Goal: Transaction & Acquisition: Purchase product/service

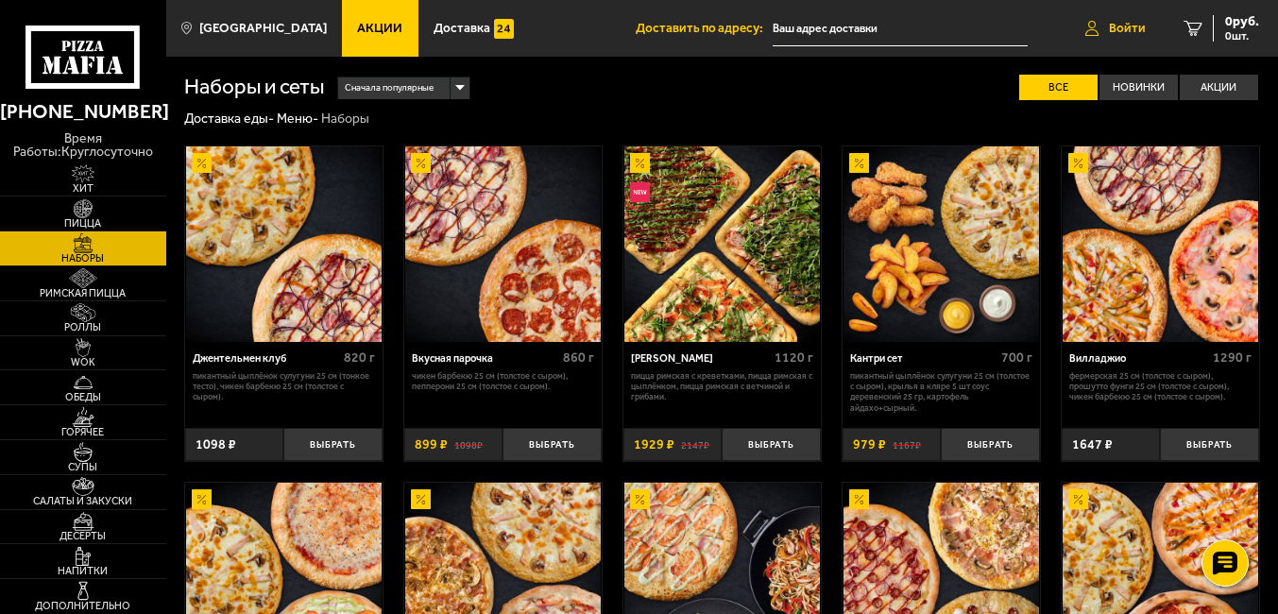
click at [1138, 27] on span "Войти" at bounding box center [1127, 28] width 37 height 13
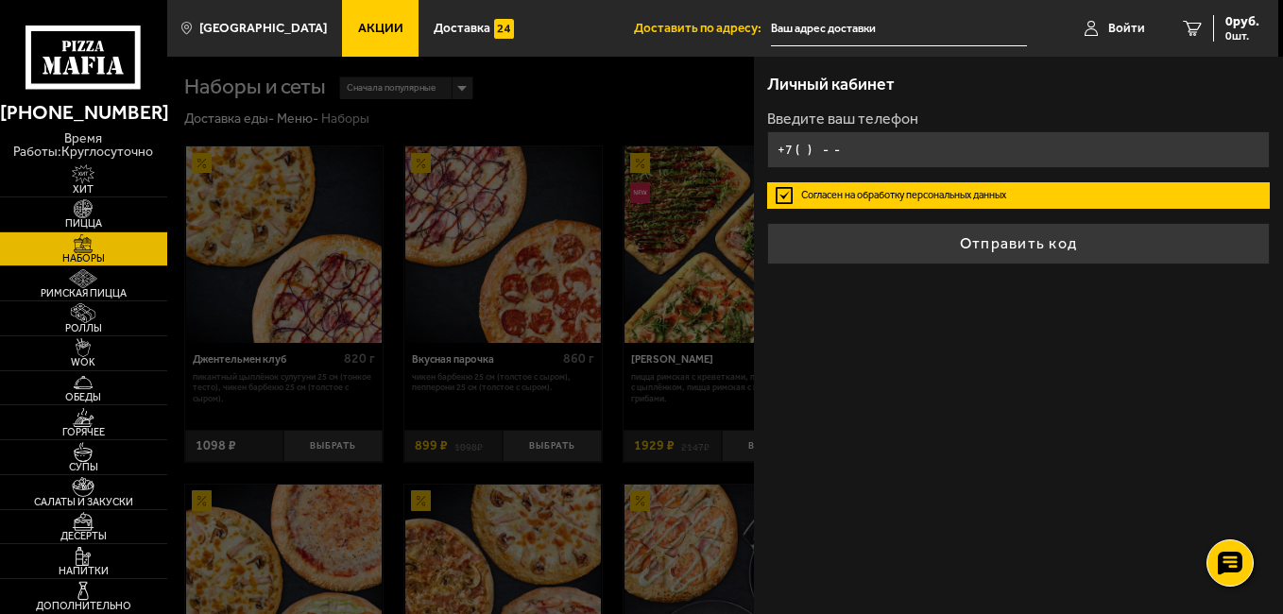
click at [818, 139] on input "+7 ( ) - -" at bounding box center [1018, 149] width 503 height 37
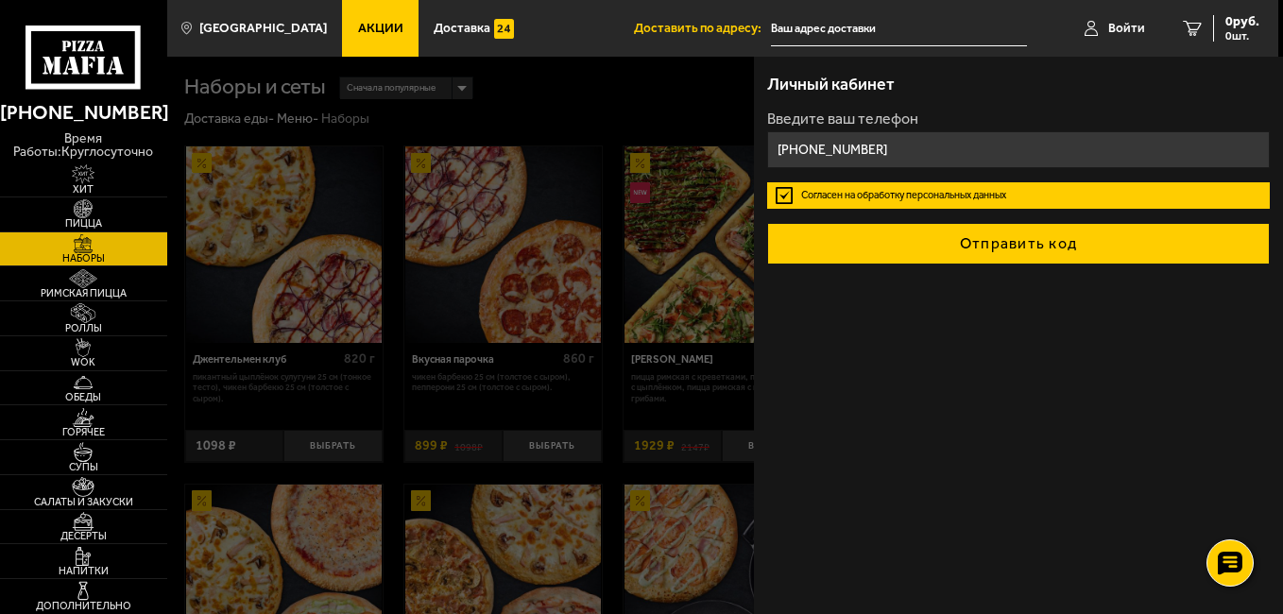
type input "+7 (900) 115-69-39"
click at [1029, 253] on button "Отправить код" at bounding box center [1018, 244] width 503 height 42
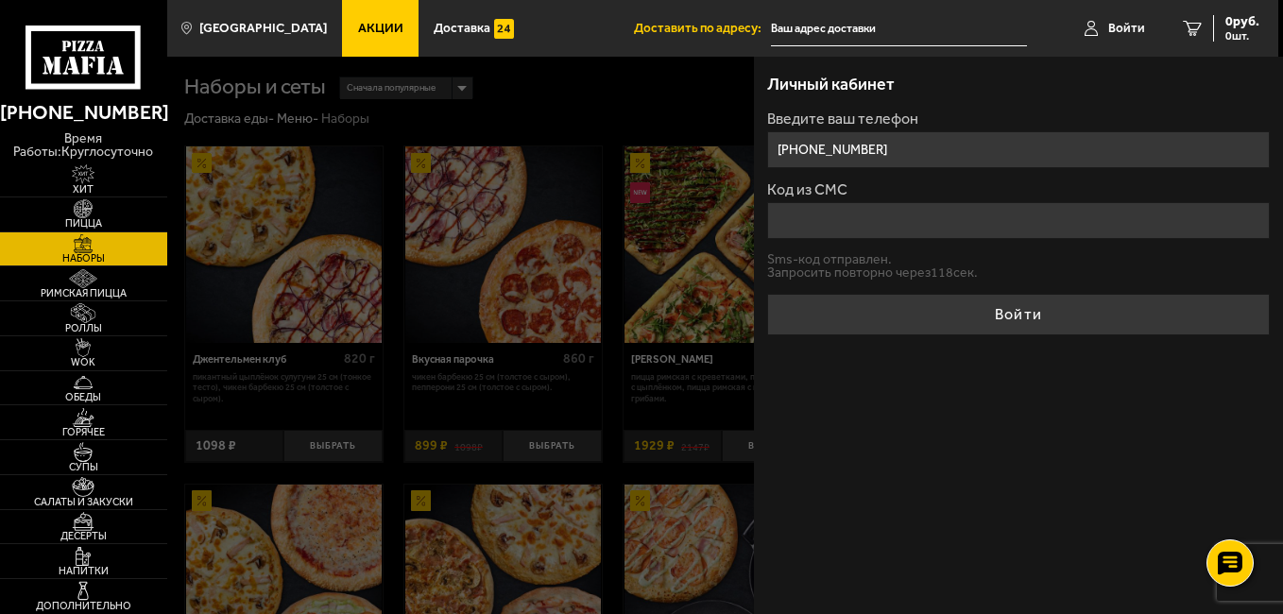
click at [994, 237] on input "Код из СМС" at bounding box center [1018, 220] width 503 height 37
click at [964, 153] on input "+7 (900) 115-69-39" at bounding box center [1018, 149] width 503 height 37
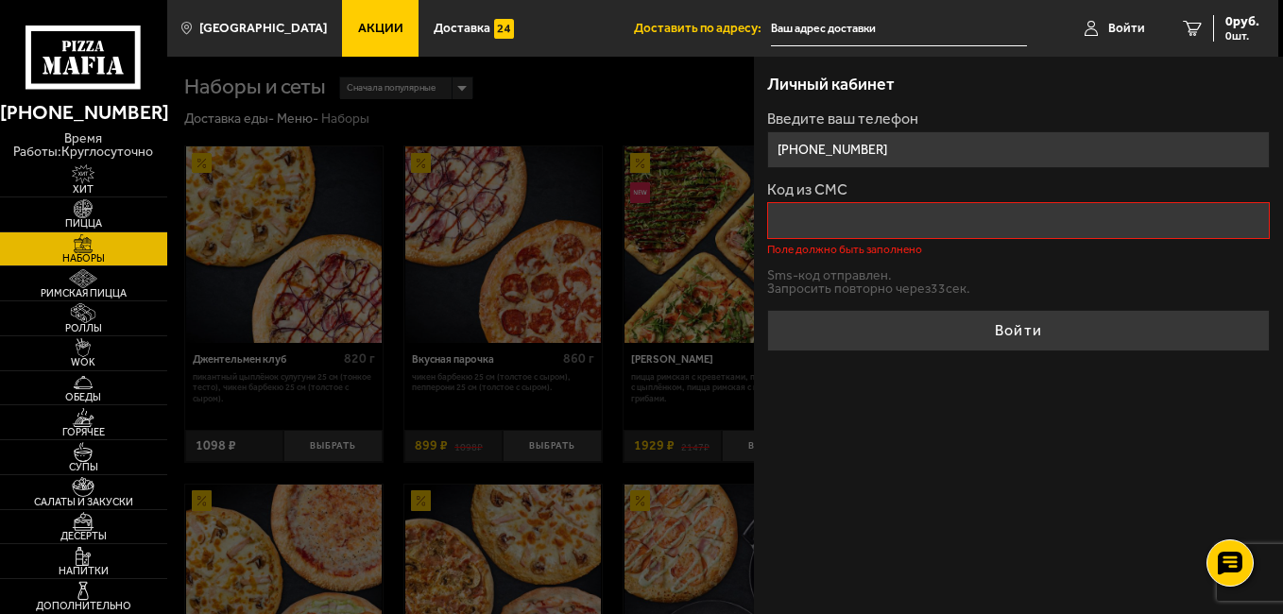
click at [939, 569] on div "Личный кабинет Введите ваш телефон +7 (900) 115-69-39 Код из СМС Поле должно бы…" at bounding box center [1018, 335] width 529 height 557
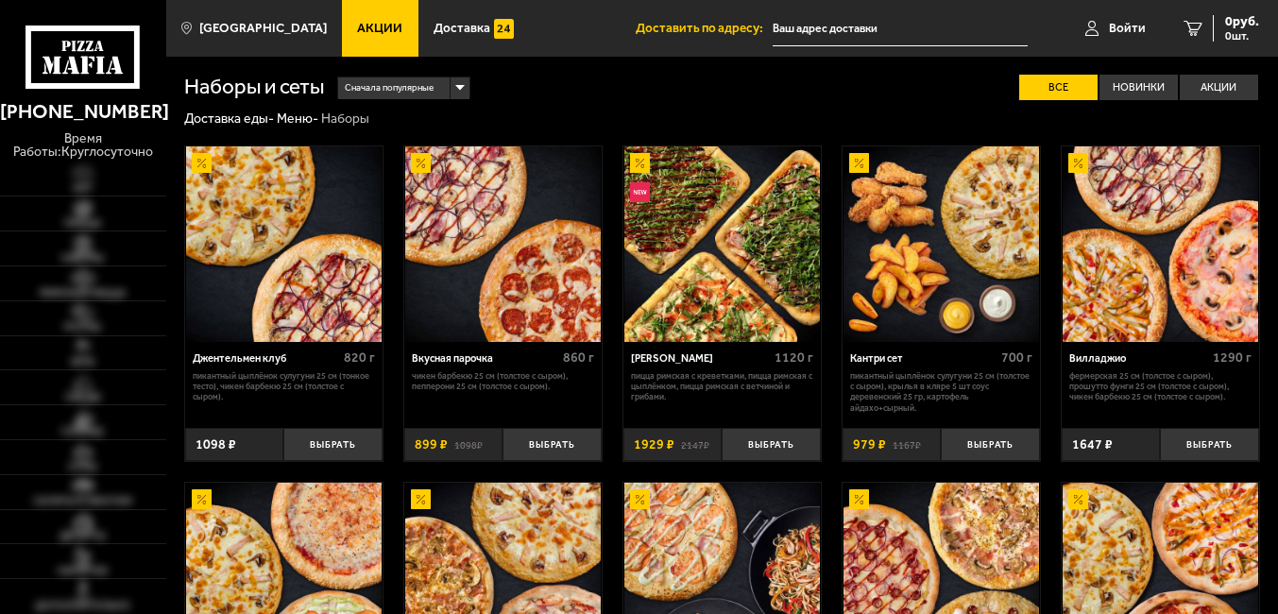
click at [1141, 23] on span "Войти" at bounding box center [1127, 28] width 37 height 13
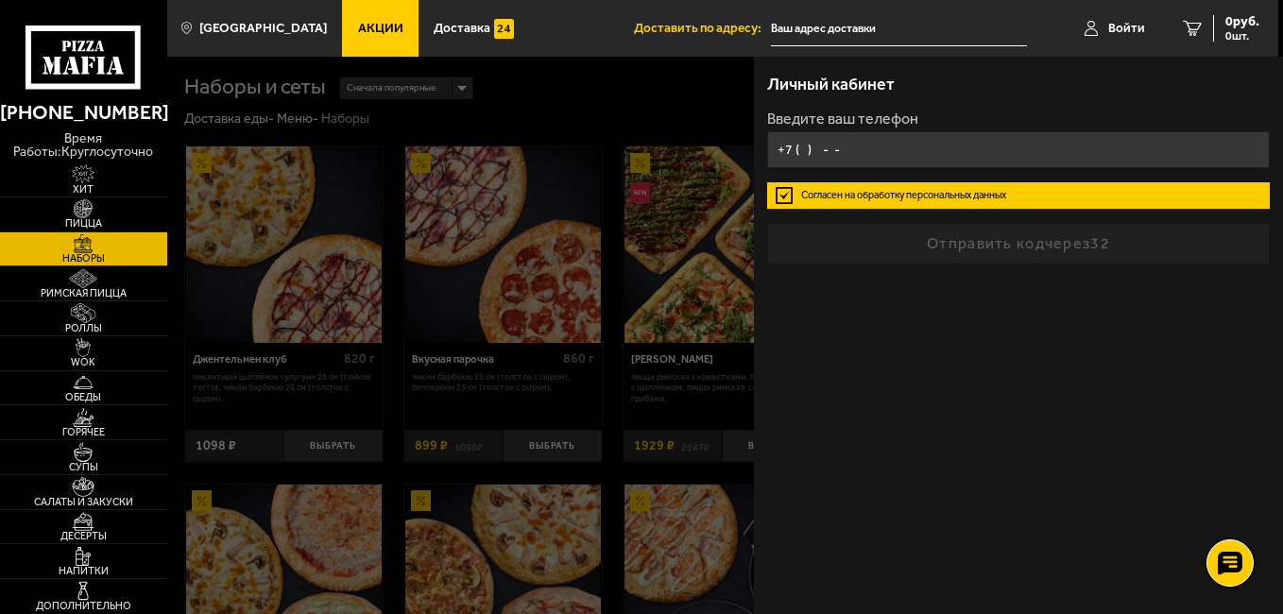
click at [910, 154] on input "+7 ( ) - -" at bounding box center [1018, 149] width 503 height 37
type input "[PHONE_NUMBER]"
click at [1071, 152] on input "[PHONE_NUMBER]" at bounding box center [1018, 149] width 503 height 37
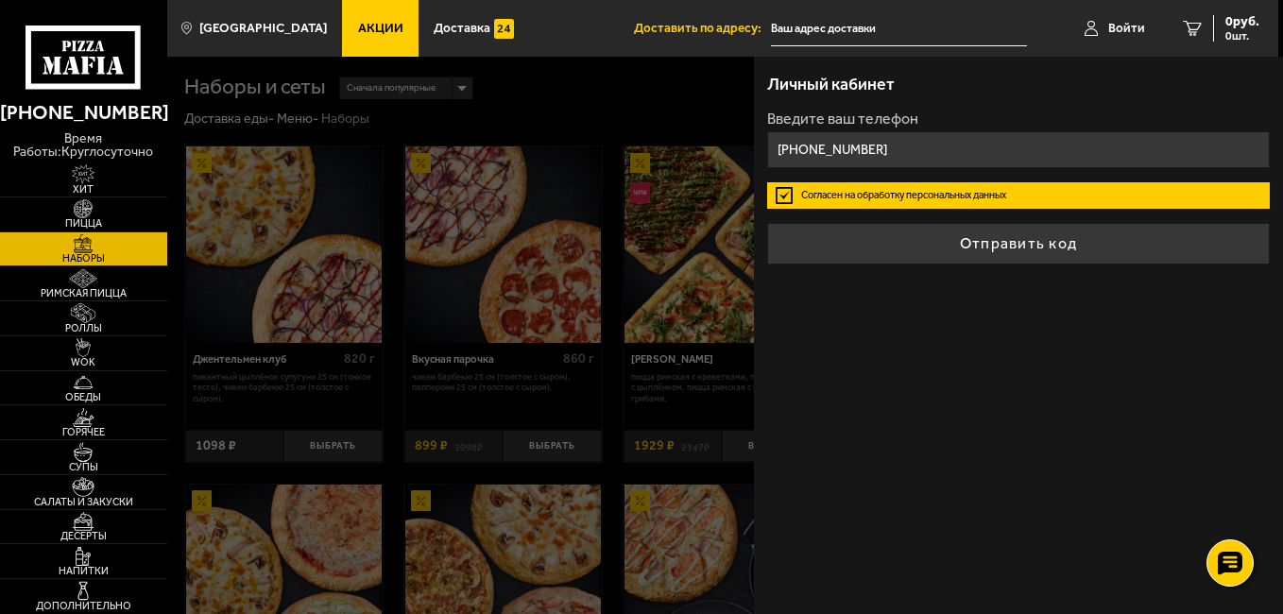
click at [1085, 260] on button "Отправить код" at bounding box center [1018, 244] width 503 height 42
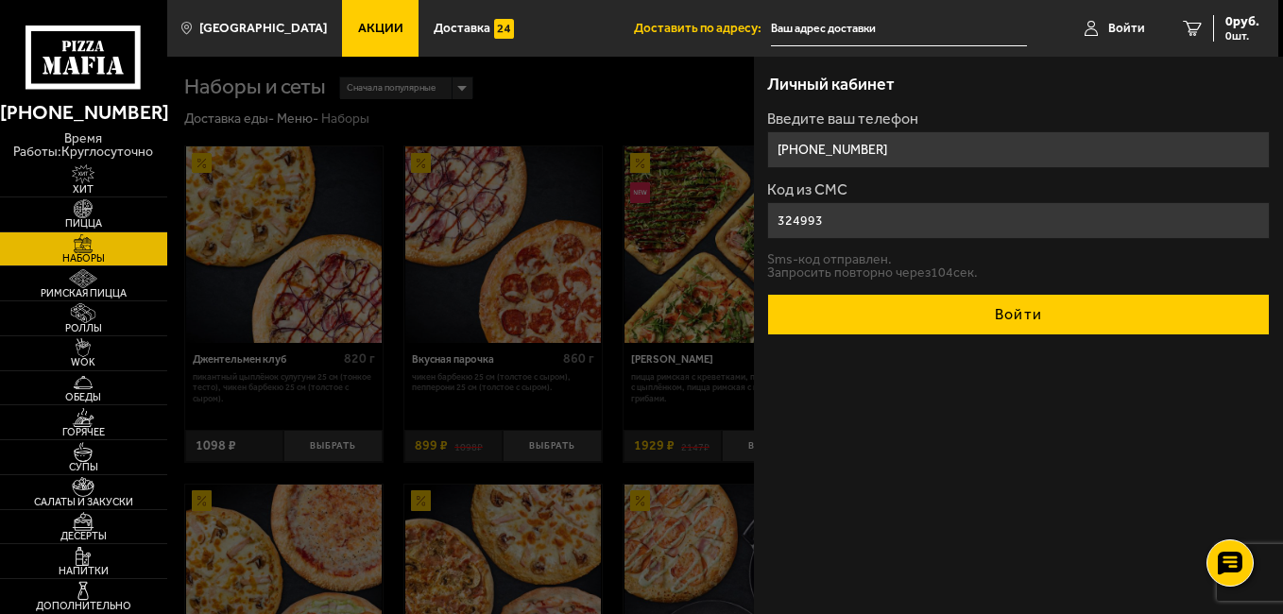
type input "324993"
click at [1026, 315] on button "Войти" at bounding box center [1018, 315] width 503 height 42
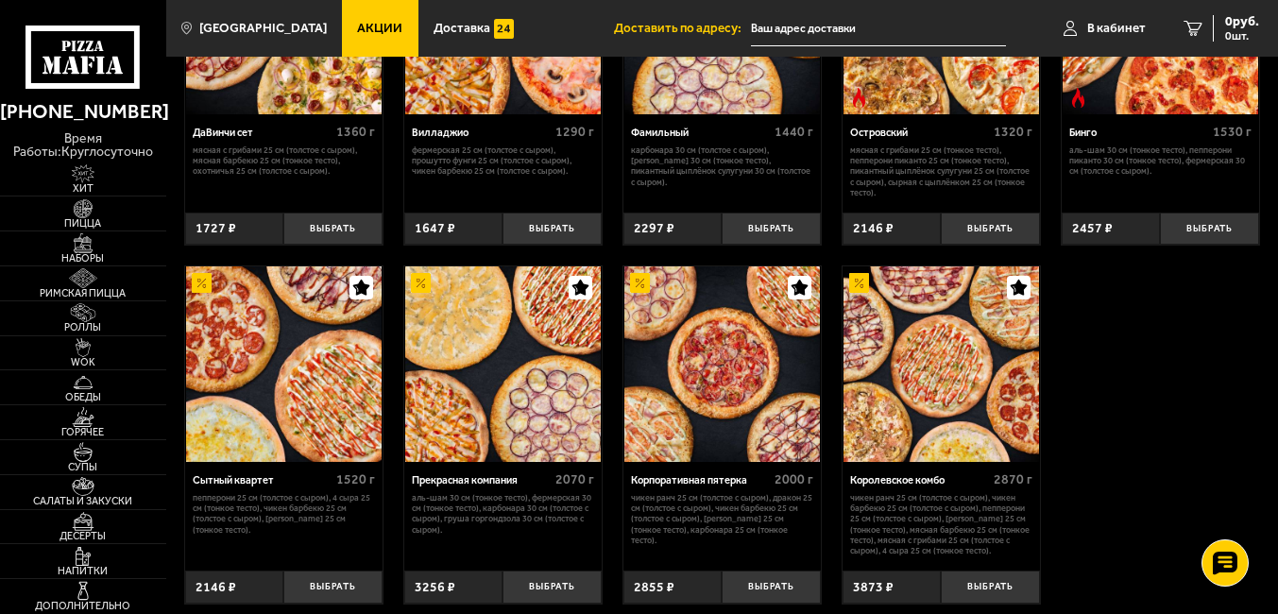
scroll to position [1453, 0]
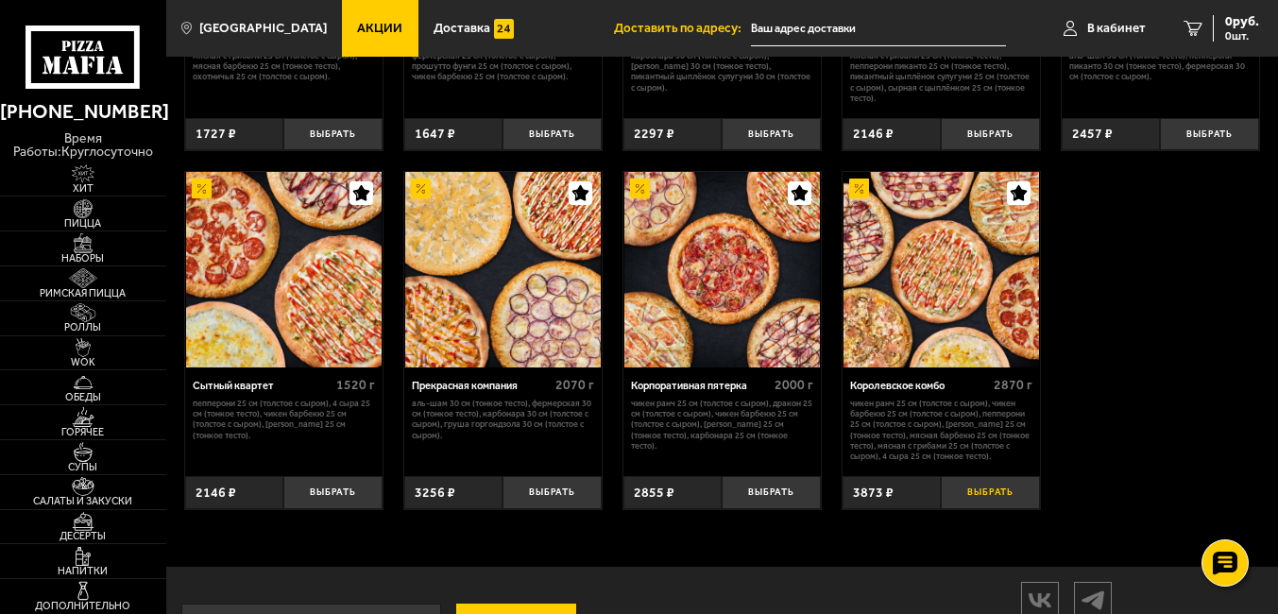
click at [989, 509] on button "Выбрать" at bounding box center [990, 492] width 98 height 33
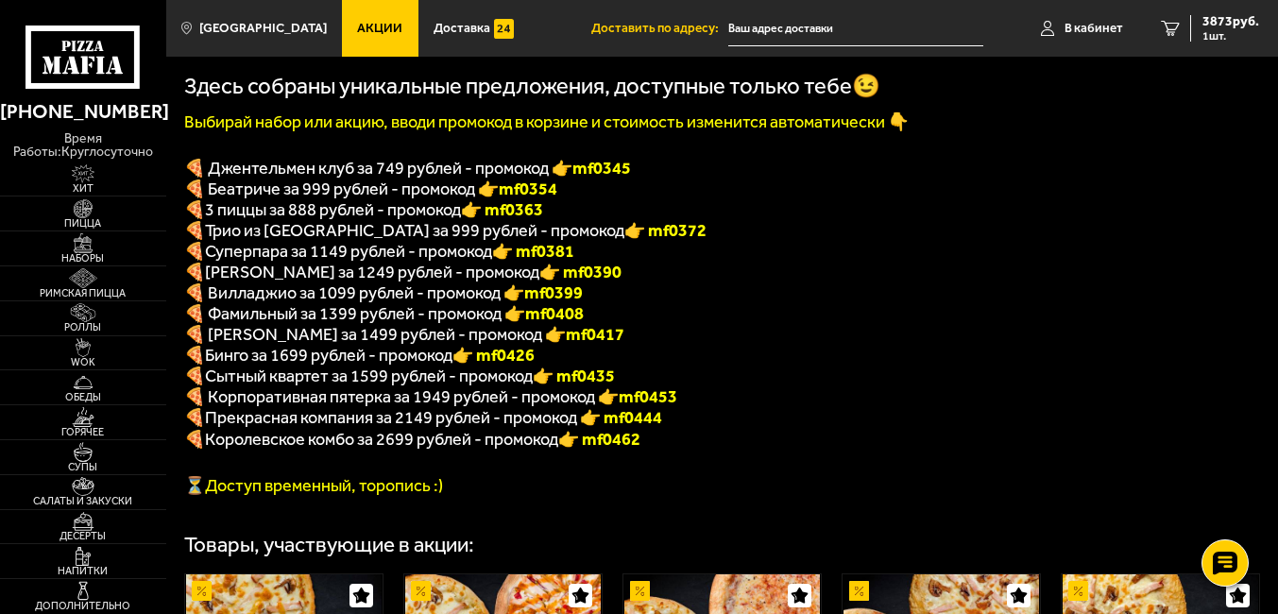
scroll to position [319, 0]
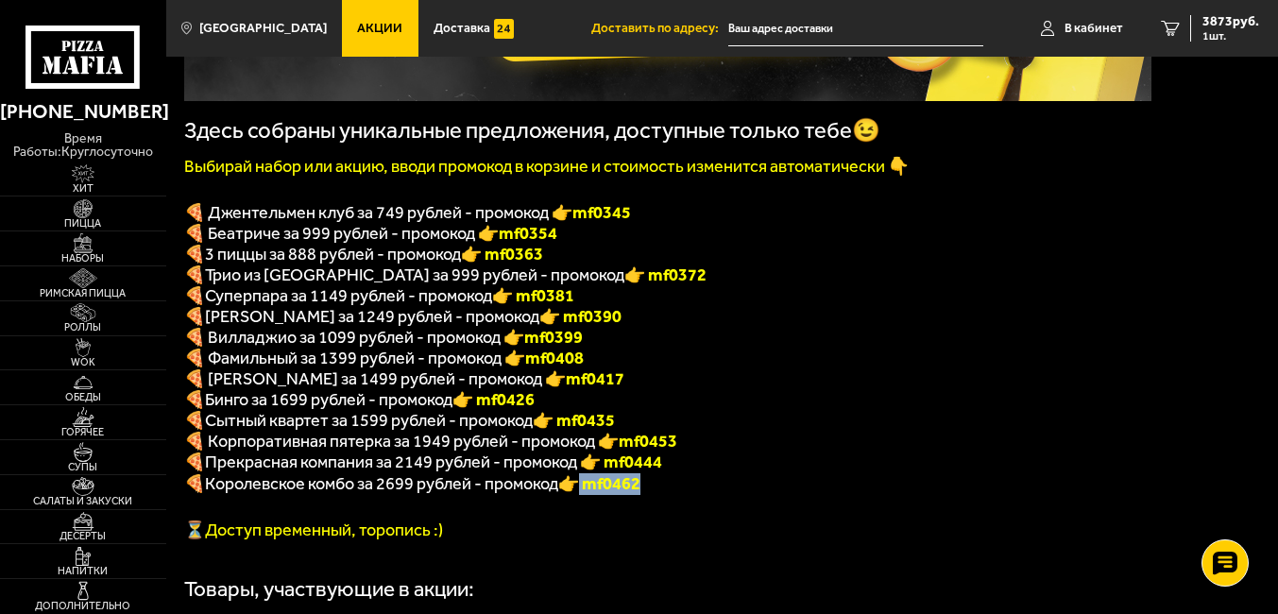
drag, startPoint x: 680, startPoint y: 508, endPoint x: 591, endPoint y: 505, distance: 88.8
click at [591, 495] on p "🍕 Королевское комбо за 2699 рублей - промокод 👉 mf0462" at bounding box center [667, 484] width 967 height 22
click at [640, 494] on font "👉 mf0462" at bounding box center [599, 483] width 82 height 21
drag, startPoint x: 660, startPoint y: 499, endPoint x: 598, endPoint y: 510, distance: 63.4
click at [599, 495] on p "🍕 Королевское комбо за 2699 рублей - промокод 👉 mf0462" at bounding box center [667, 484] width 967 height 22
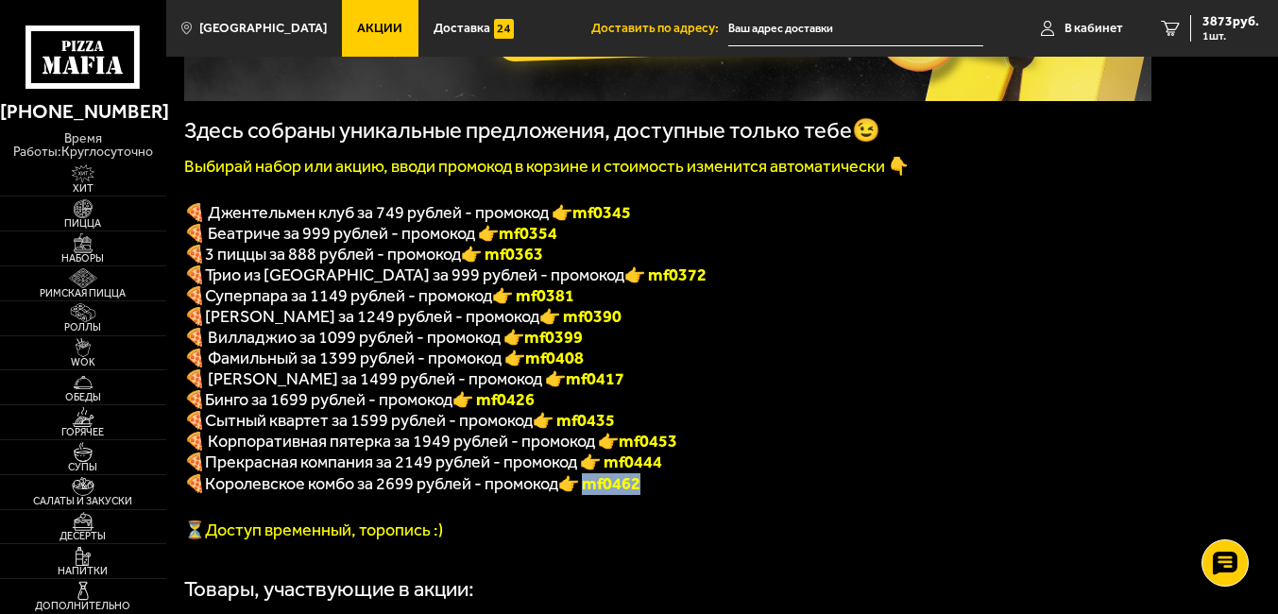
copy font "f0462"
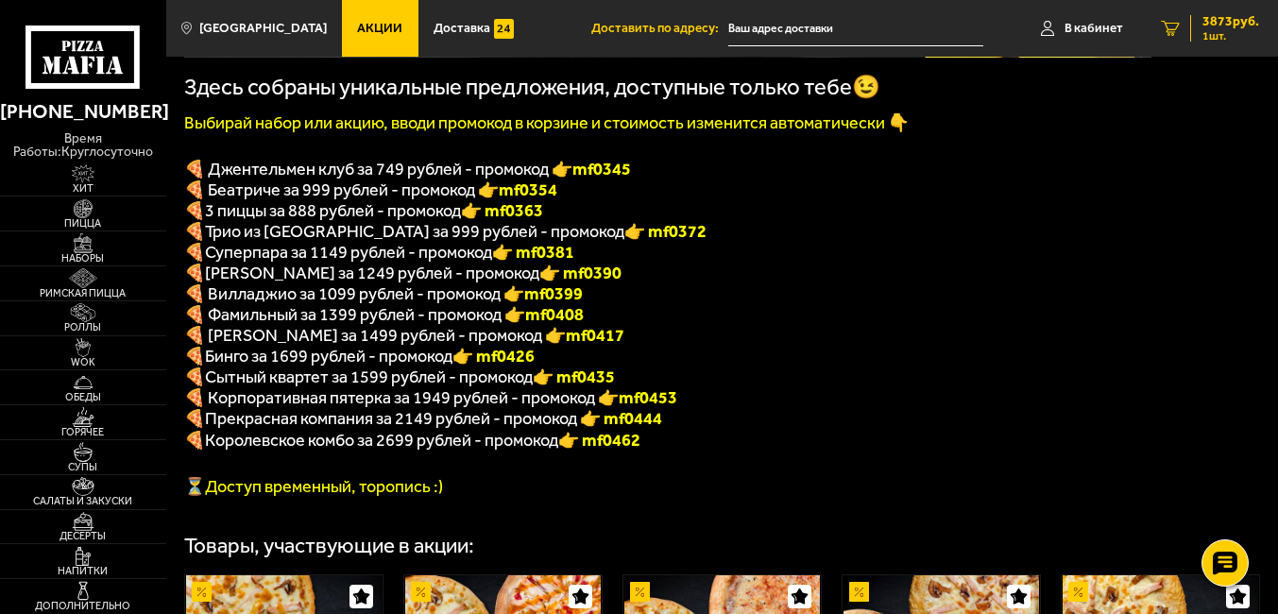
scroll to position [156, 0]
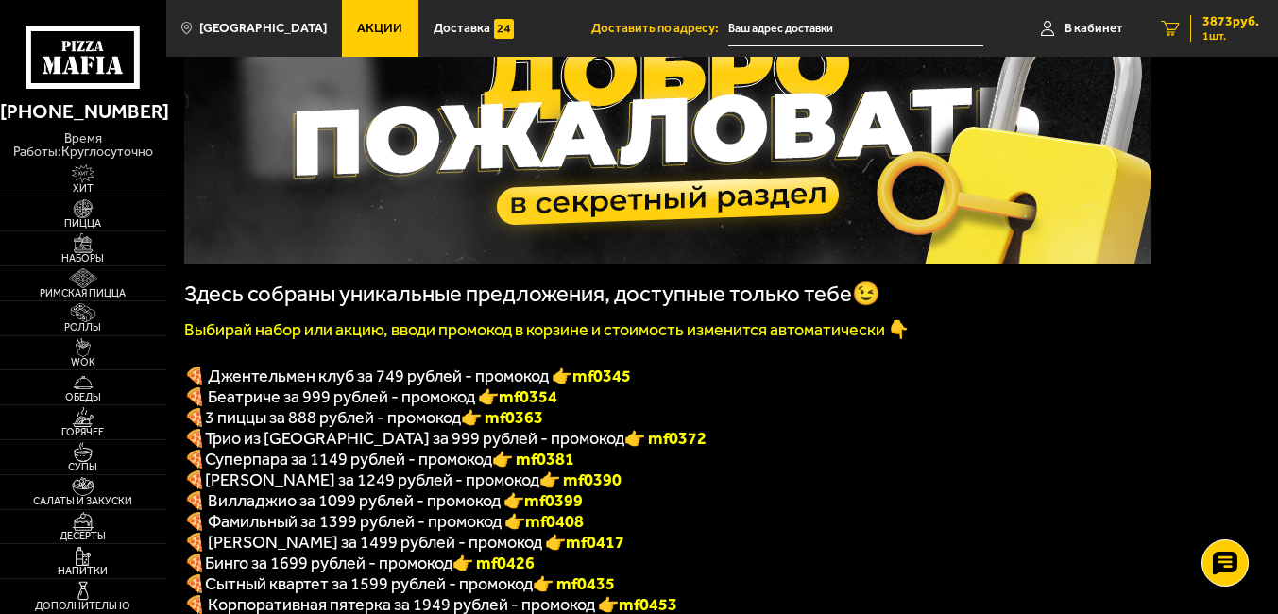
click at [1217, 18] on span "3873 руб." at bounding box center [1230, 21] width 57 height 13
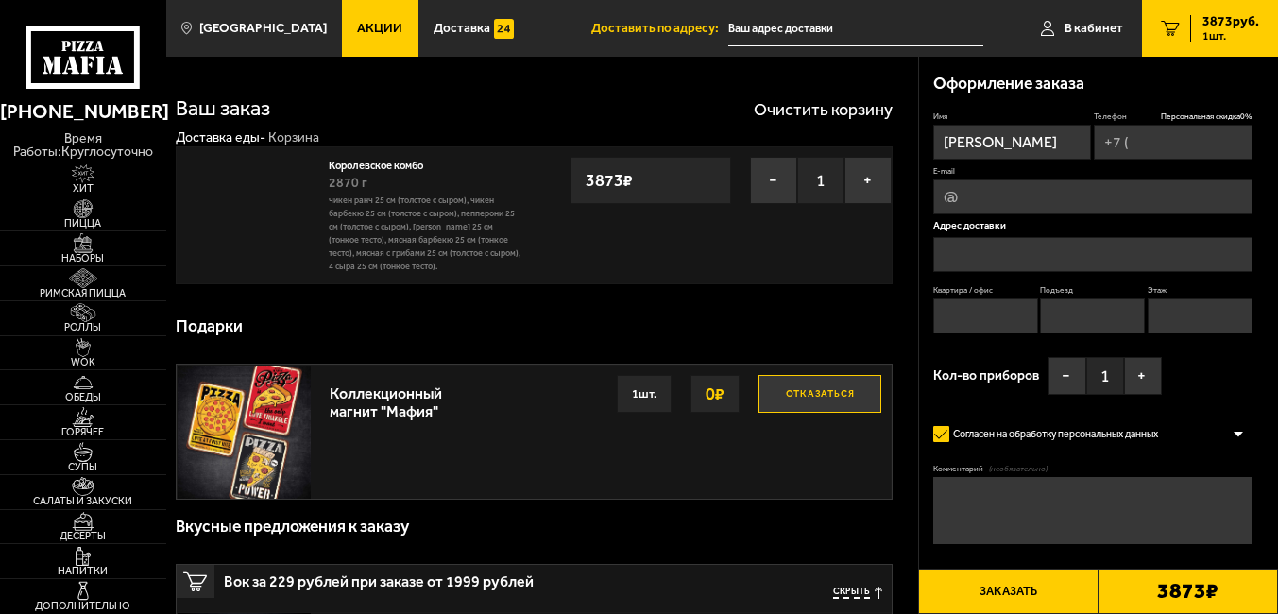
type input "+7 (916) 840-39-97"
type input "Санкт-Петербург, улица Достоевского, 40-44"
type input "0"
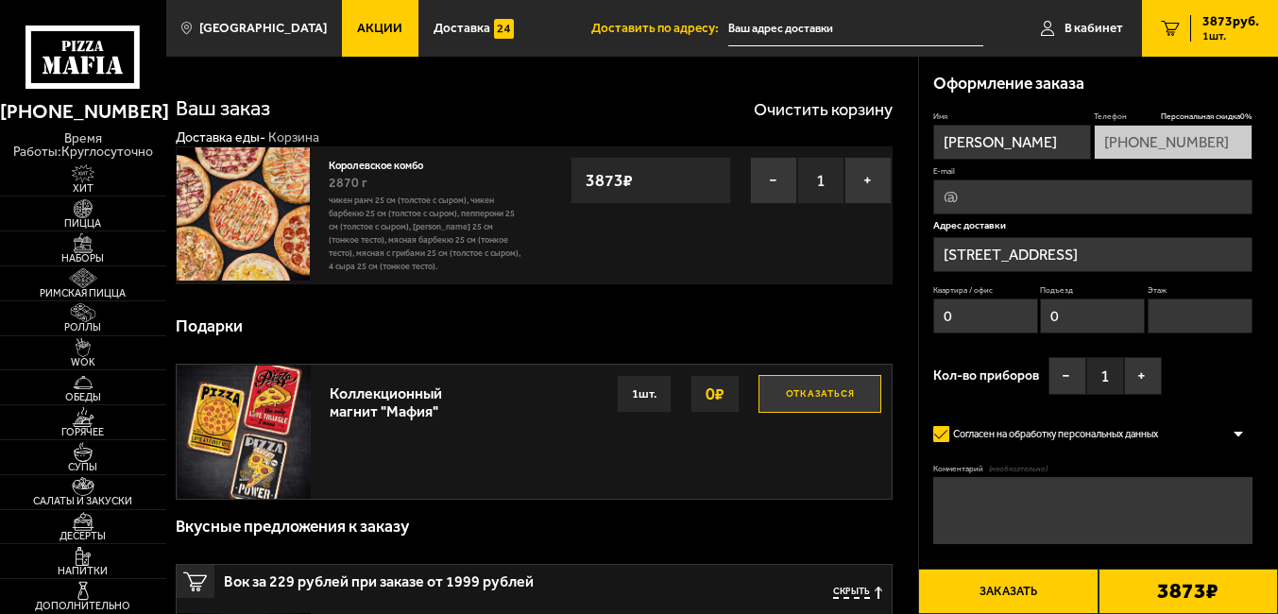
type input "Санкт-Петербург, улица Достоевского, 40-44"
type input "[STREET_ADDRESS]"
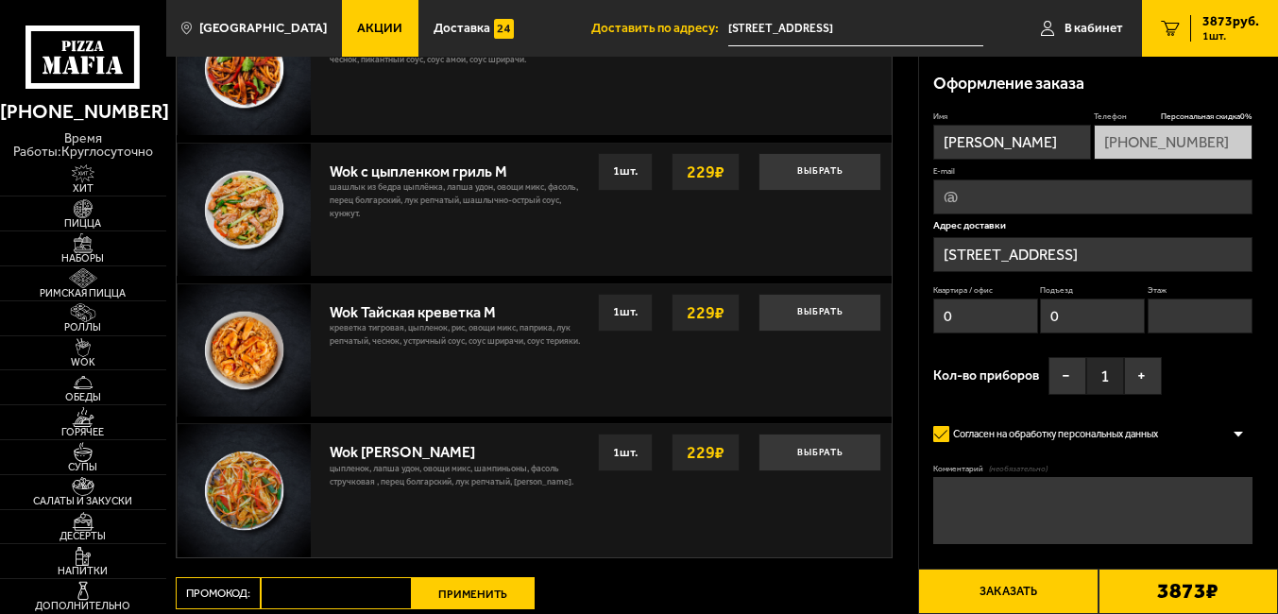
scroll to position [986, 0]
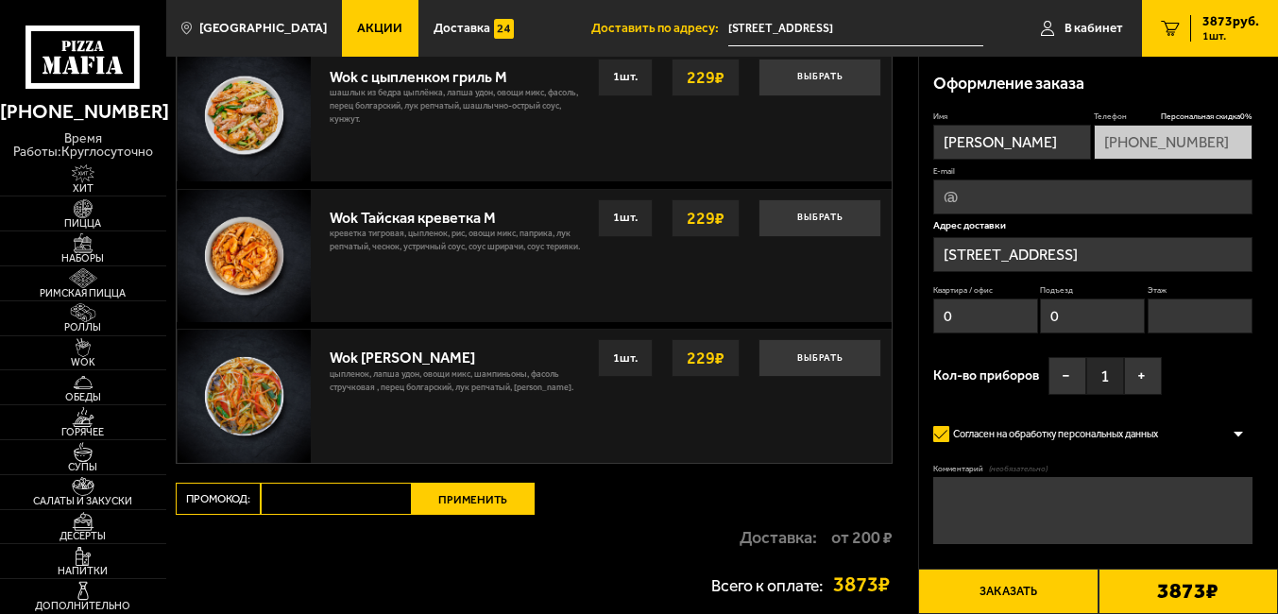
click at [355, 503] on input "Промокод:" at bounding box center [336, 499] width 151 height 32
paste input "mf0462"
type input "mf0462"
click at [526, 500] on button "Применить" at bounding box center [473, 499] width 123 height 32
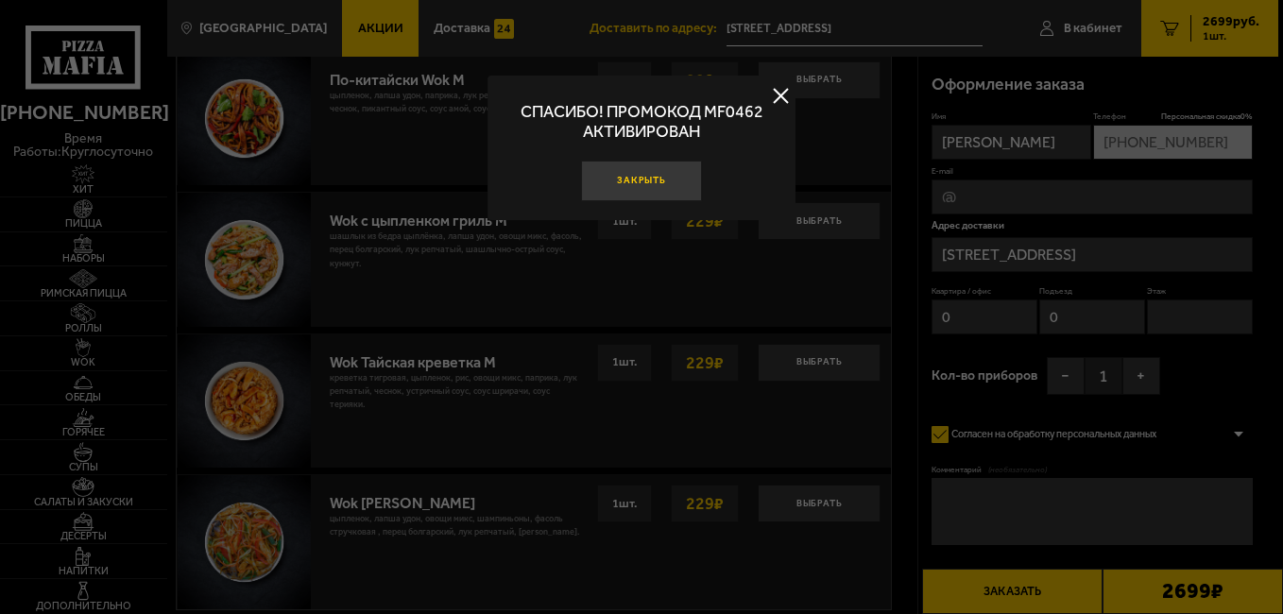
click at [651, 191] on button "Закрыть" at bounding box center [641, 181] width 120 height 40
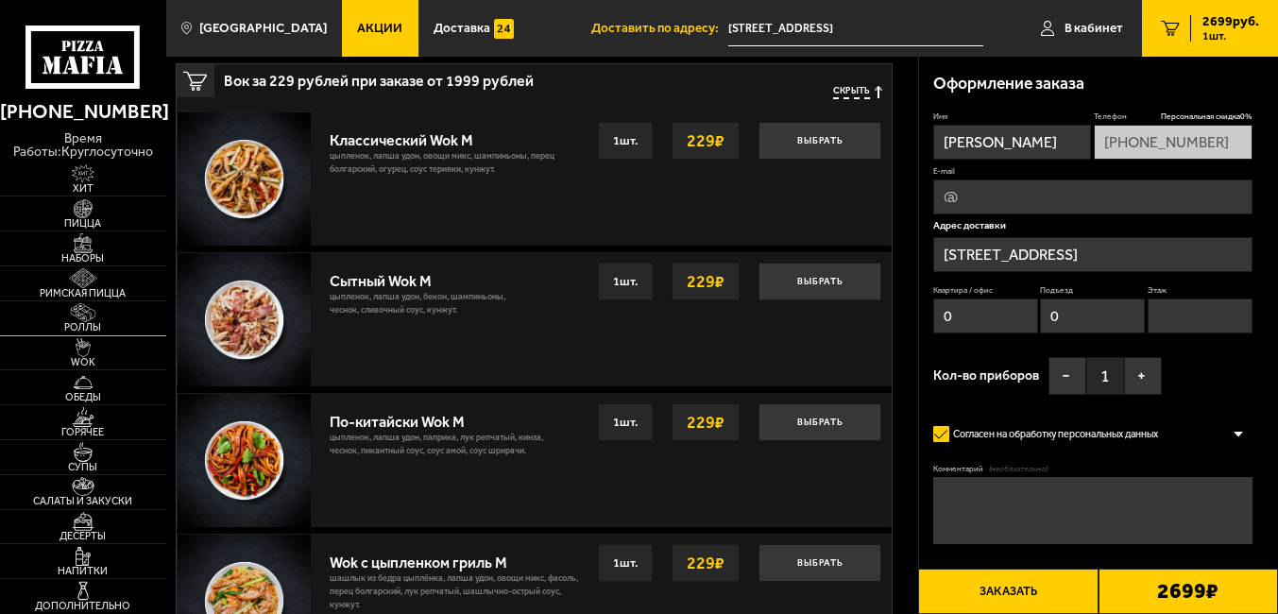
scroll to position [608, 0]
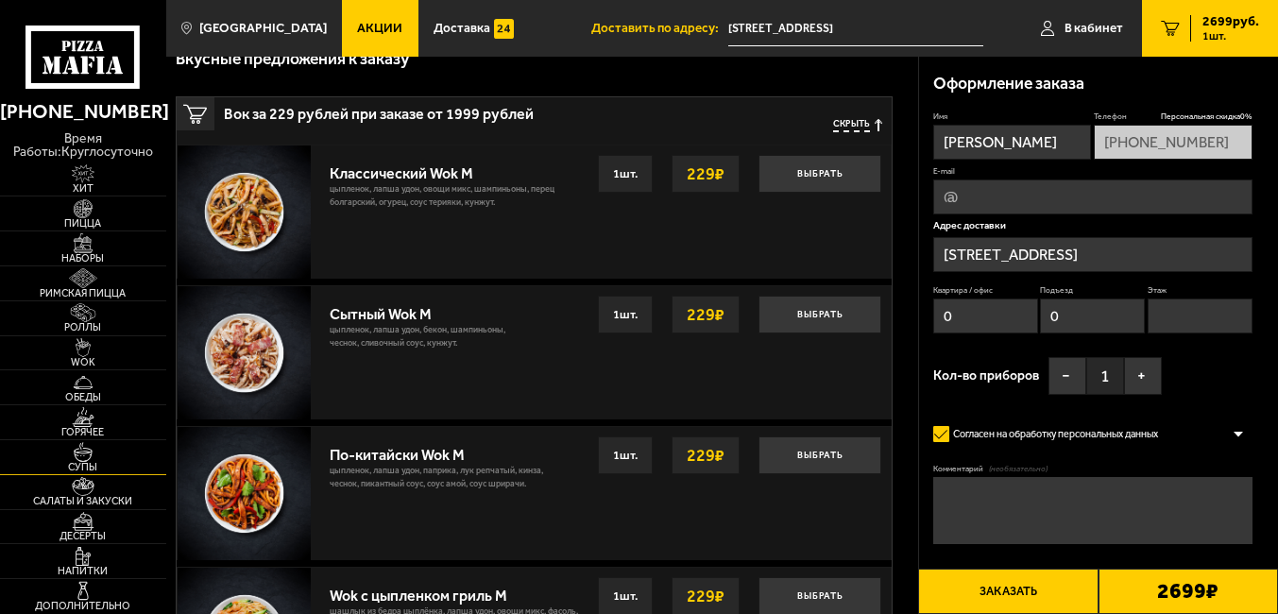
click at [92, 467] on span "Супы" at bounding box center [83, 467] width 166 height 10
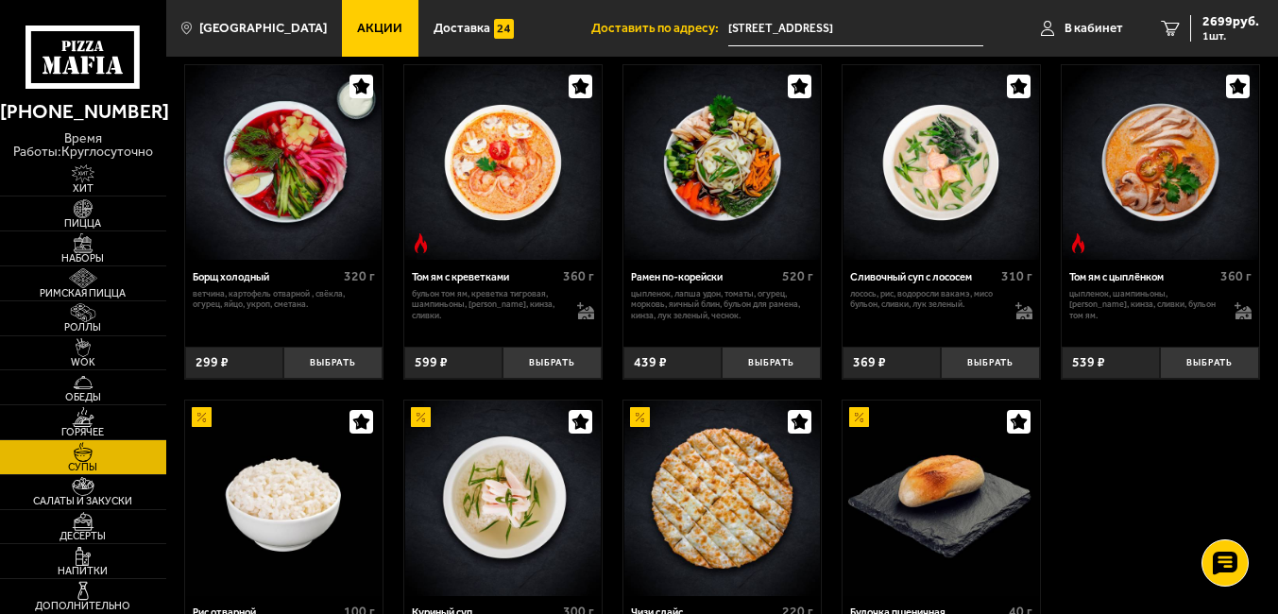
scroll to position [283, 0]
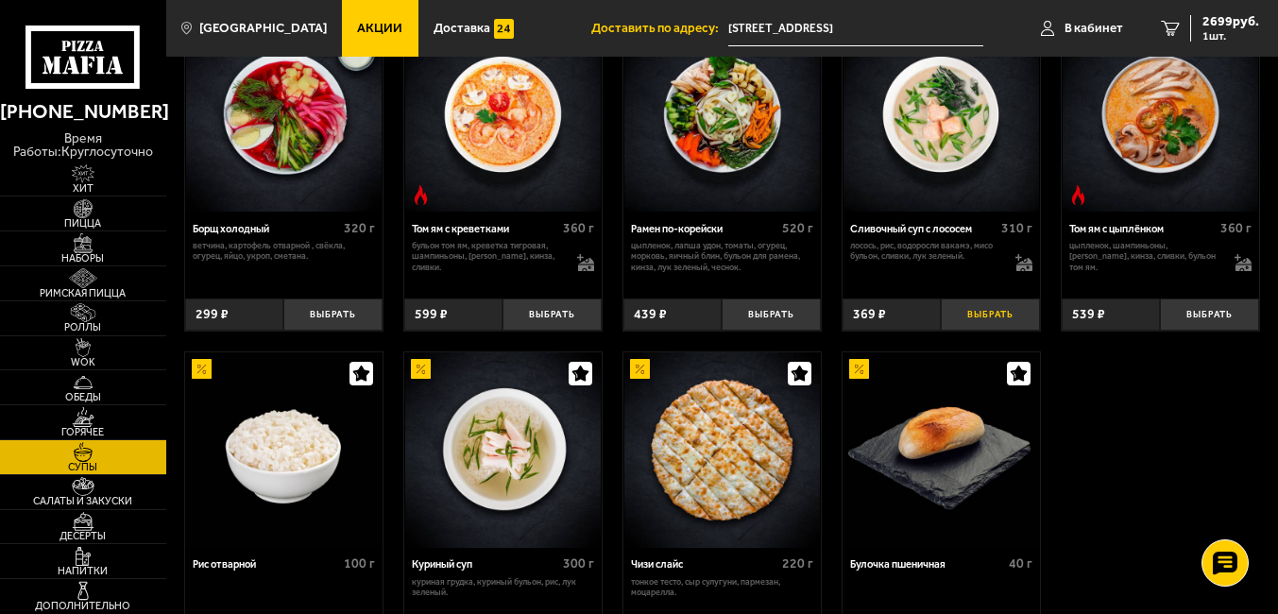
click at [1010, 315] on button "Выбрать" at bounding box center [990, 314] width 98 height 33
click at [1027, 328] on button "+" at bounding box center [1023, 314] width 33 height 33
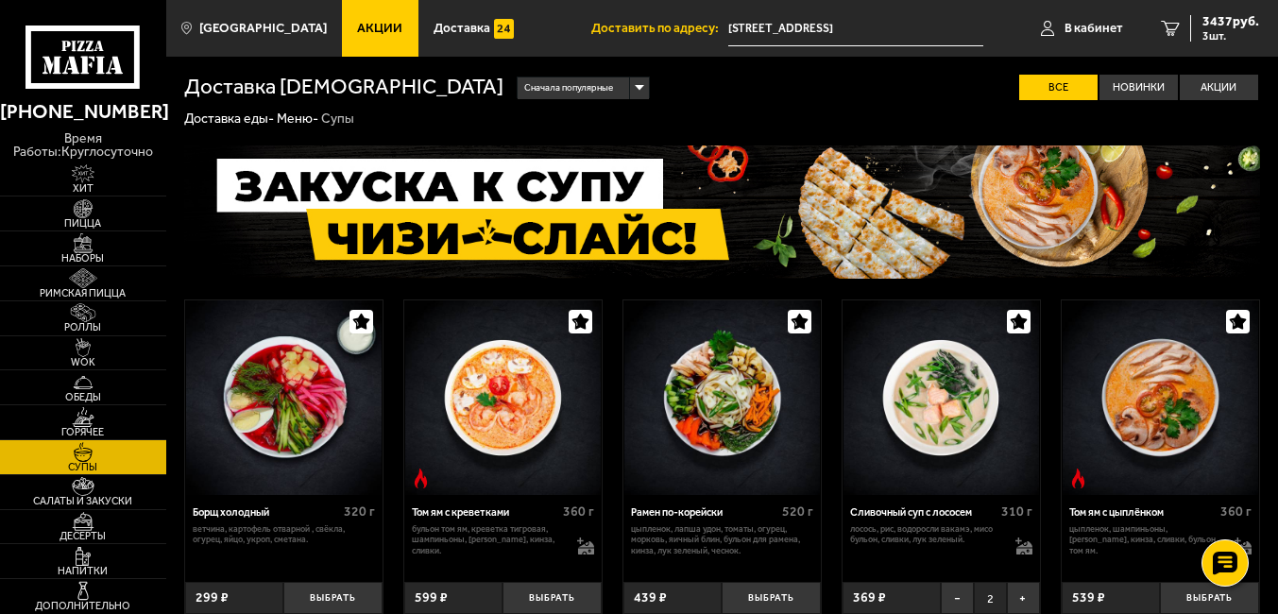
click at [375, 32] on span "Акции" at bounding box center [379, 28] width 45 height 13
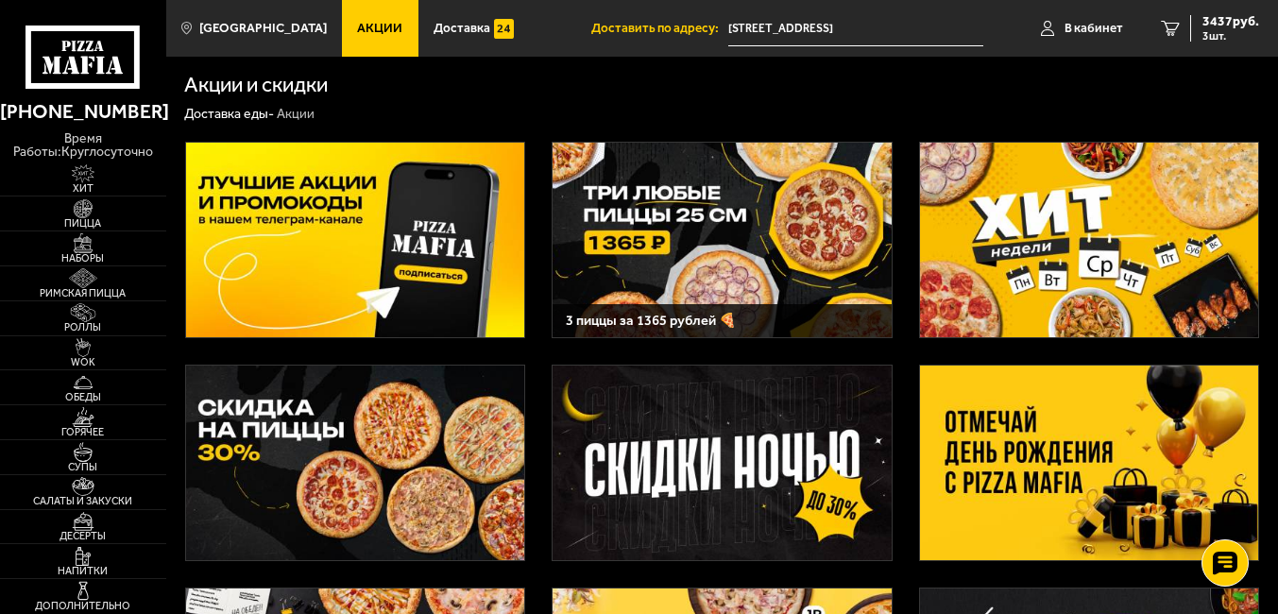
click at [786, 244] on img at bounding box center [722, 240] width 338 height 195
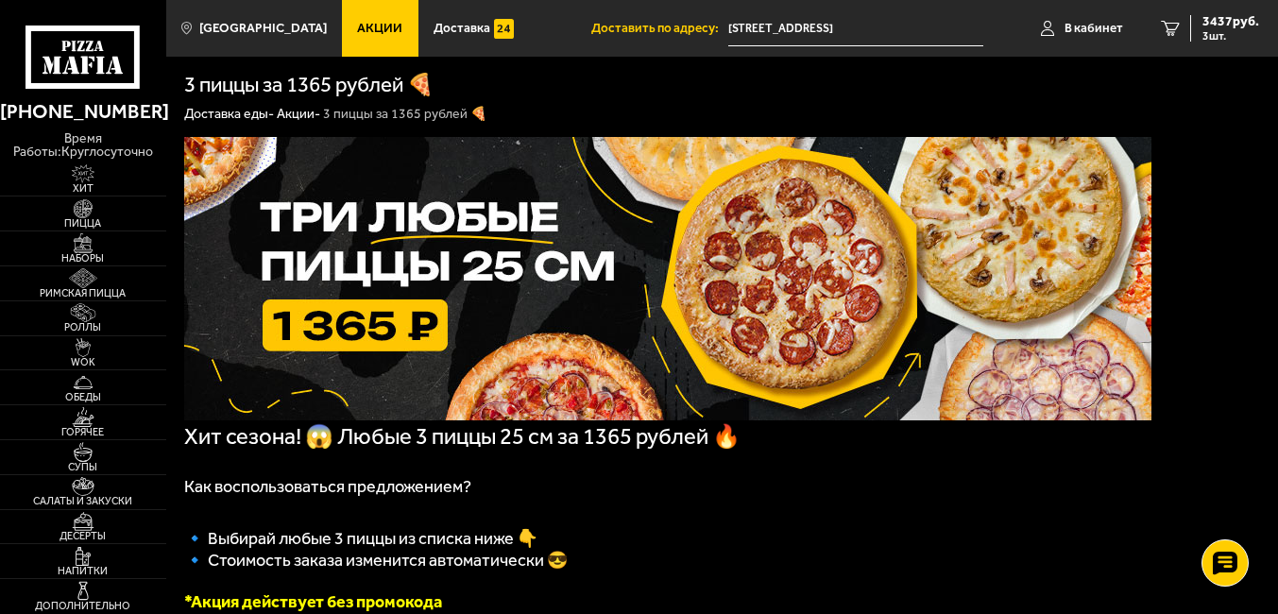
drag, startPoint x: 891, startPoint y: 474, endPoint x: 854, endPoint y: 133, distance: 343.0
click at [78, 238] on img at bounding box center [83, 242] width 51 height 19
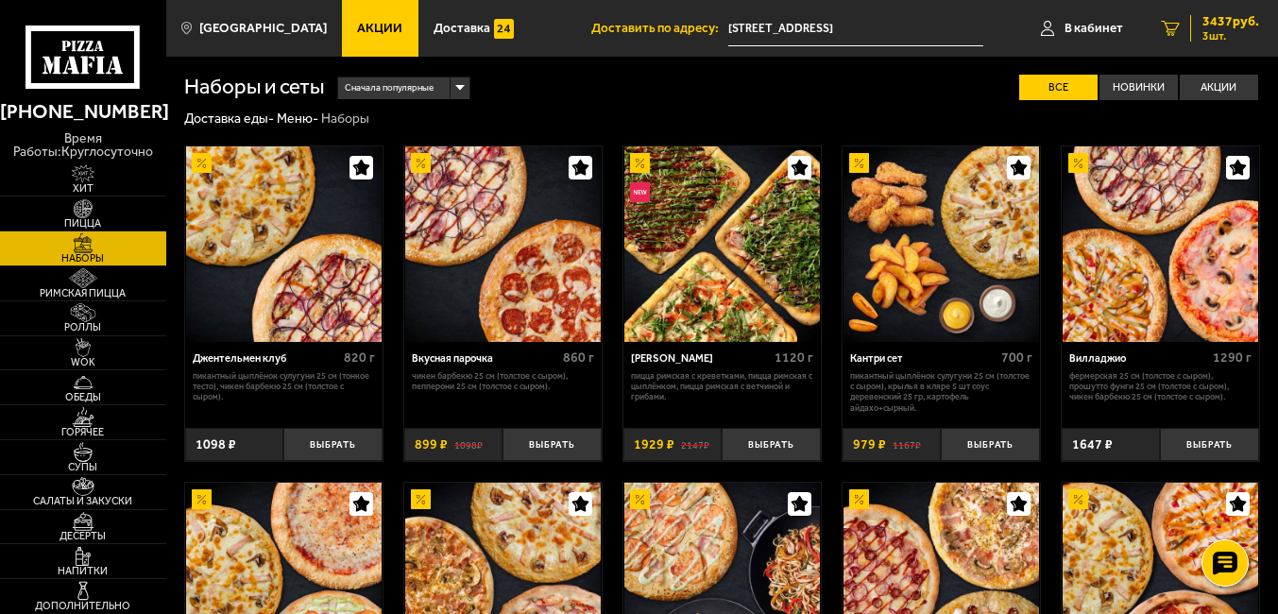
click at [1235, 23] on span "3437 руб." at bounding box center [1230, 21] width 57 height 13
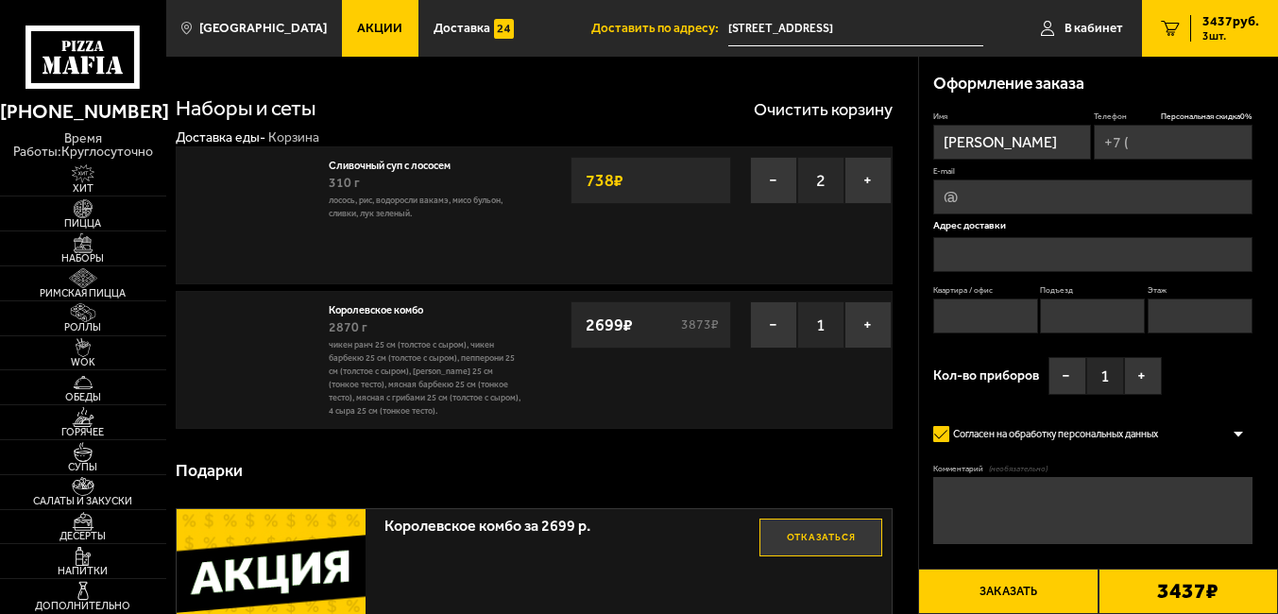
type input "+7 (916) 840-39-97"
type input "Санкт-Петербург, улица Достоевского, 40-44"
type input "0"
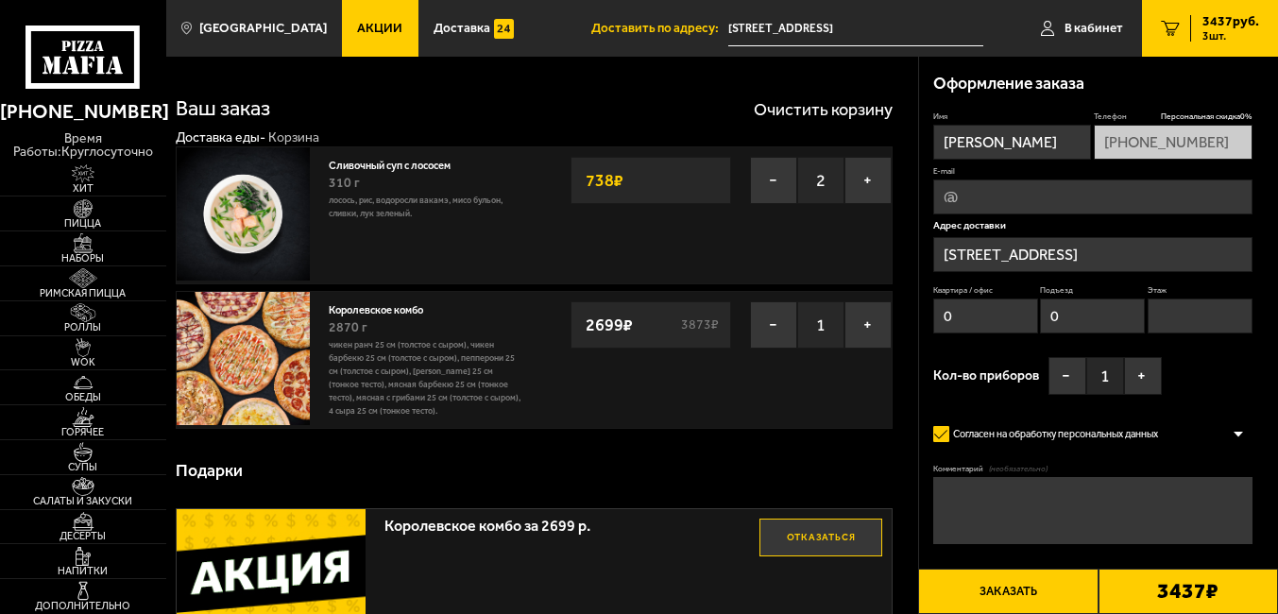
type input "улица Достоевского, 40-44"
drag, startPoint x: 450, startPoint y: 308, endPoint x: 323, endPoint y: 309, distance: 126.6
click at [323, 309] on div "Королевское комбо 2870 г Чикен Ранч 25 см (толстое с сыром), Чикен Барбекю 25 с…" at bounding box center [426, 360] width 215 height 136
copy link "Королевское комбо"
click at [357, 33] on span "Акции" at bounding box center [379, 28] width 45 height 13
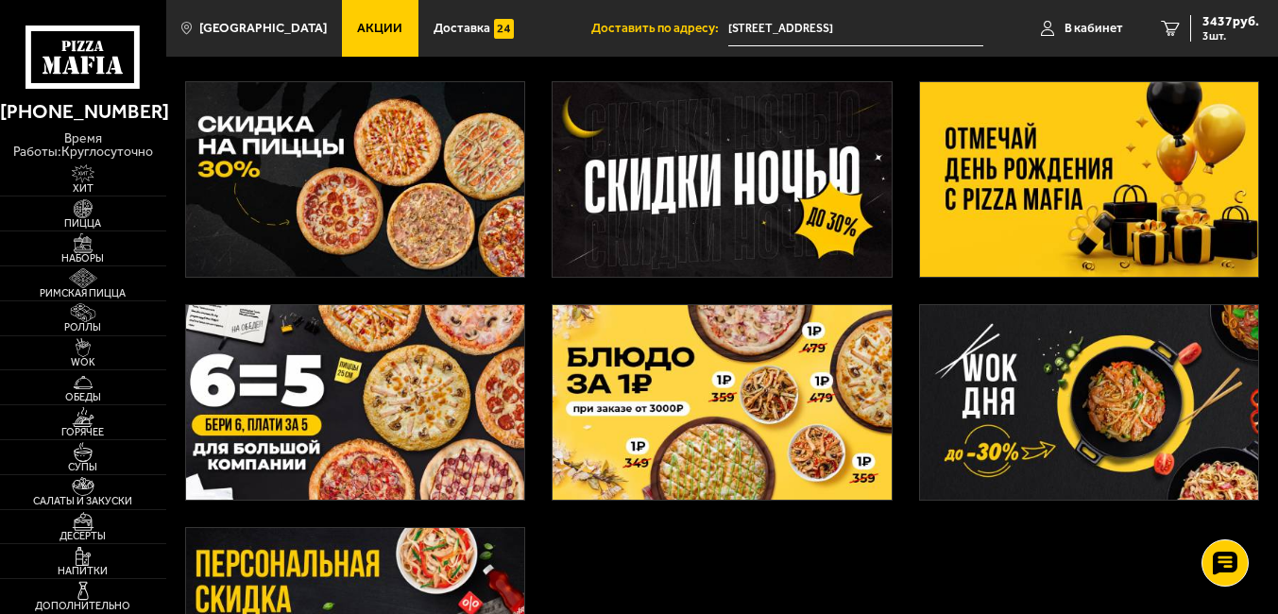
click at [1054, 185] on img at bounding box center [1089, 179] width 338 height 195
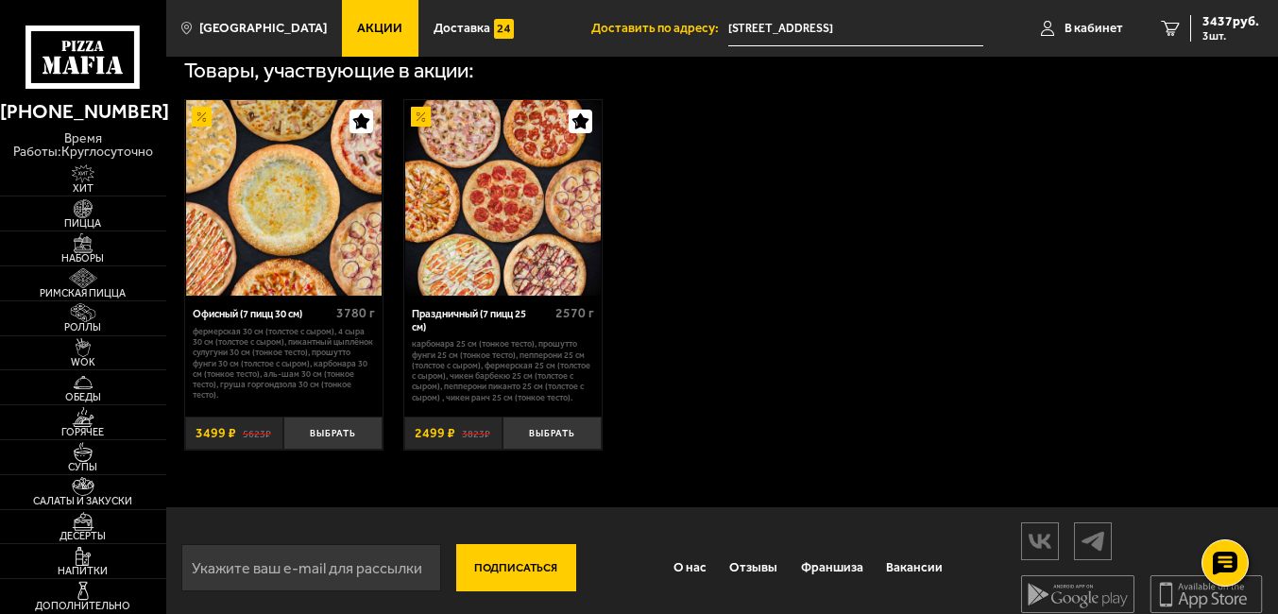
scroll to position [1039, 0]
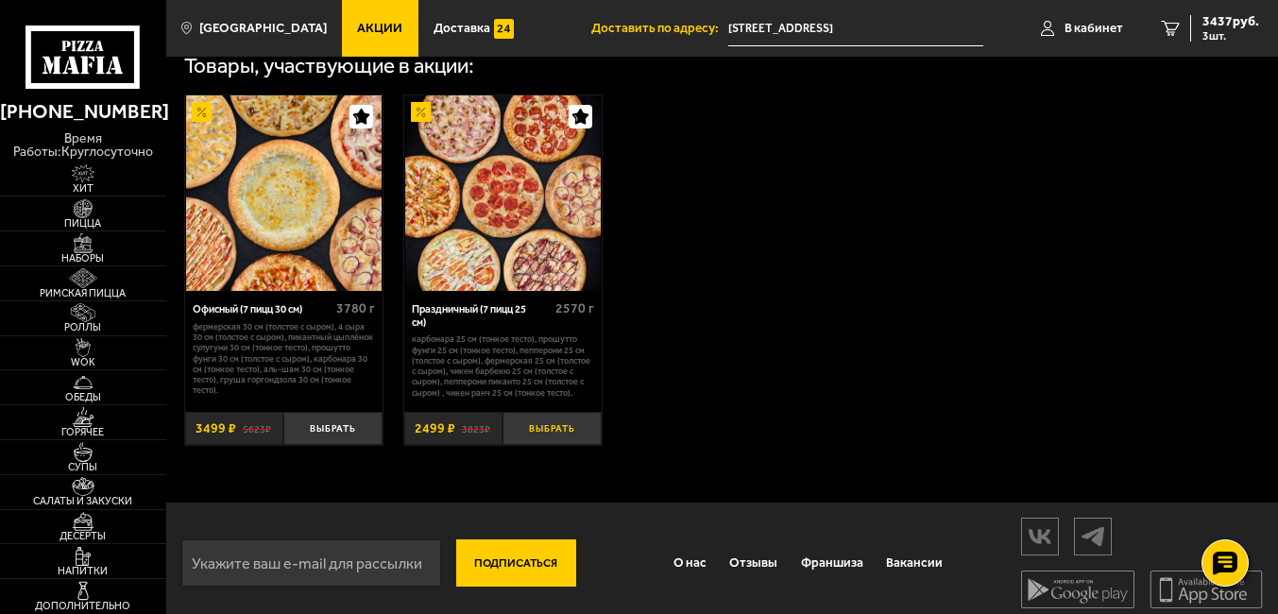
click at [550, 442] on button "Выбрать" at bounding box center [552, 428] width 98 height 33
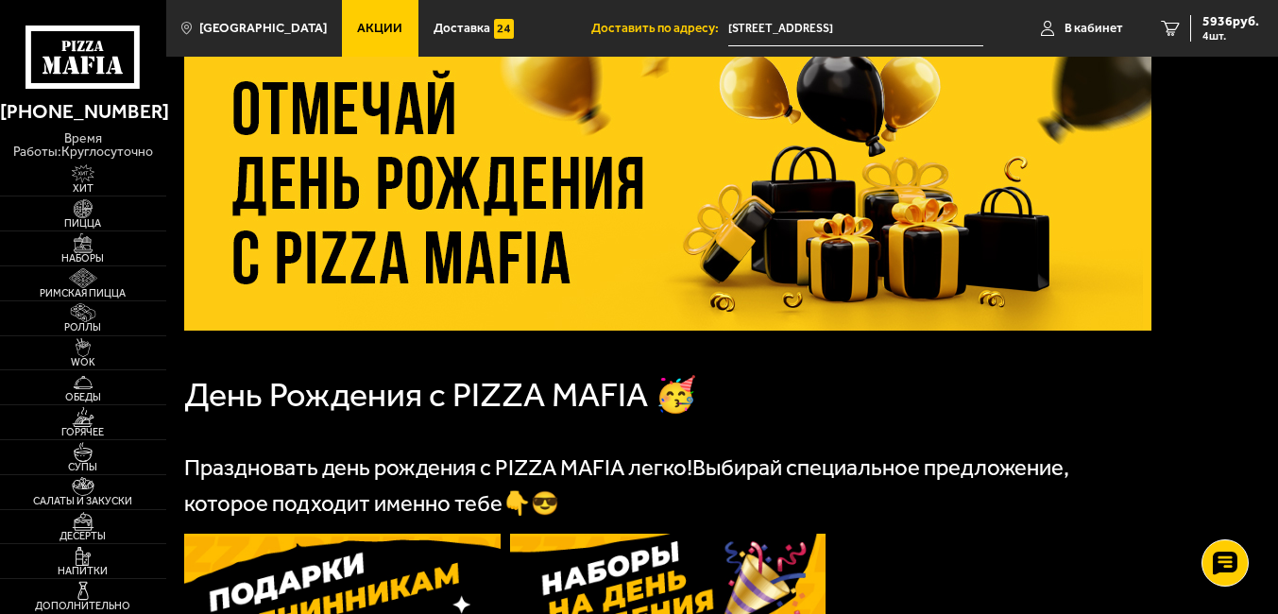
scroll to position [0, 0]
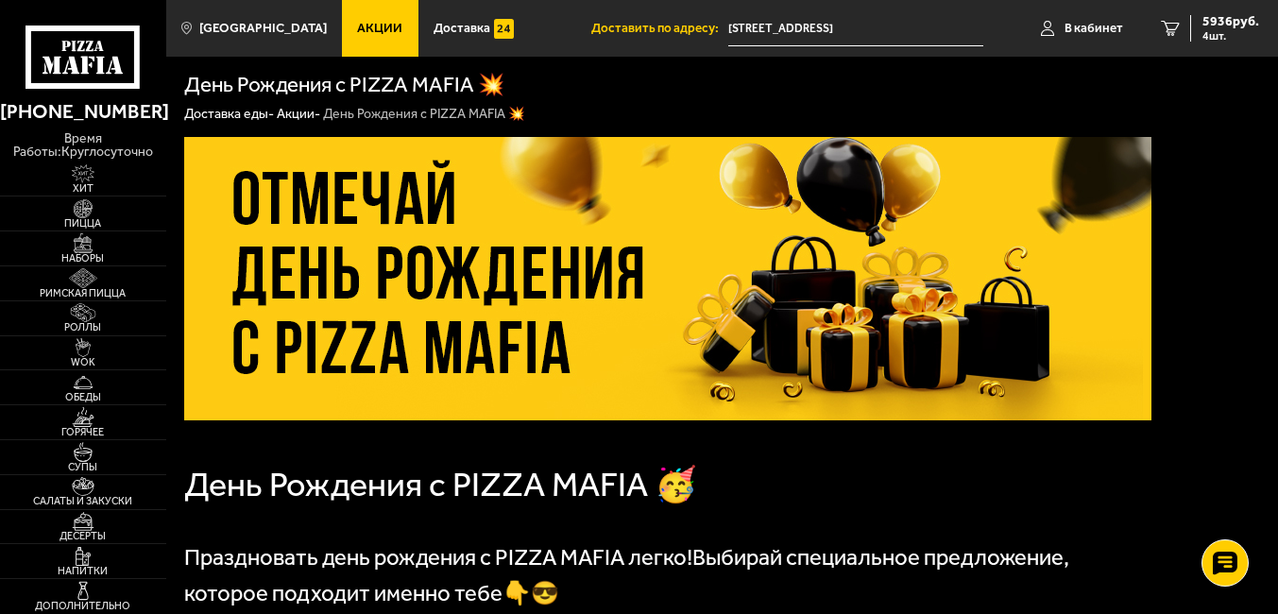
click at [362, 26] on span "Акции" at bounding box center [379, 28] width 45 height 13
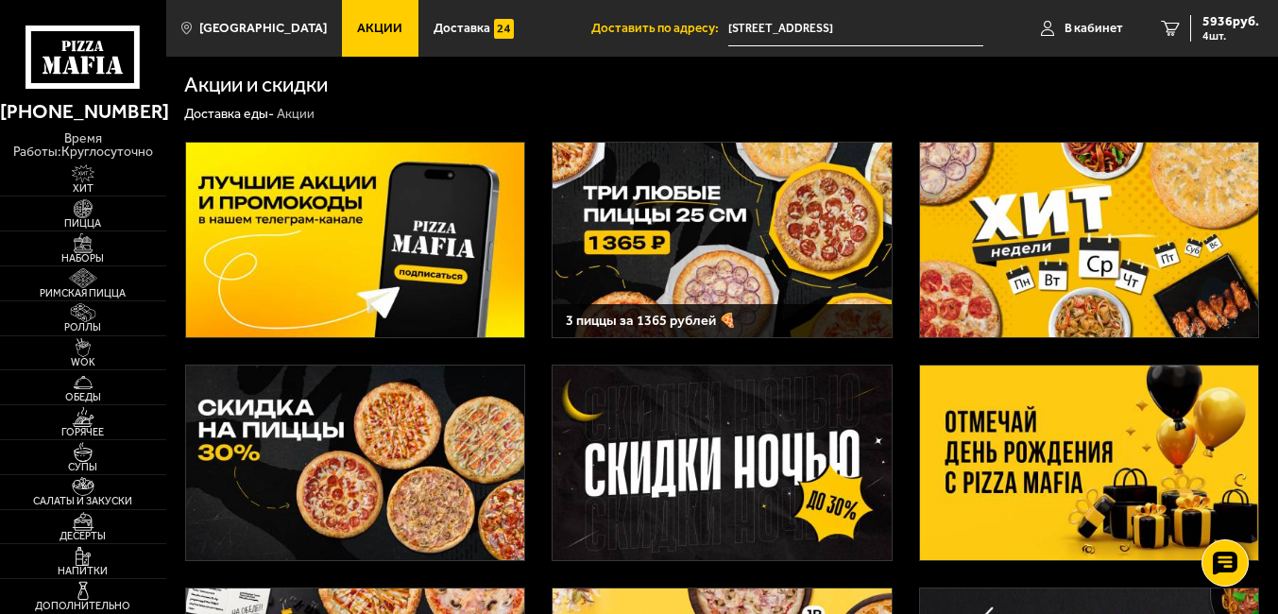
click at [417, 267] on img at bounding box center [355, 240] width 338 height 195
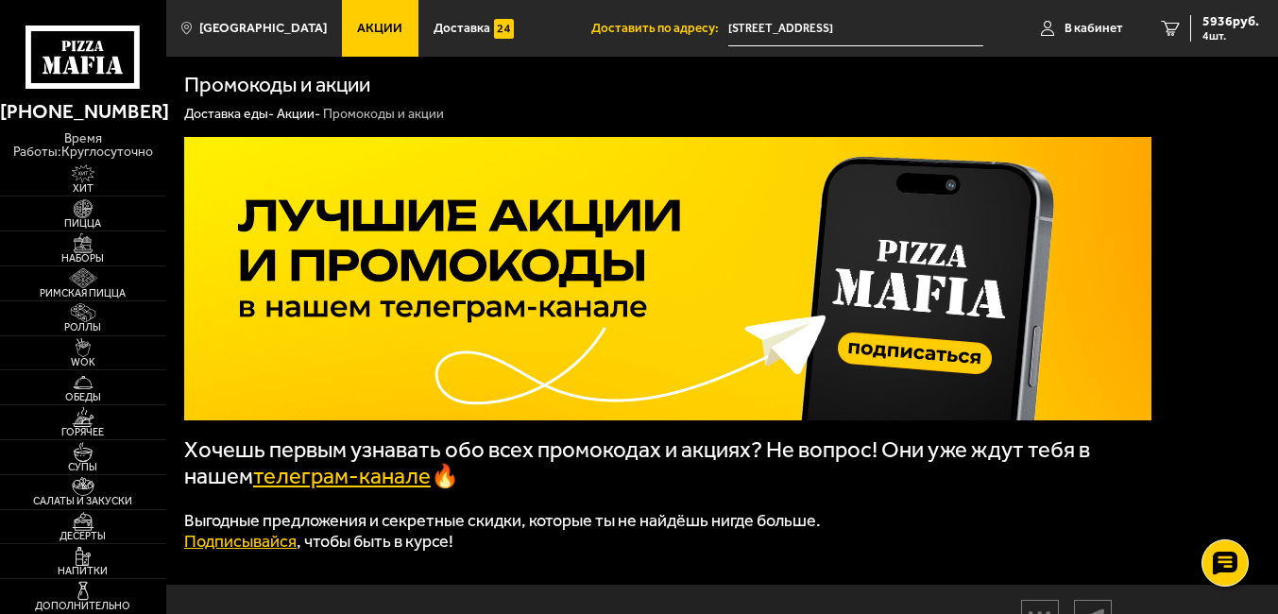
click at [247, 111] on link "Доставка еды -" at bounding box center [229, 114] width 90 height 16
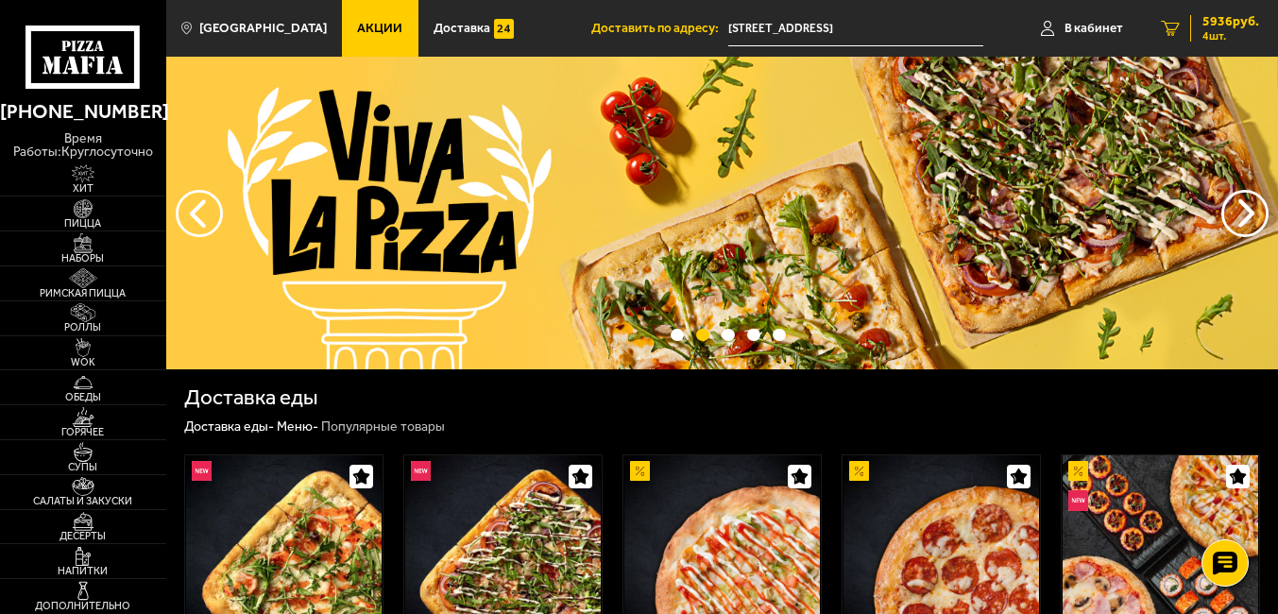
click at [1248, 31] on span "4 шт." at bounding box center [1230, 35] width 57 height 11
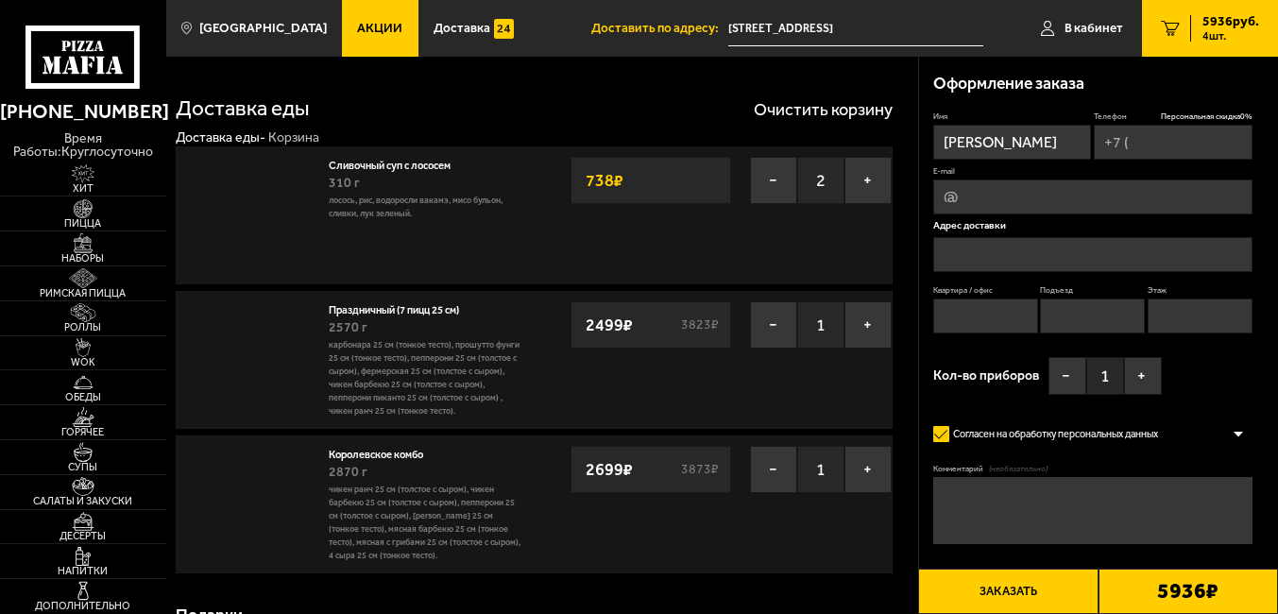
type input "+7 (916) 840-39-97"
type input "Санкт-Петербург, улица Достоевского, 40-44"
type input "0"
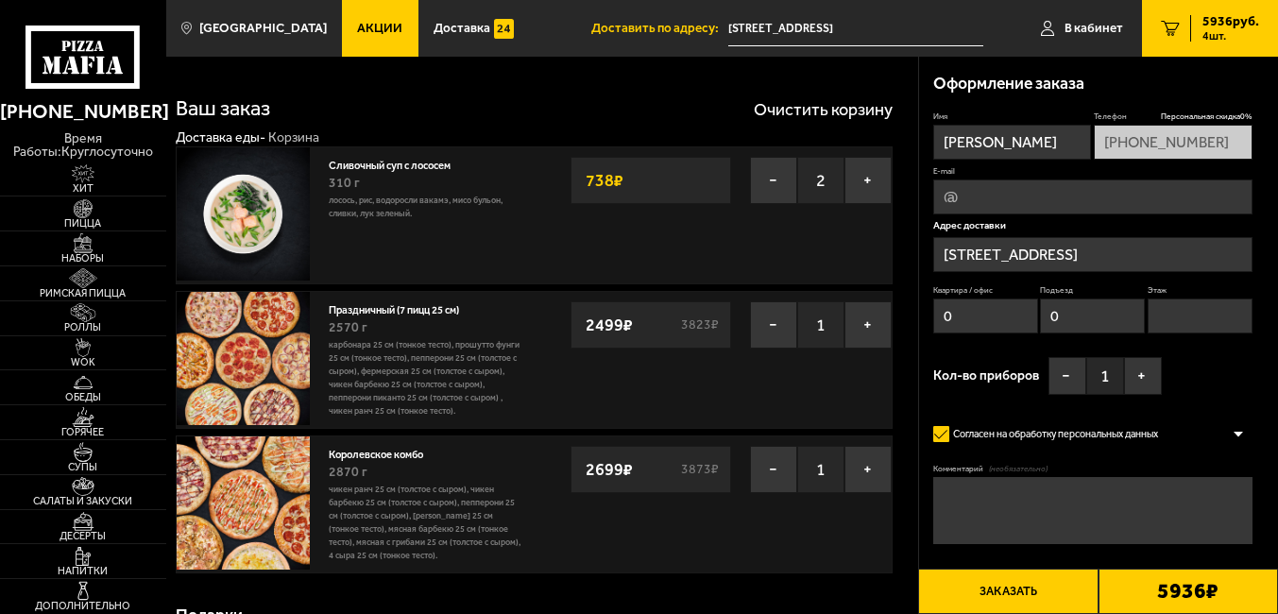
type input "улица Достоевского, 40-44"
click at [766, 469] on button "−" at bounding box center [773, 469] width 47 height 47
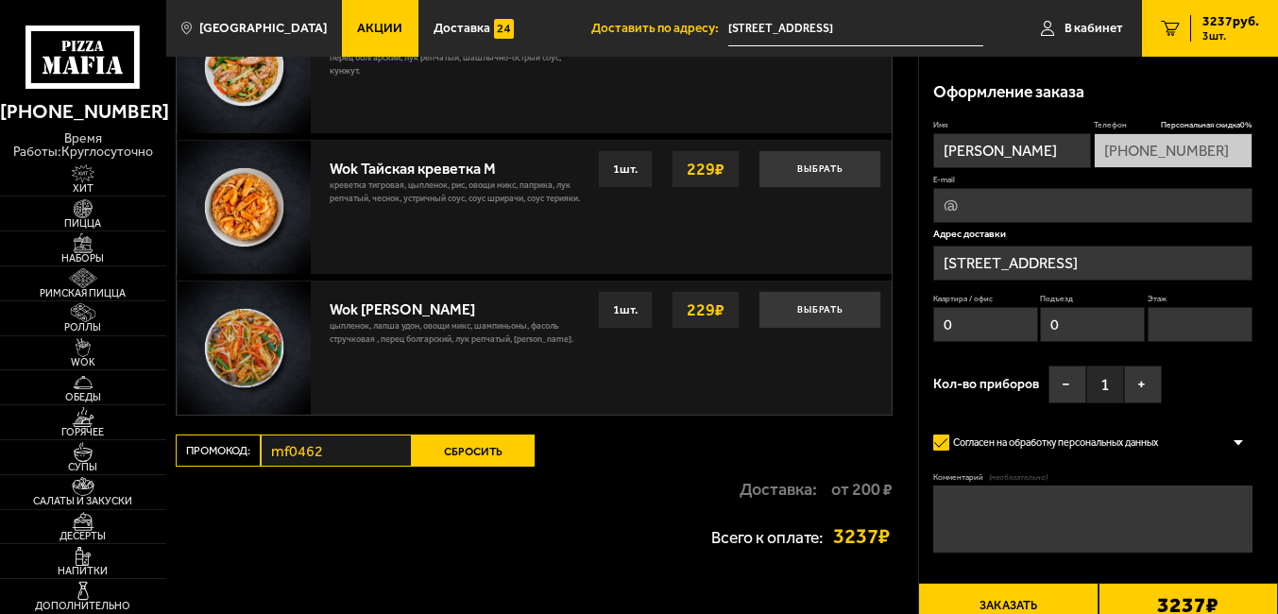
scroll to position [1320, 0]
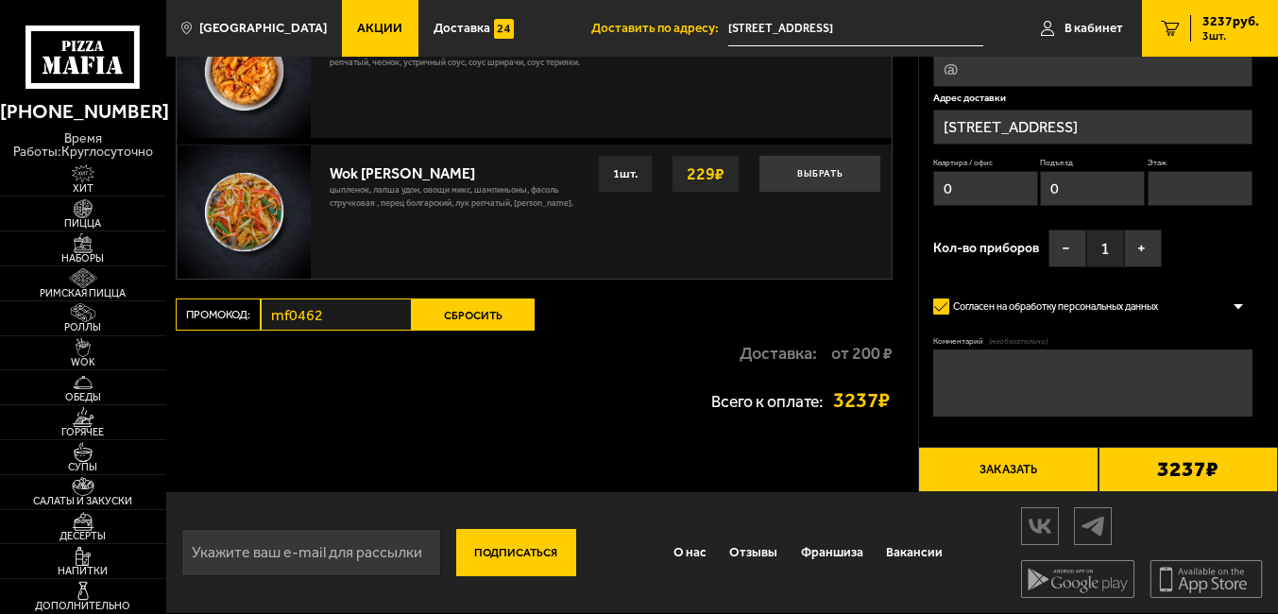
drag, startPoint x: 247, startPoint y: 335, endPoint x: 341, endPoint y: 369, distance: 100.4
click at [341, 369] on div "Доставка: от 200 ₽" at bounding box center [535, 353] width 718 height 45
drag, startPoint x: 310, startPoint y: 310, endPoint x: 347, endPoint y: 378, distance: 77.3
click at [347, 378] on div "Всего к оплате: 3237 ₽" at bounding box center [535, 401] width 718 height 50
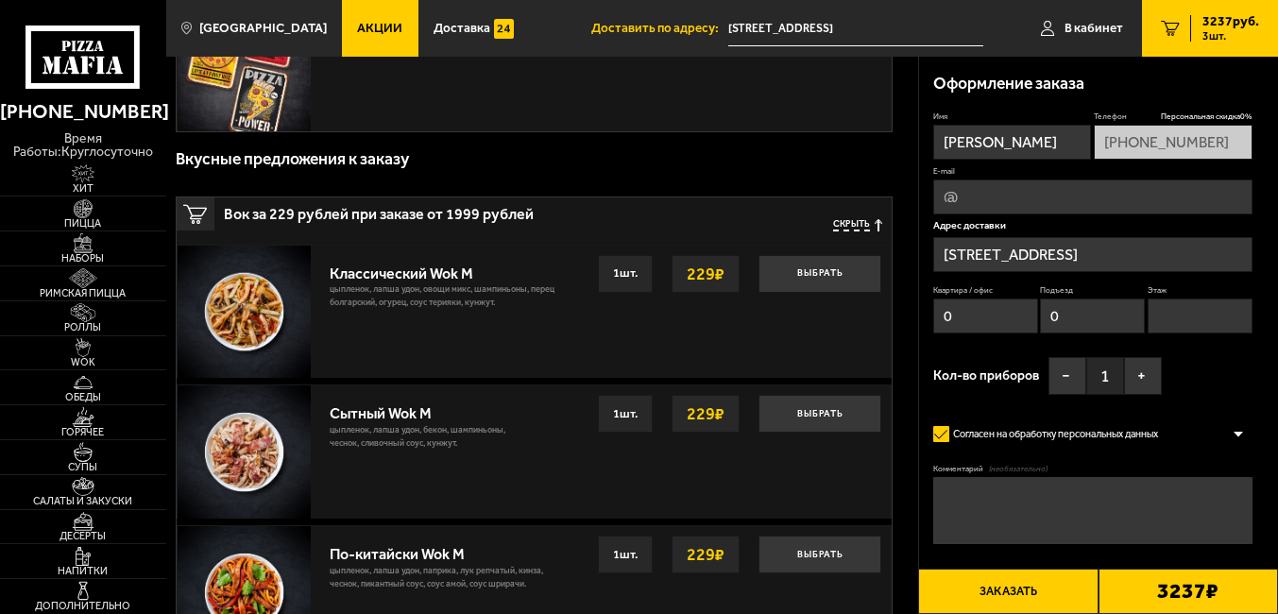
scroll to position [375, 0]
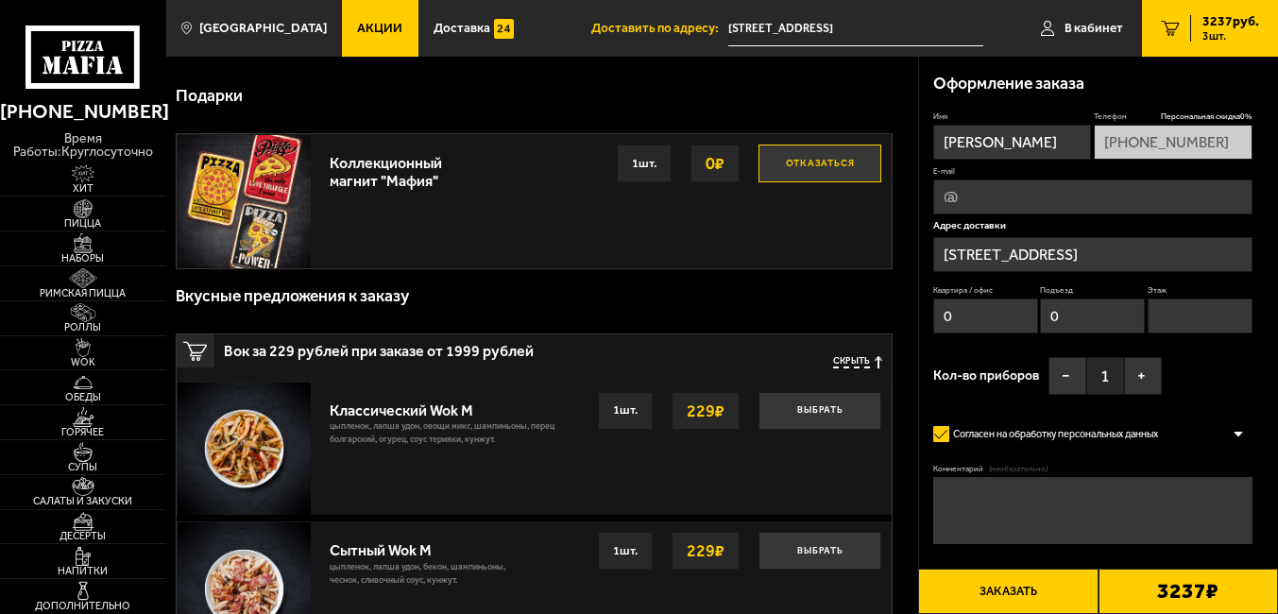
click at [1014, 196] on input "E-mail" at bounding box center [1092, 196] width 319 height 35
type input "gryzunova.katya@gmail.com"
click at [1140, 381] on button "+" at bounding box center [1143, 376] width 38 height 38
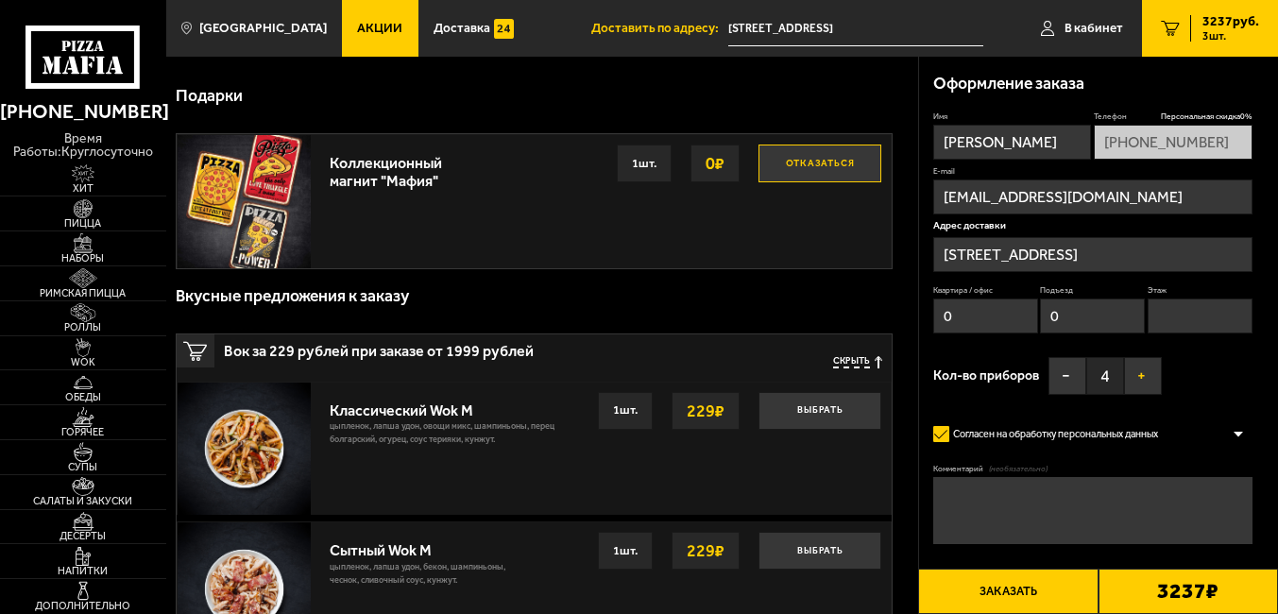
click at [1140, 381] on button "+" at bounding box center [1143, 376] width 38 height 38
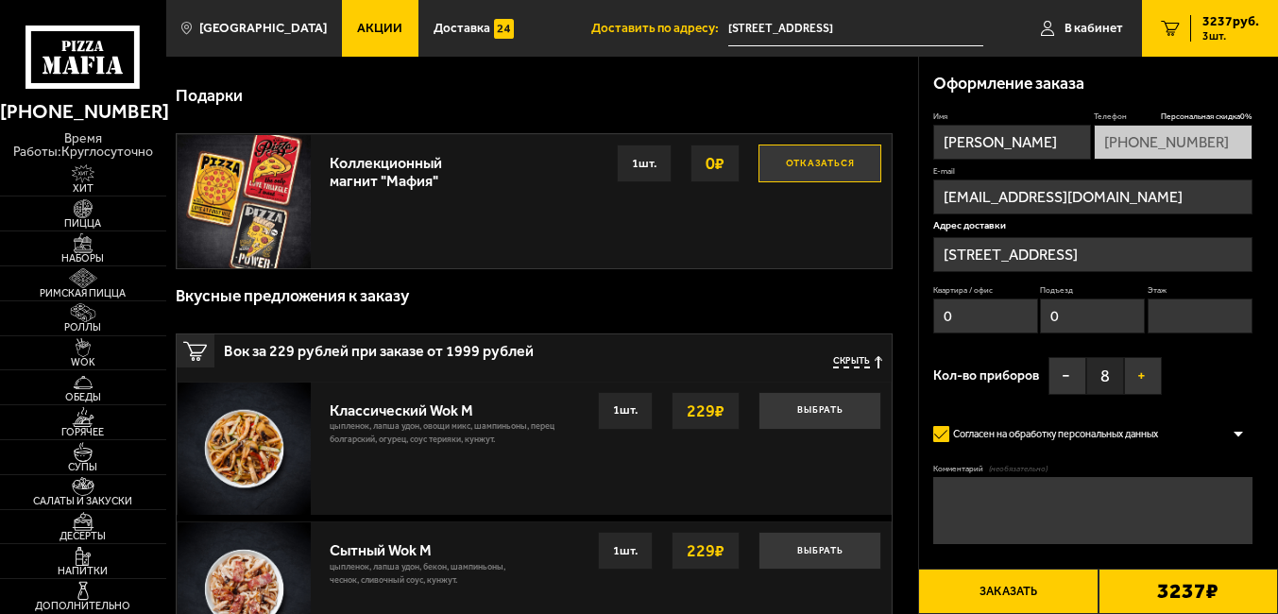
click at [1140, 381] on button "+" at bounding box center [1143, 376] width 38 height 38
click at [1061, 371] on button "−" at bounding box center [1068, 376] width 38 height 38
click at [1076, 376] on button "−" at bounding box center [1068, 376] width 38 height 38
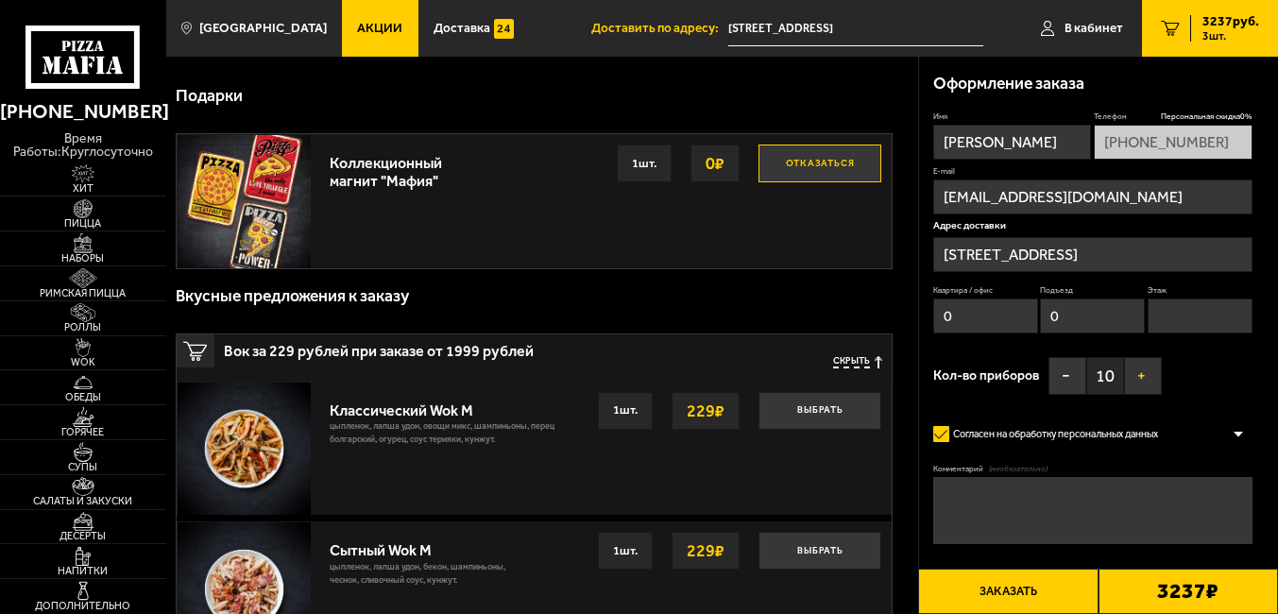
click at [1157, 376] on button "+" at bounding box center [1143, 376] width 38 height 38
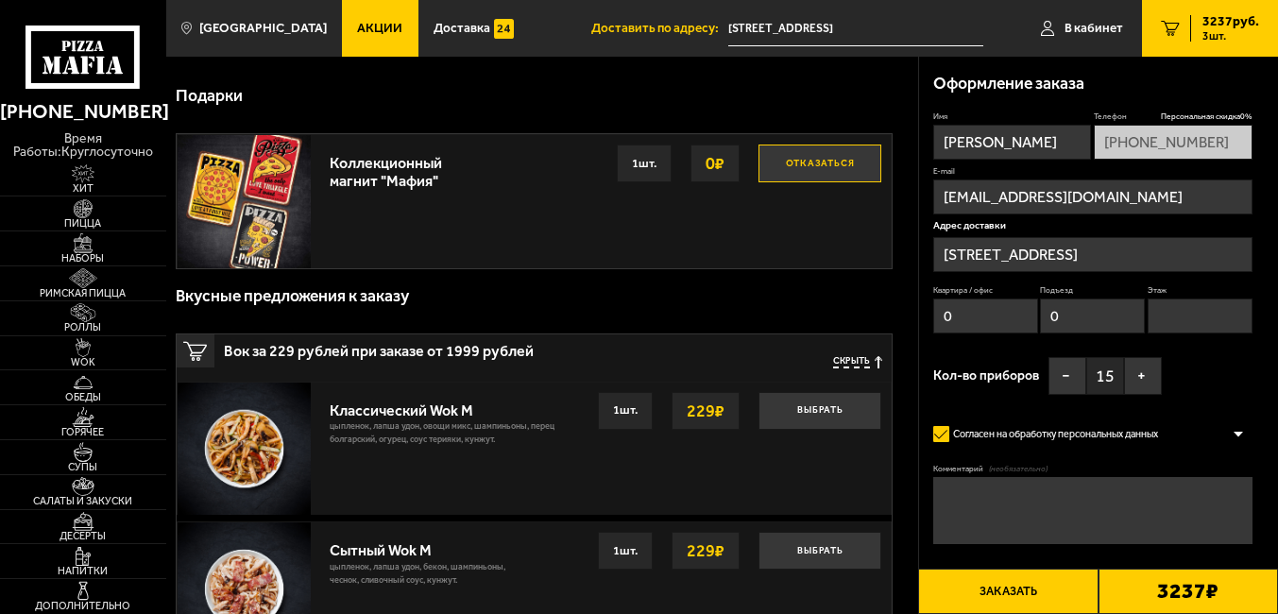
click at [1107, 490] on textarea "Комментарий (необязательно)" at bounding box center [1092, 510] width 319 height 66
click at [1106, 491] on textarea "Комментарий (необязательно)" at bounding box center [1092, 510] width 319 height 66
type textarea "П"
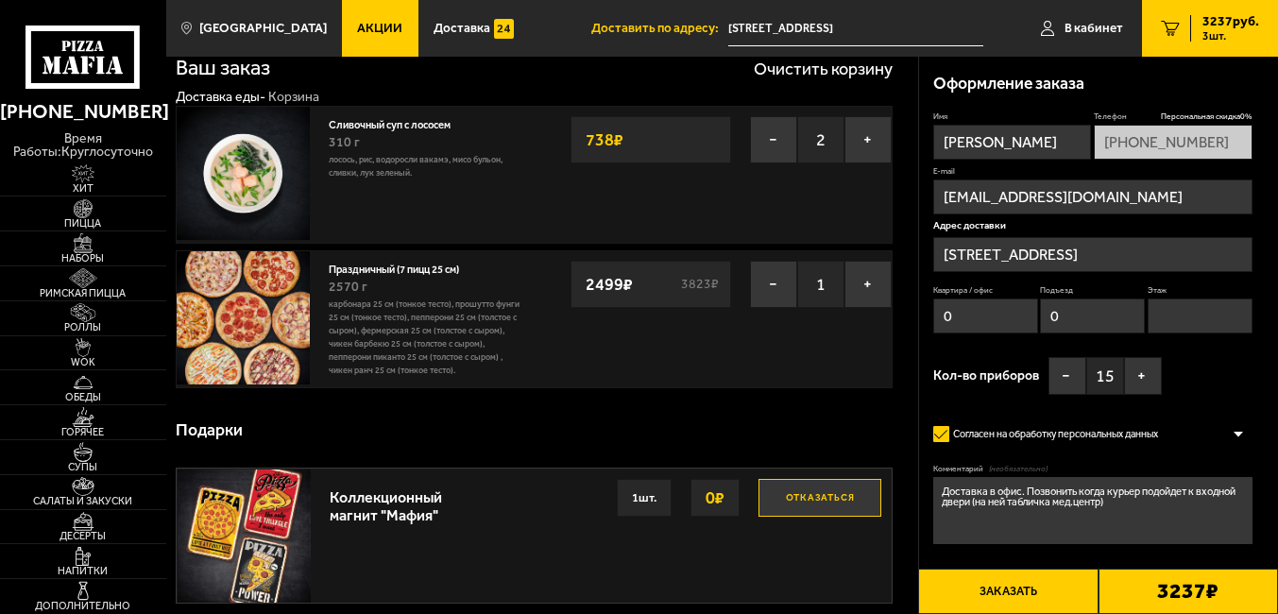
scroll to position [0, 0]
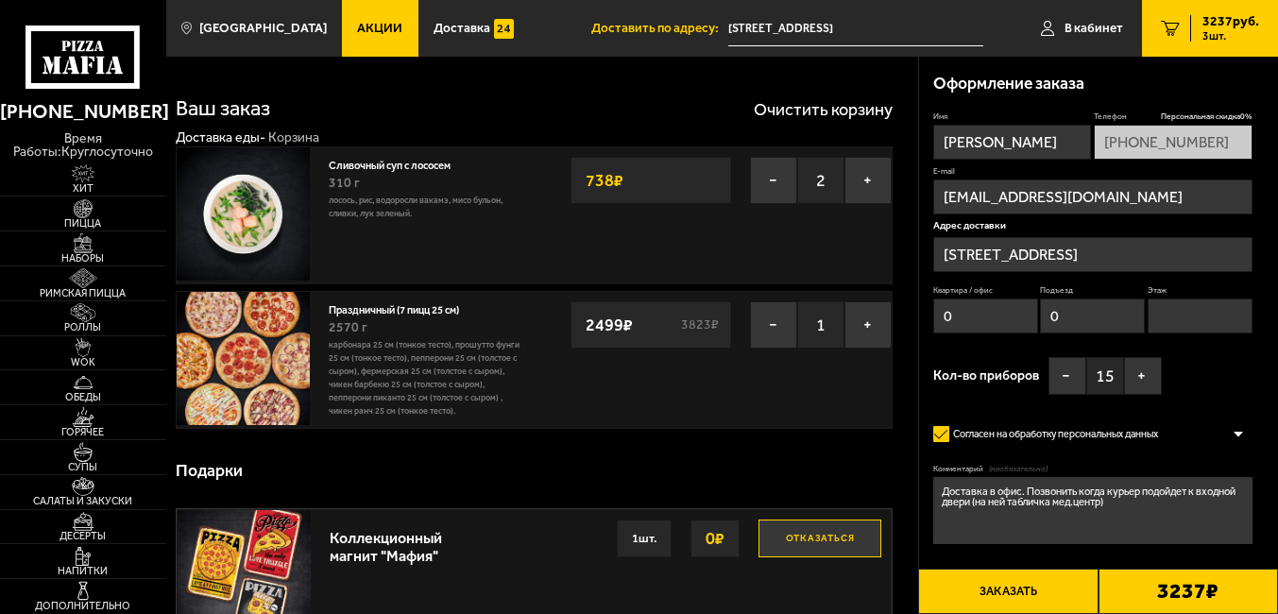
click at [384, 311] on link "Праздничный (7 пицц 25 см)" at bounding box center [401, 307] width 144 height 17
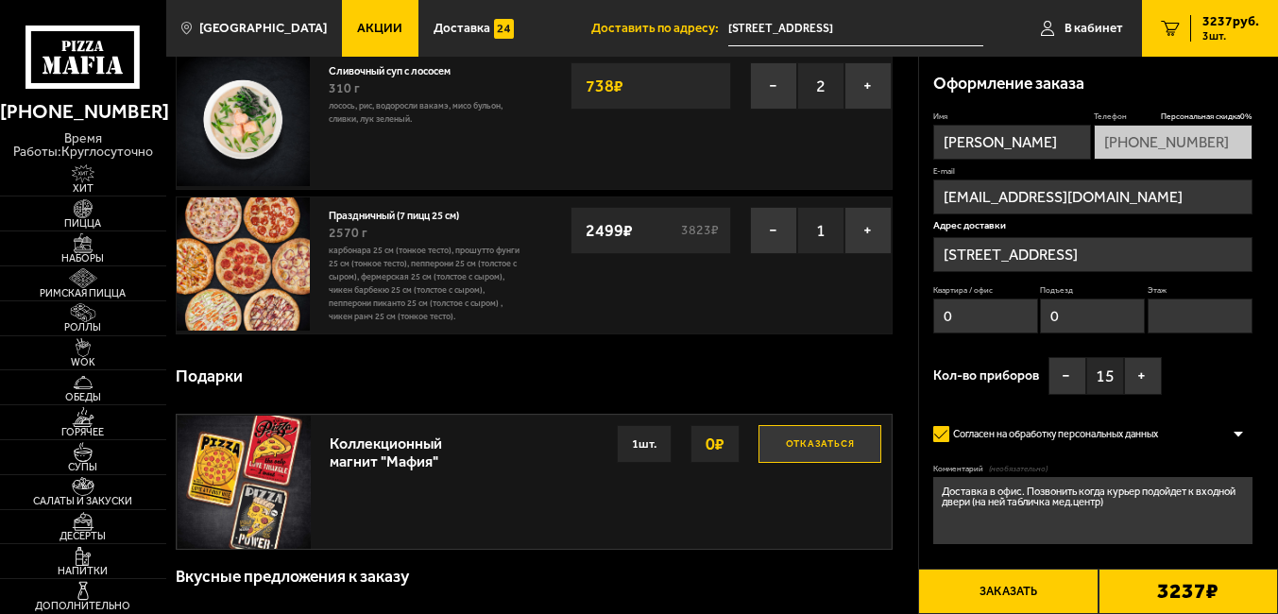
scroll to position [189, 0]
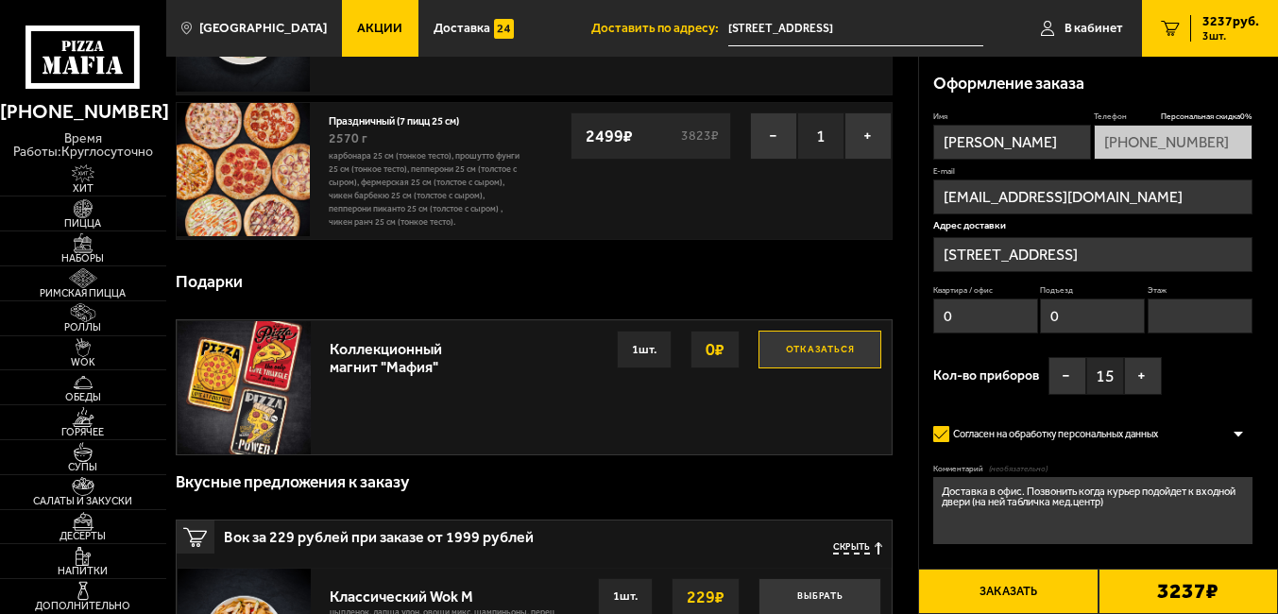
click at [1246, 426] on div "Согласен на обработку персональных данных" at bounding box center [1092, 434] width 319 height 26
click at [1236, 432] on div at bounding box center [1238, 434] width 28 height 14
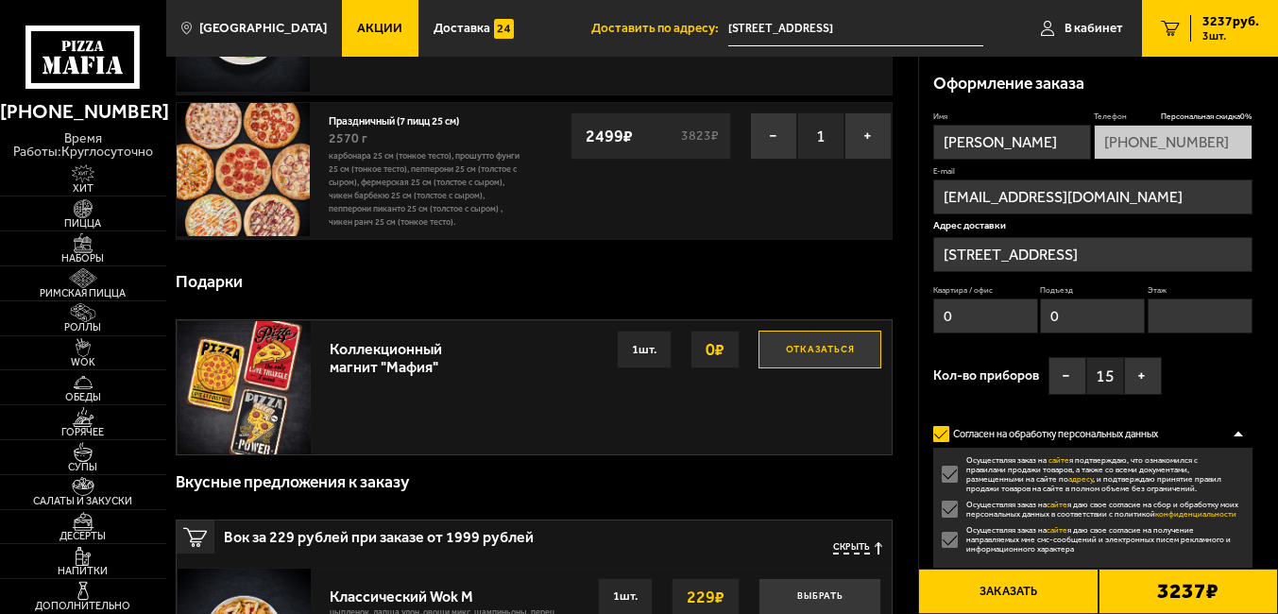
click at [1236, 432] on div at bounding box center [1238, 434] width 28 height 14
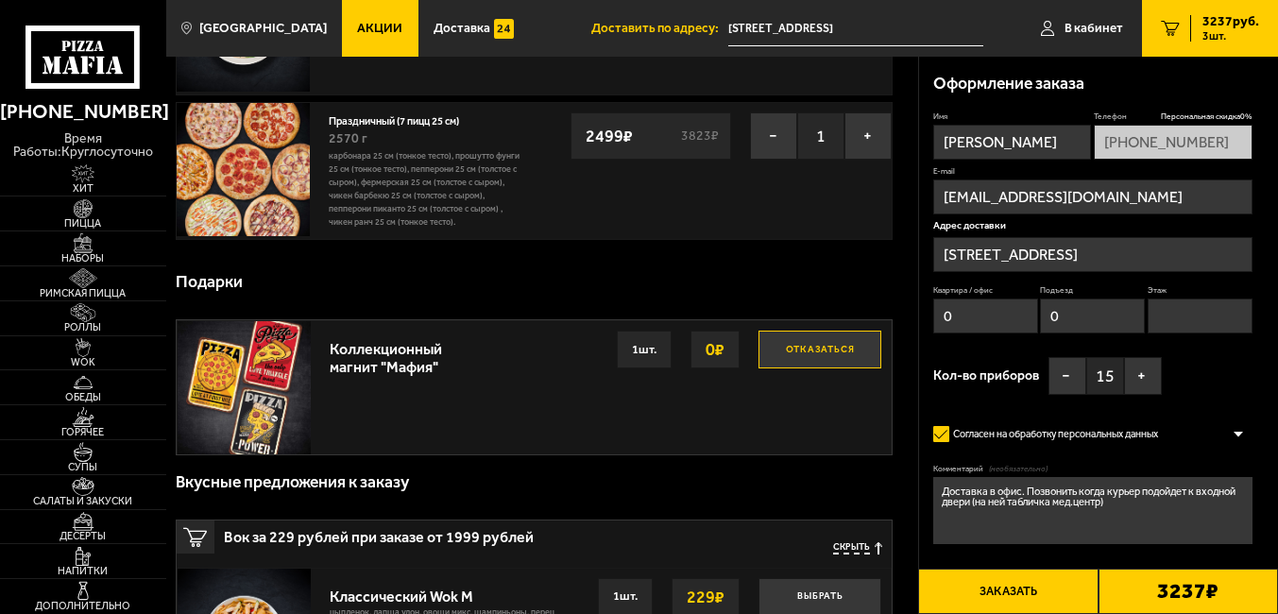
click at [1135, 501] on textarea "Доставка в офис. Позвонить когда курьер подойдет к входной двери (на ней таблич…" at bounding box center [1092, 510] width 319 height 66
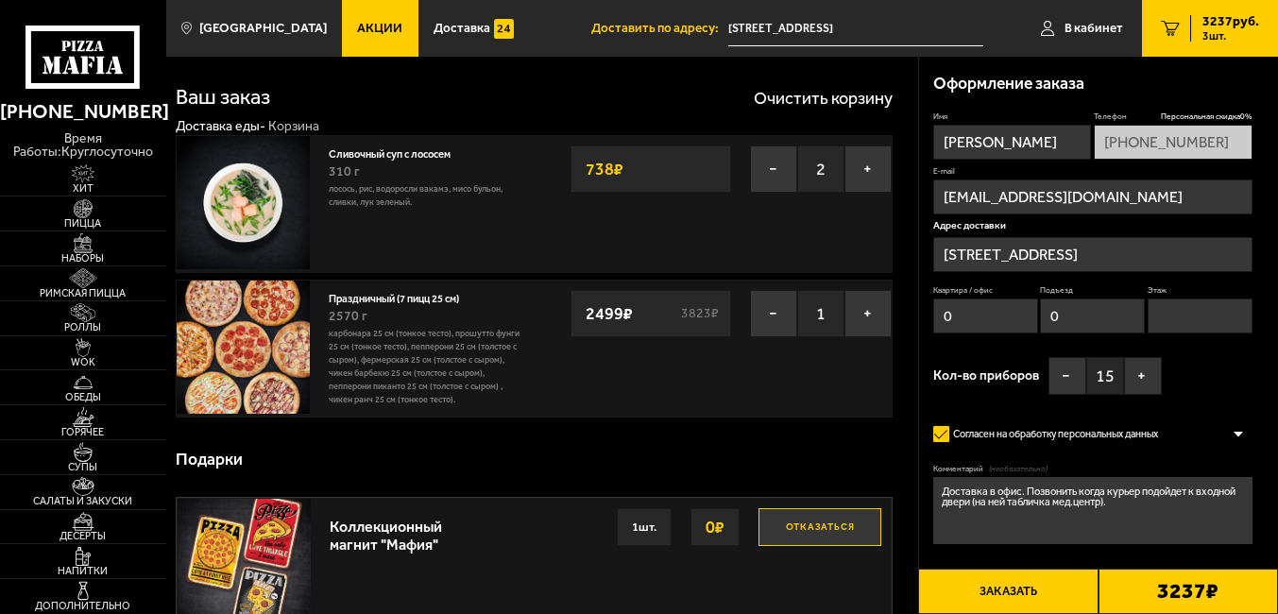
scroll to position [0, 0]
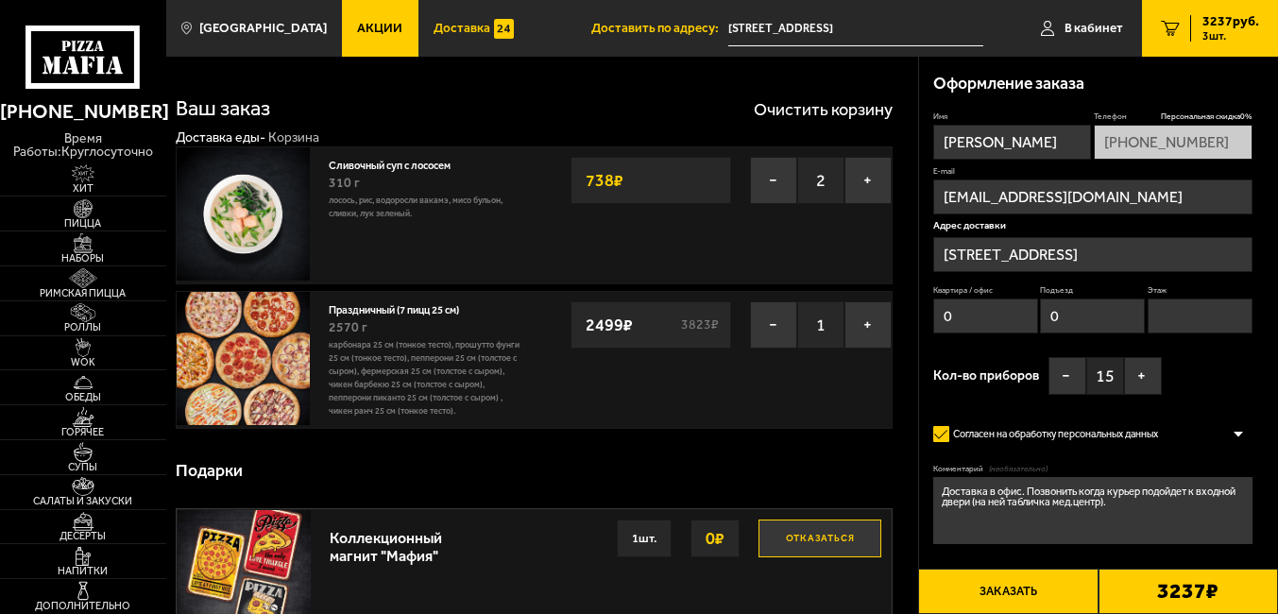
type textarea "Доставка в офис. Позвонить когда курьер подойдет к входной двери (на ней таблич…"
click at [358, 26] on span "Акции" at bounding box center [379, 28] width 45 height 13
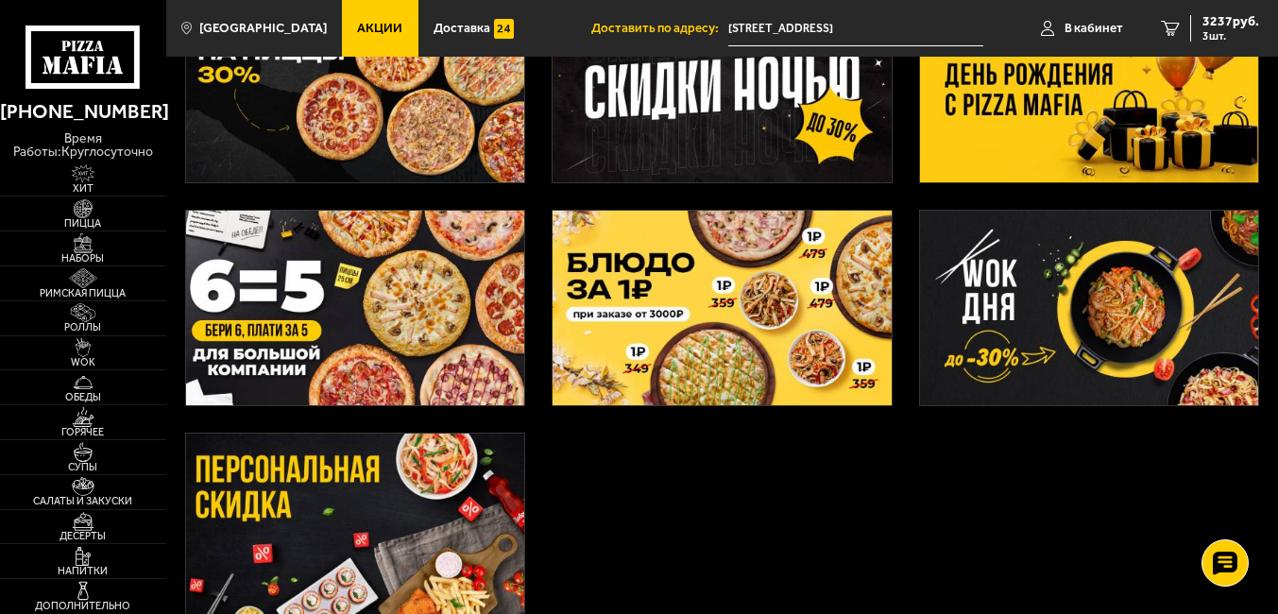
click at [729, 329] on img at bounding box center [722, 308] width 338 height 195
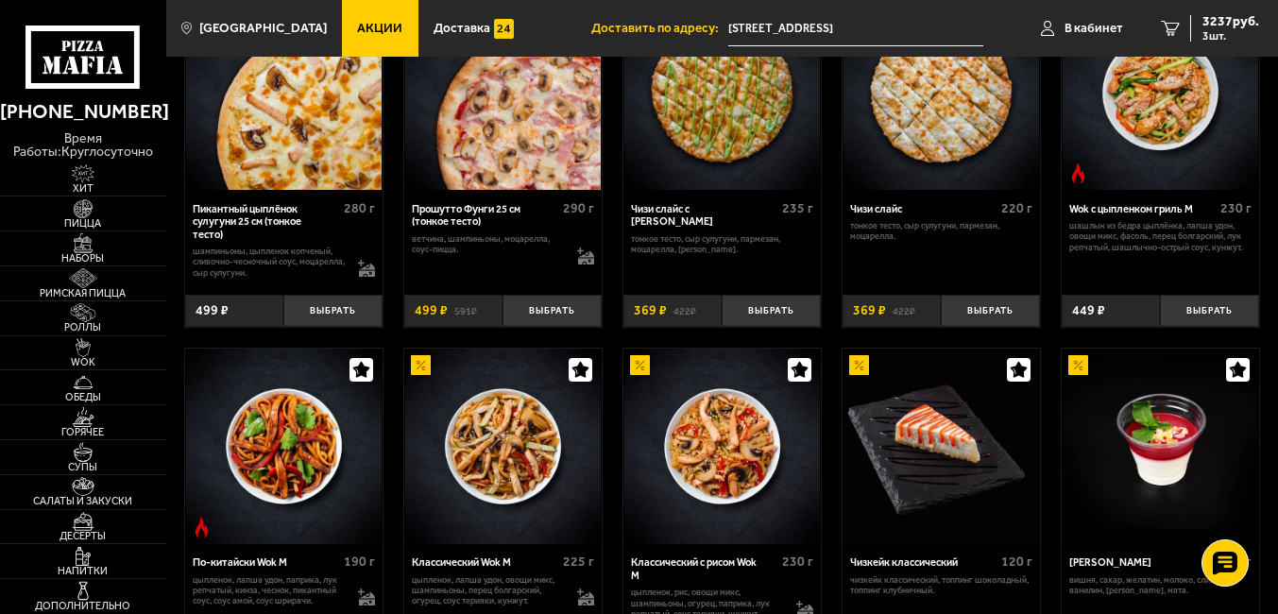
scroll to position [756, 0]
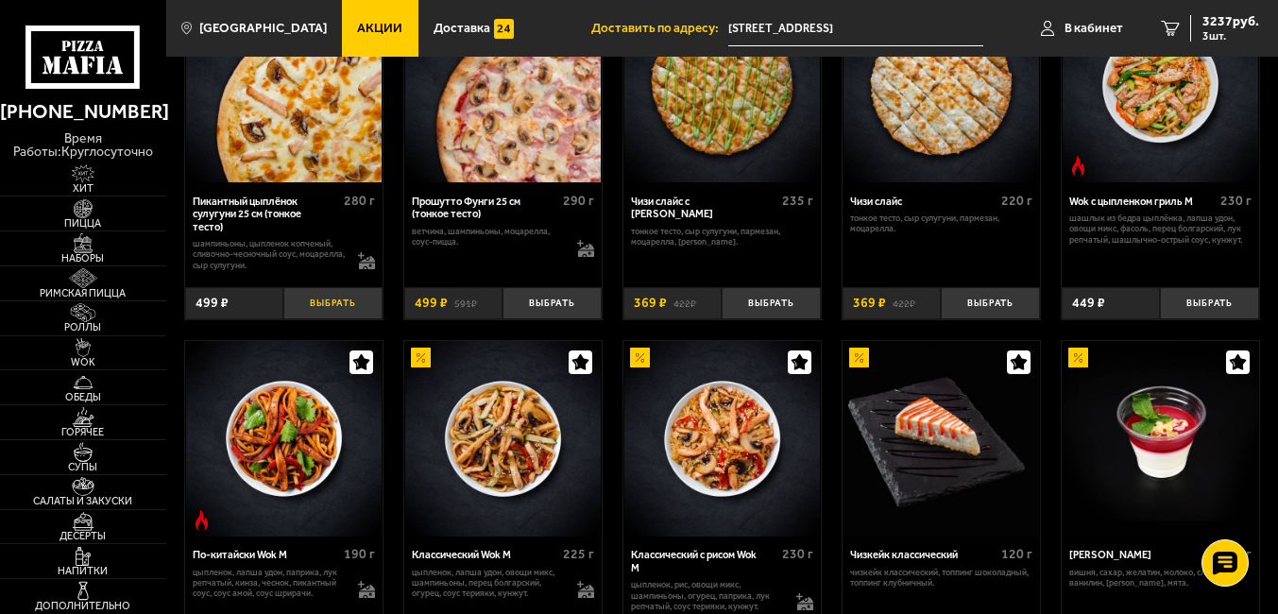
click at [347, 309] on button "Выбрать" at bounding box center [332, 303] width 98 height 33
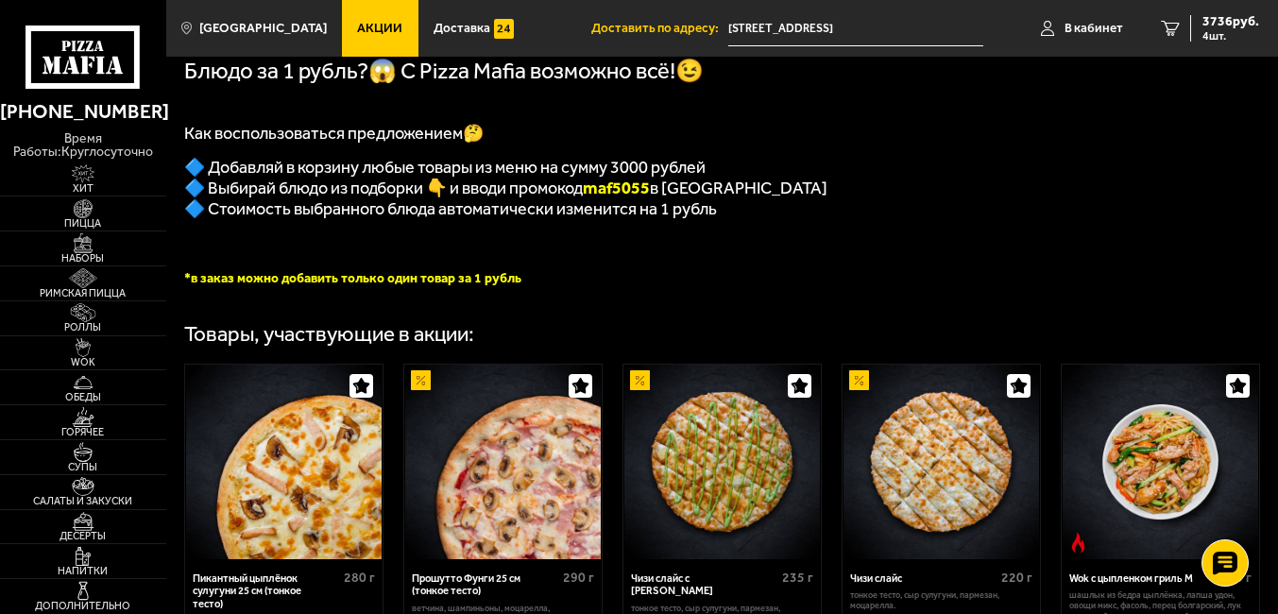
scroll to position [378, 0]
click at [371, 19] on link "Акции" at bounding box center [380, 28] width 76 height 57
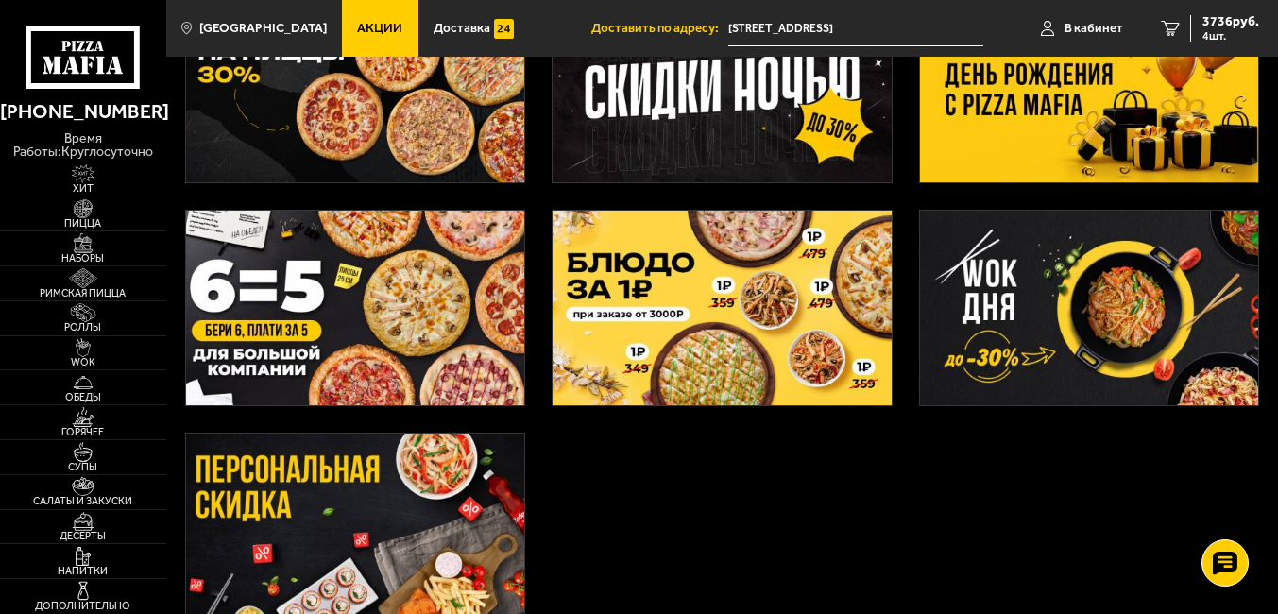
click at [774, 338] on img at bounding box center [722, 308] width 338 height 195
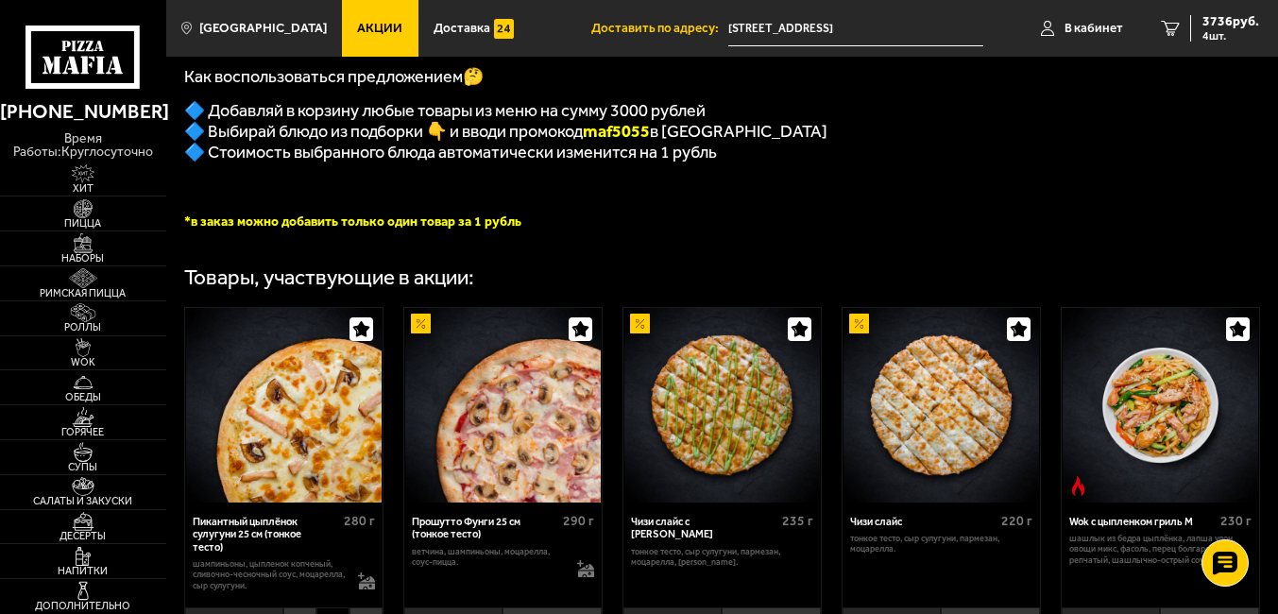
scroll to position [567, 0]
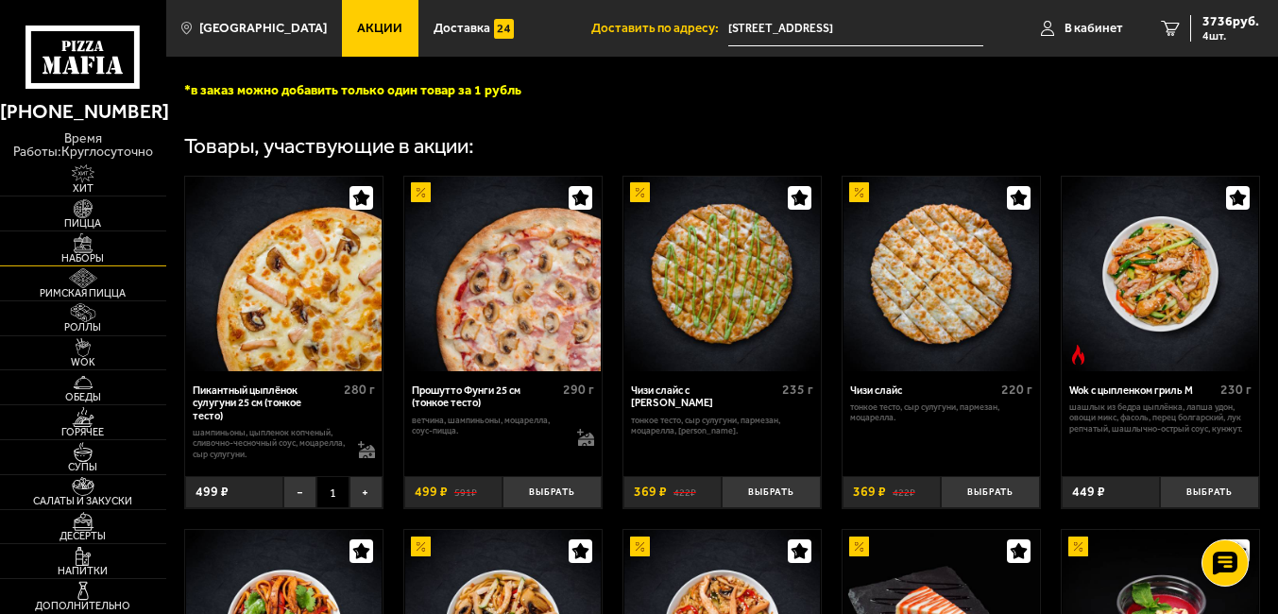
click at [86, 251] on img at bounding box center [83, 242] width 51 height 19
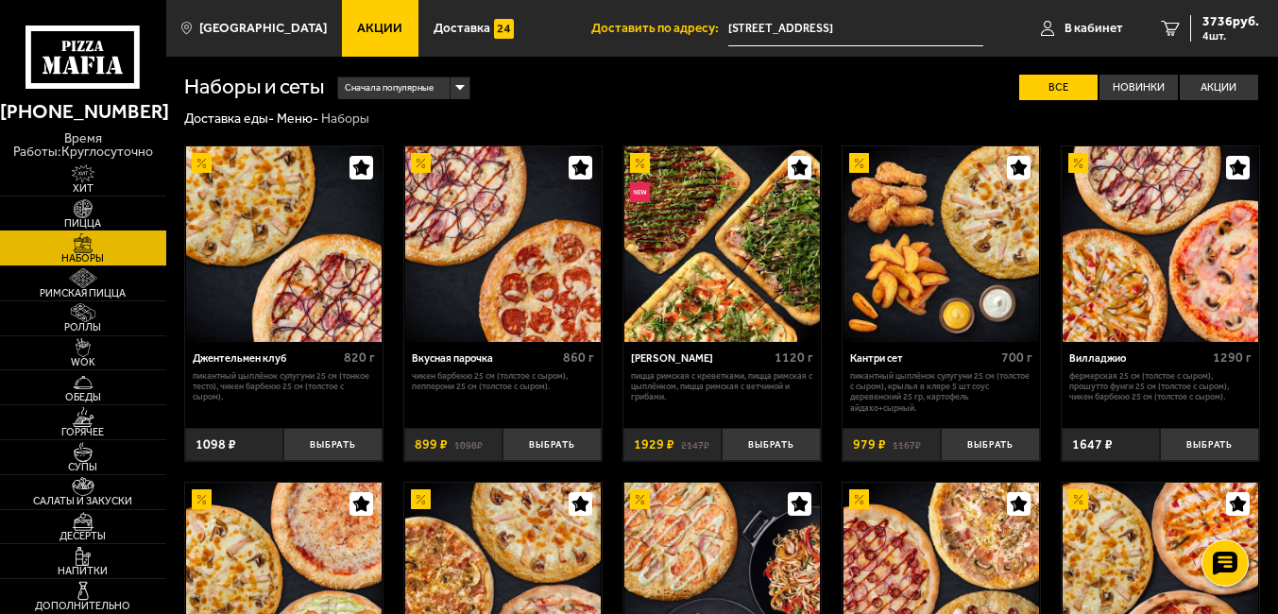
click at [90, 210] on img at bounding box center [83, 208] width 51 height 19
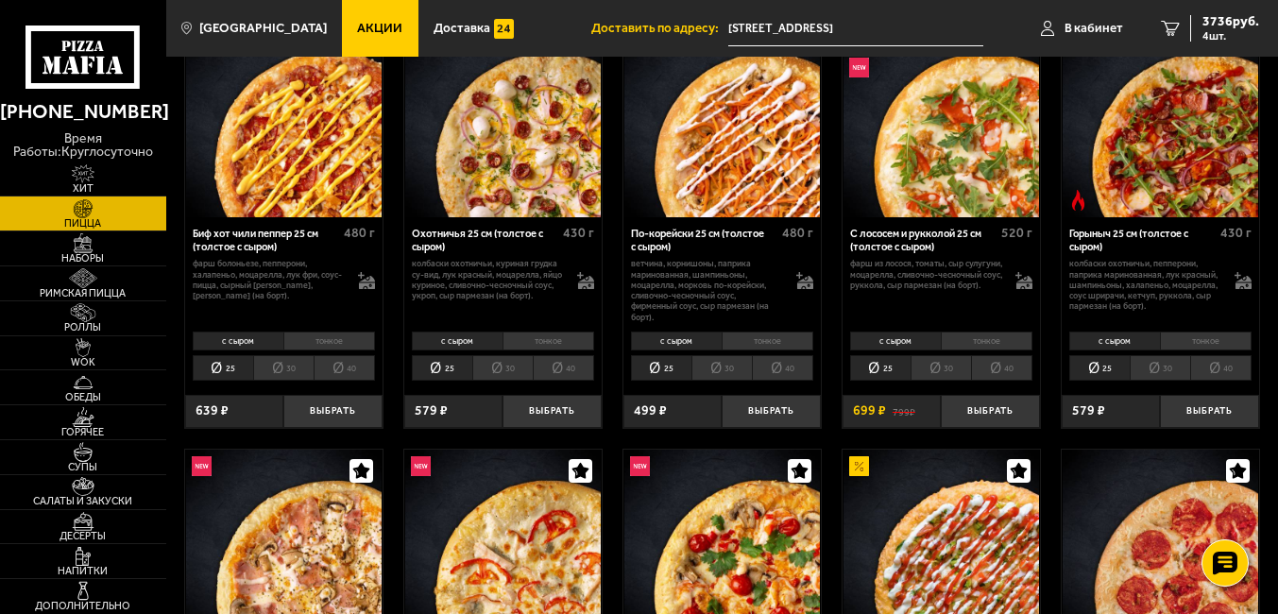
scroll to position [94, 0]
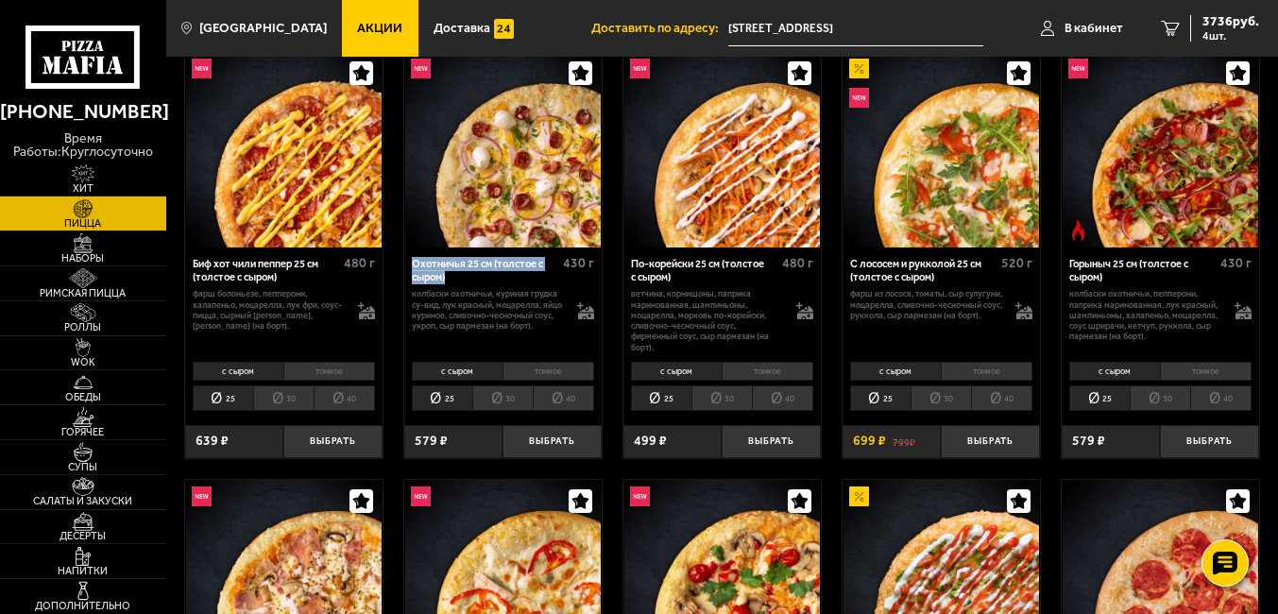
drag, startPoint x: 464, startPoint y: 288, endPoint x: 410, endPoint y: 268, distance: 57.4
click at [410, 268] on div "Охотничья 25 см (толстое с сыром) 430 г колбаски охотничьи, куриная грудка су-в…" at bounding box center [502, 302] width 197 height 110
copy div "Охотничья 25 см (толстое с сыром)"
click at [1201, 26] on div "3736 руб. 4 шт." at bounding box center [1224, 28] width 69 height 26
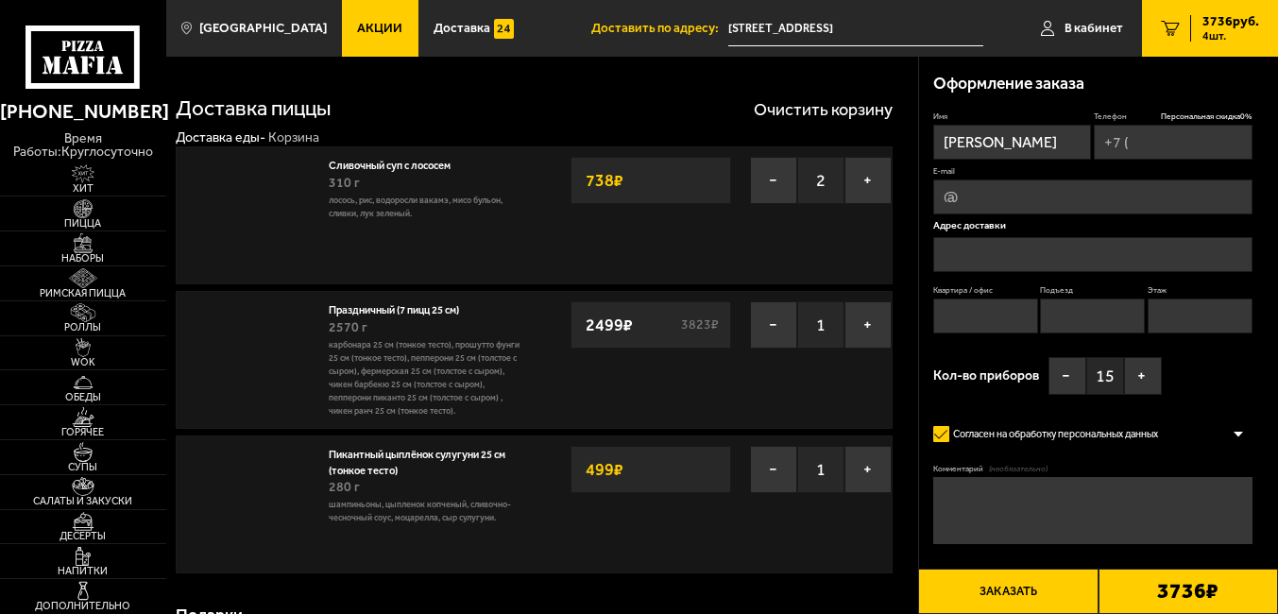
type input "+7 (916) 840-39-97"
type input "Санкт-Петербург, улица Достоевского, 40-44"
type input "0"
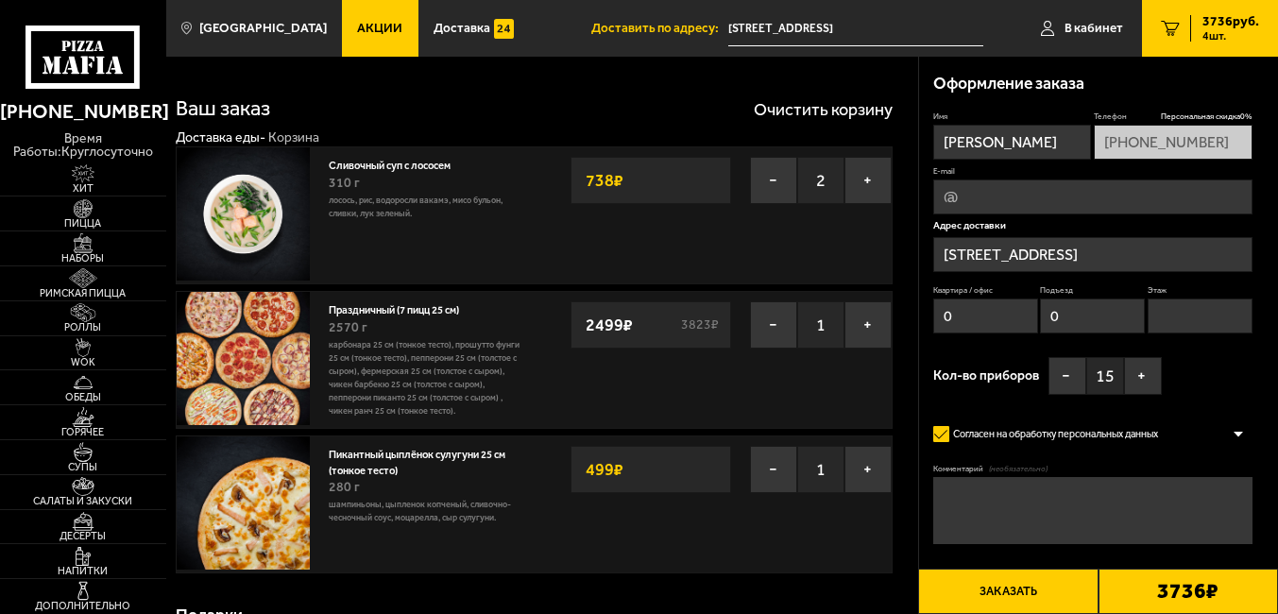
type input "улица Достоевского, 40-44"
drag, startPoint x: 415, startPoint y: 481, endPoint x: 345, endPoint y: 459, distance: 73.2
click at [345, 459] on div "Пикантный цыплёнок сулугуни 25 см (тонкое тесто) 280 г шампиньоны, цыпленок коп…" at bounding box center [427, 485] width 196 height 78
drag, startPoint x: 345, startPoint y: 459, endPoint x: 405, endPoint y: 521, distance: 86.8
click at [403, 592] on div "Подарки" at bounding box center [535, 615] width 718 height 55
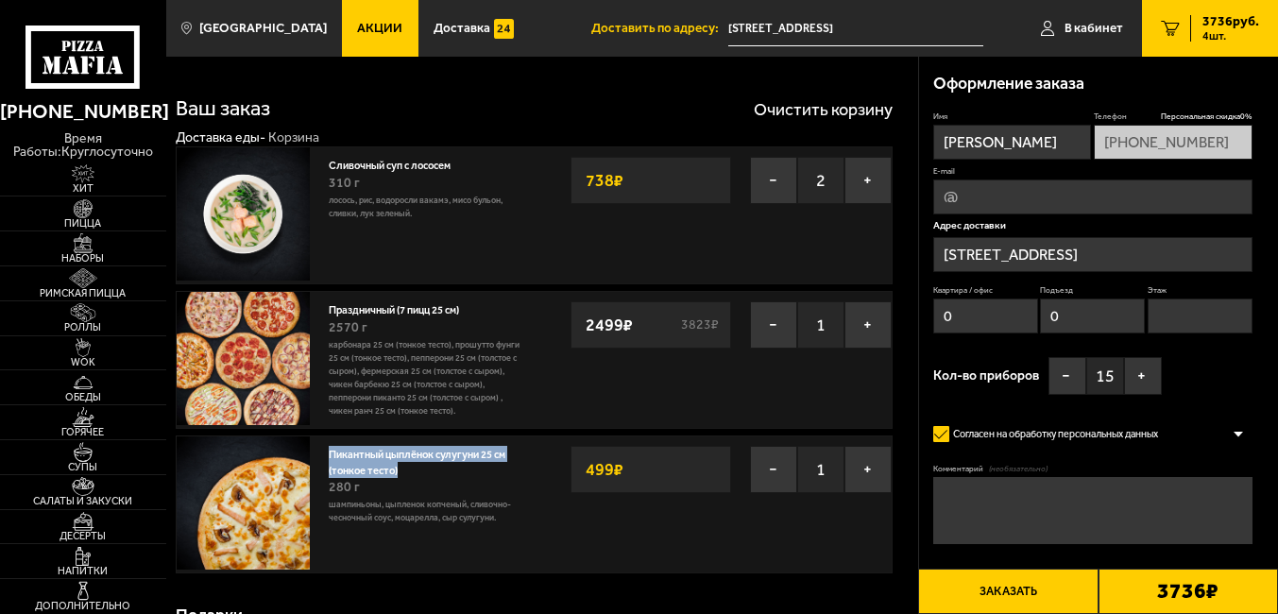
drag, startPoint x: 402, startPoint y: 468, endPoint x: 328, endPoint y: 453, distance: 76.0
click at [328, 453] on div "Пикантный цыплёнок сулугуни 25 см (тонкое тесто) 280 г шампиньоны, цыпленок коп…" at bounding box center [426, 504] width 215 height 136
copy link "Пикантный цыплёнок сулугуни 25 см (тонкое тесто)"
click at [713, 591] on div "Подарки" at bounding box center [535, 615] width 718 height 55
click at [88, 257] on span "Наборы" at bounding box center [83, 258] width 166 height 10
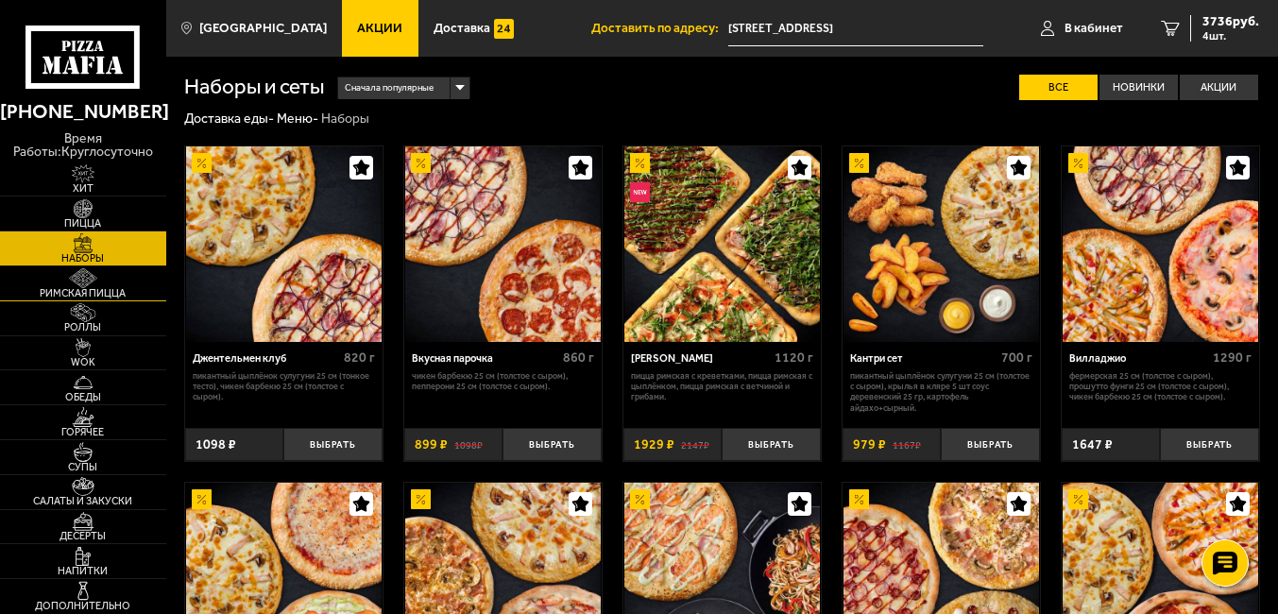
click at [91, 274] on img at bounding box center [83, 277] width 51 height 19
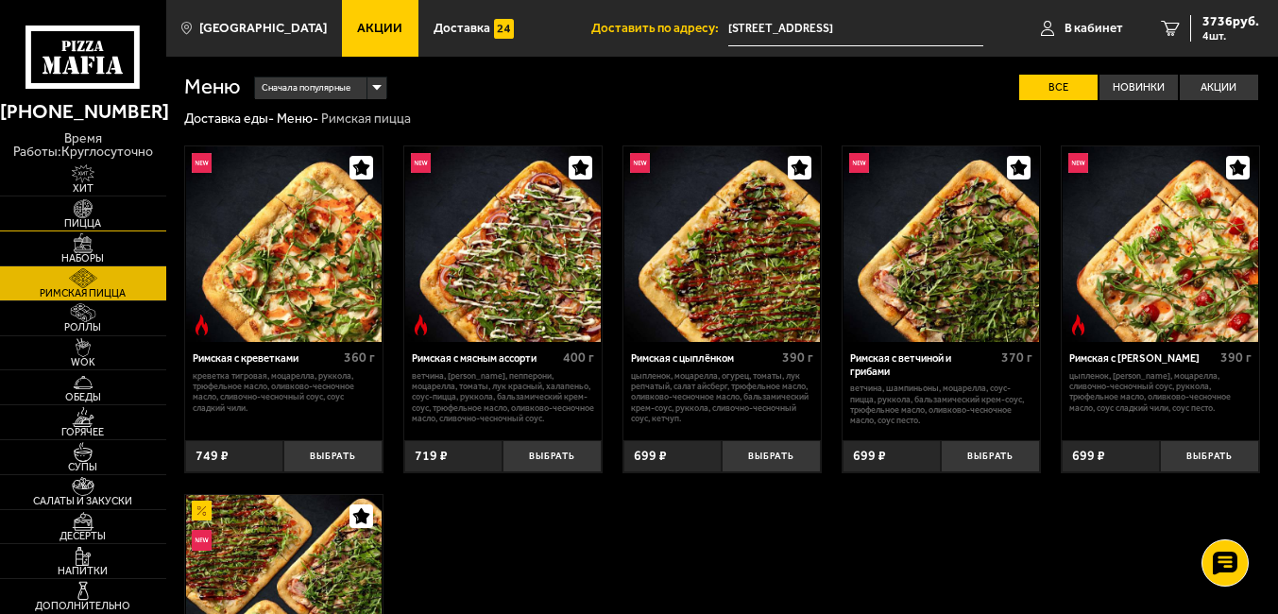
click at [92, 215] on img at bounding box center [83, 208] width 51 height 19
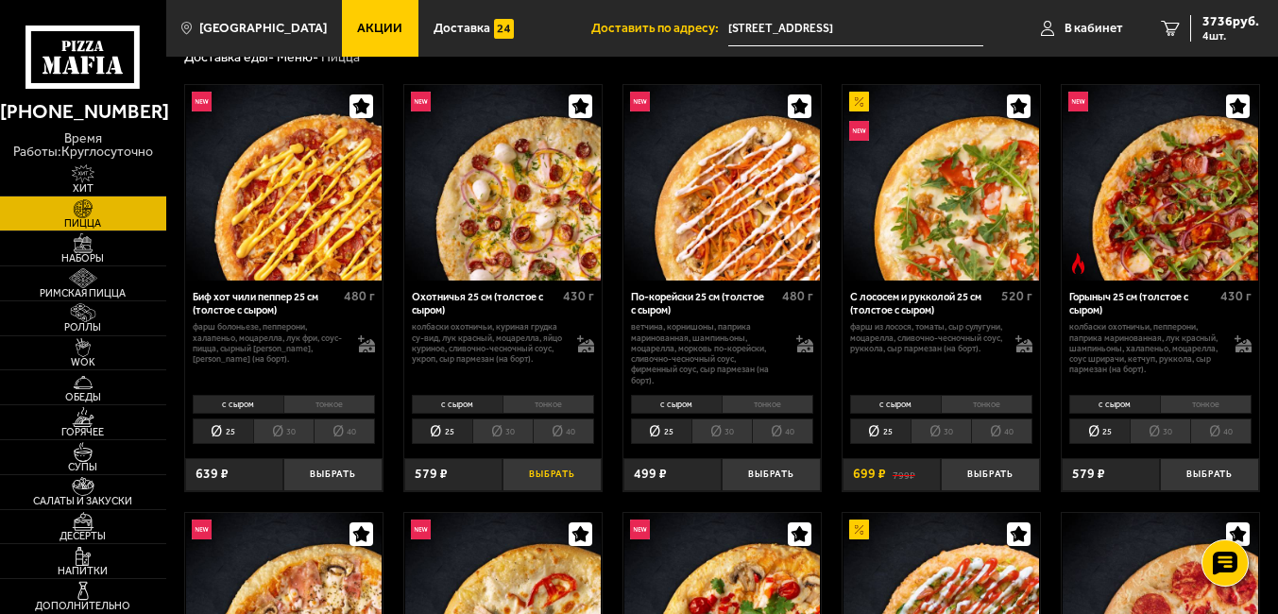
scroll to position [94, 0]
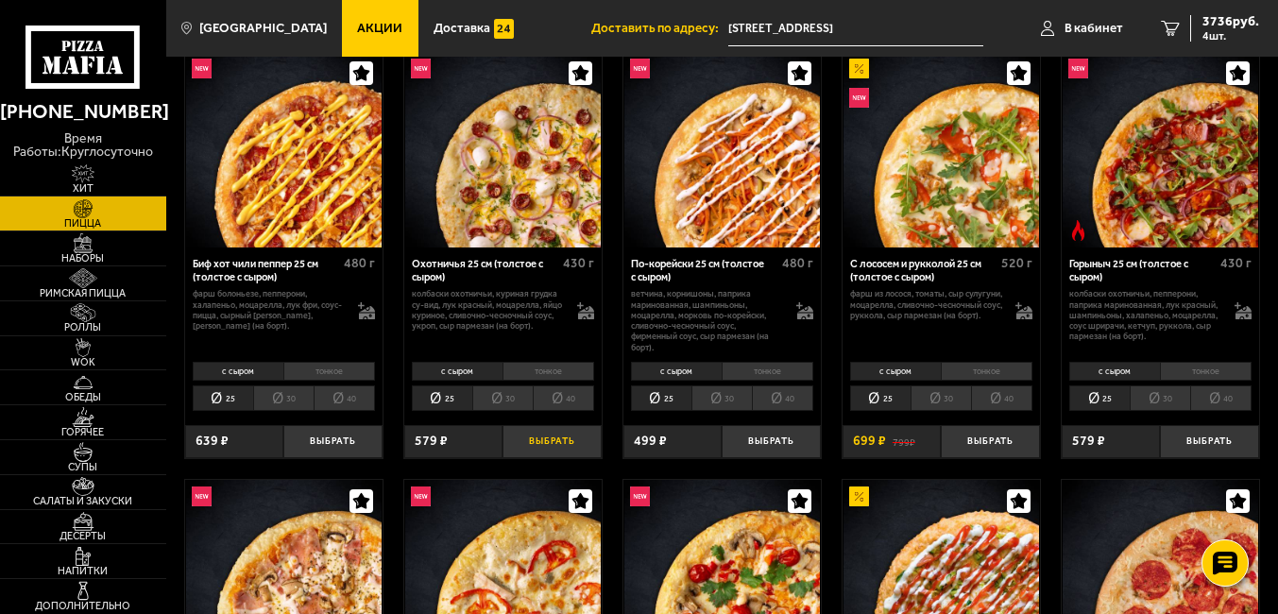
click at [575, 444] on button "Выбрать" at bounding box center [552, 441] width 98 height 33
click at [1215, 24] on span "4315 руб." at bounding box center [1230, 21] width 57 height 13
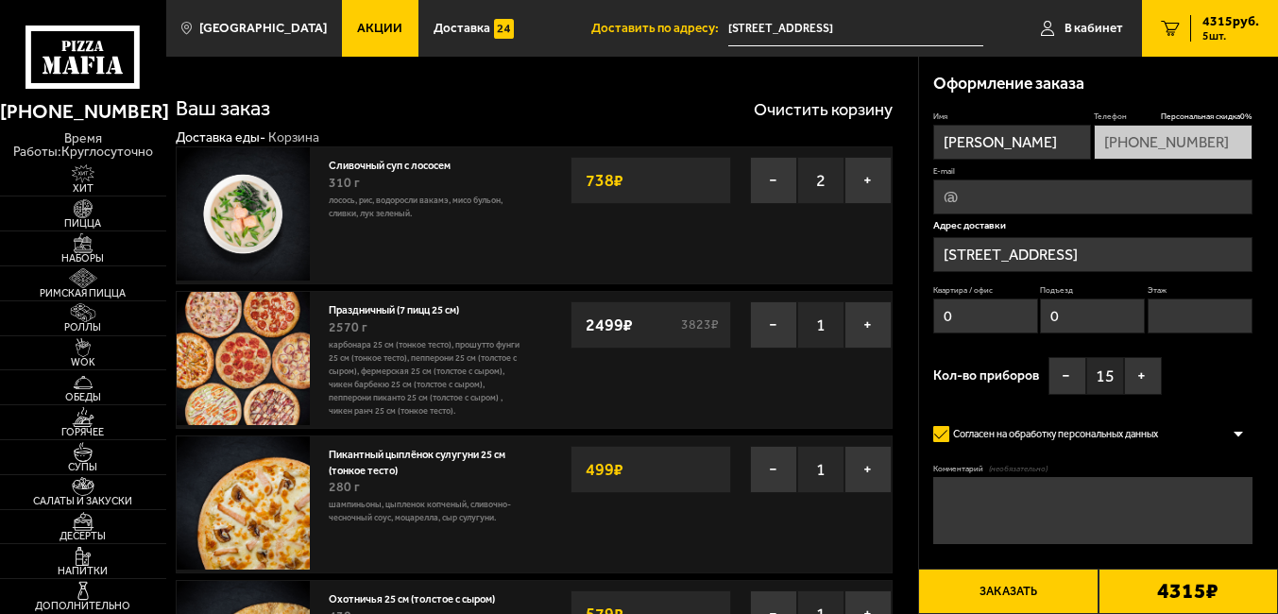
type input "улица Достоевского, 40-44"
click at [357, 23] on span "Акции" at bounding box center [379, 28] width 45 height 13
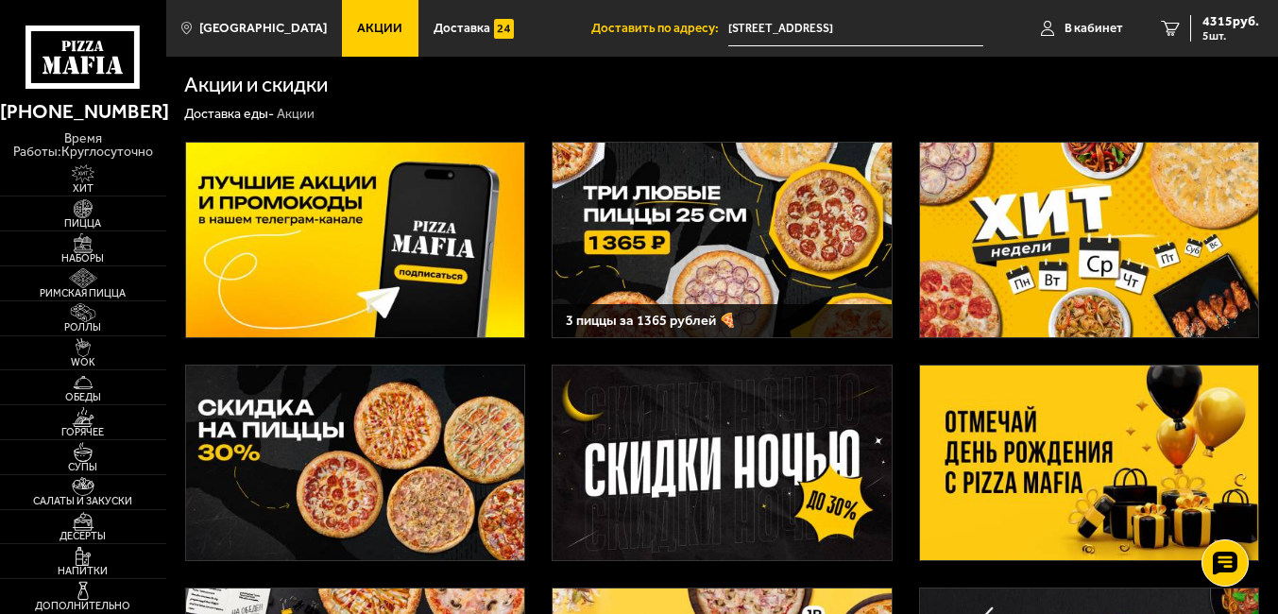
click at [446, 246] on img at bounding box center [355, 240] width 338 height 195
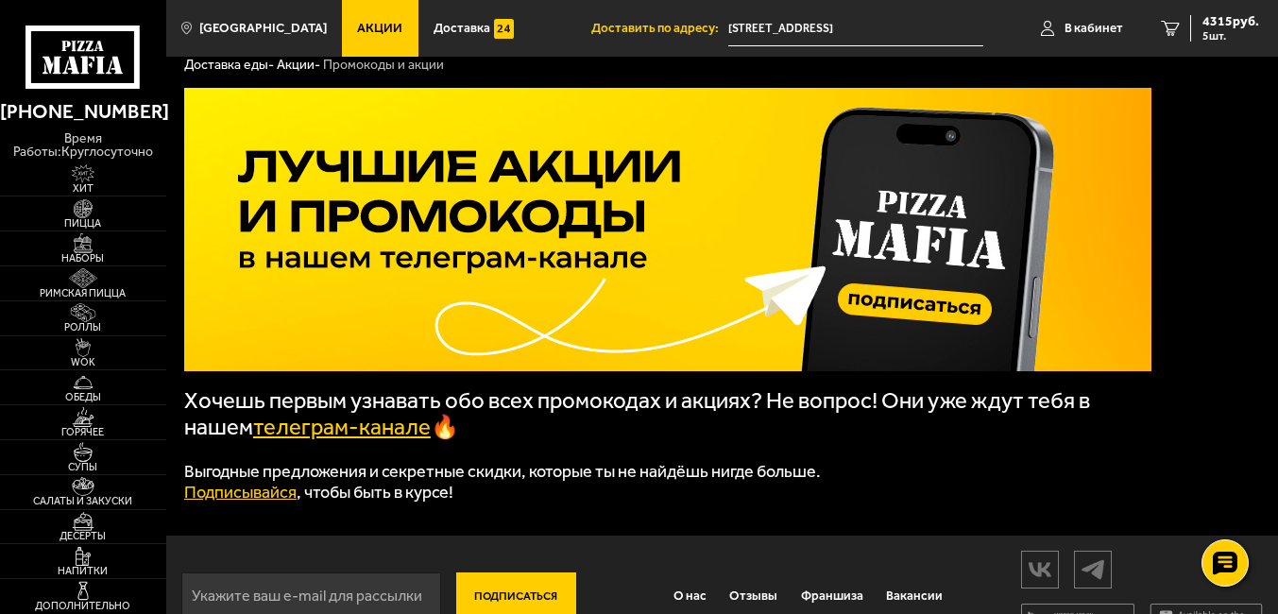
scroll to position [94, 0]
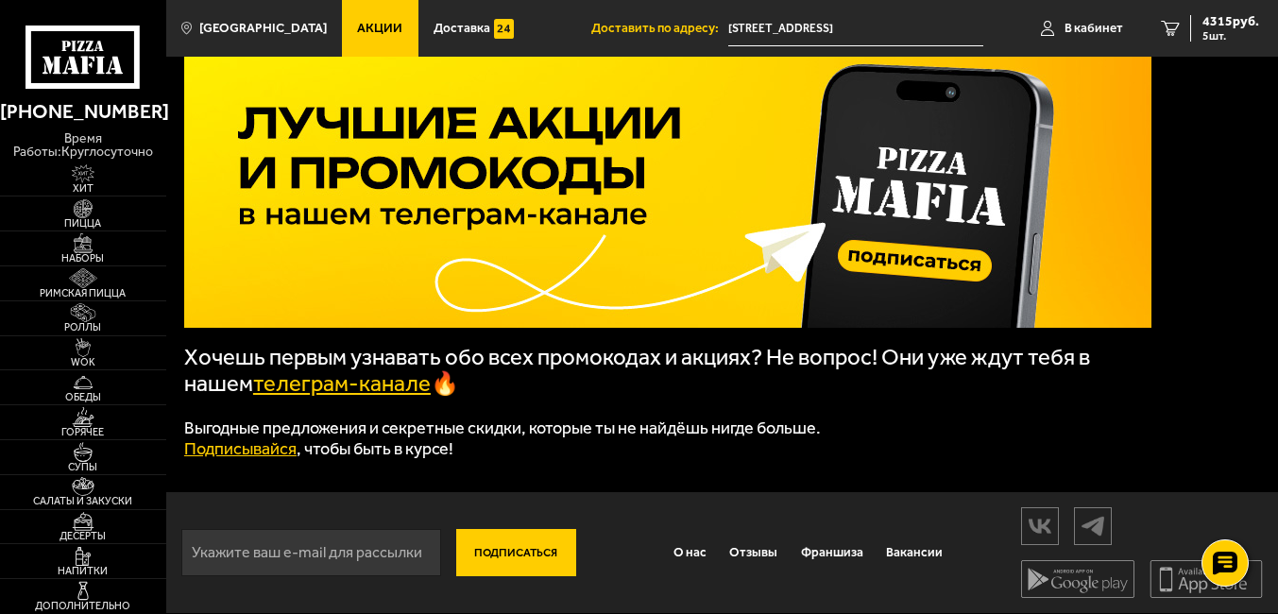
click at [347, 376] on link "телеграм-канале" at bounding box center [342, 383] width 178 height 26
click at [1226, 21] on span "4315 руб." at bounding box center [1230, 21] width 57 height 13
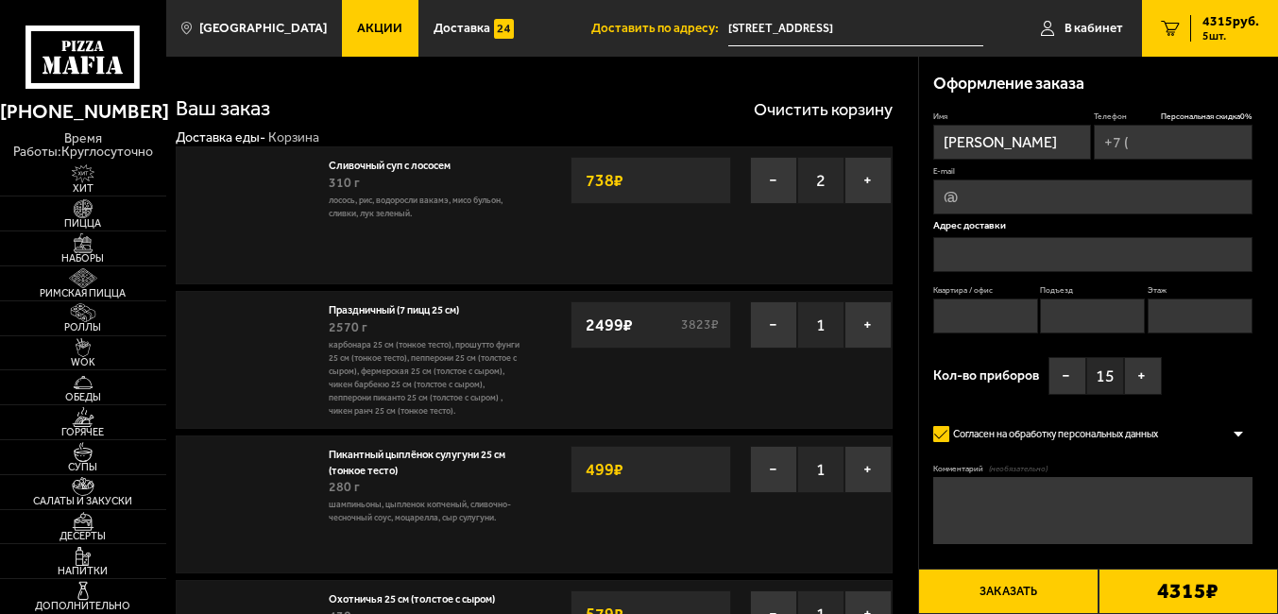
type input "+7 (916) 840-39-97"
type input "Санкт-Петербург, улица Достоевского, 40-44"
type input "0"
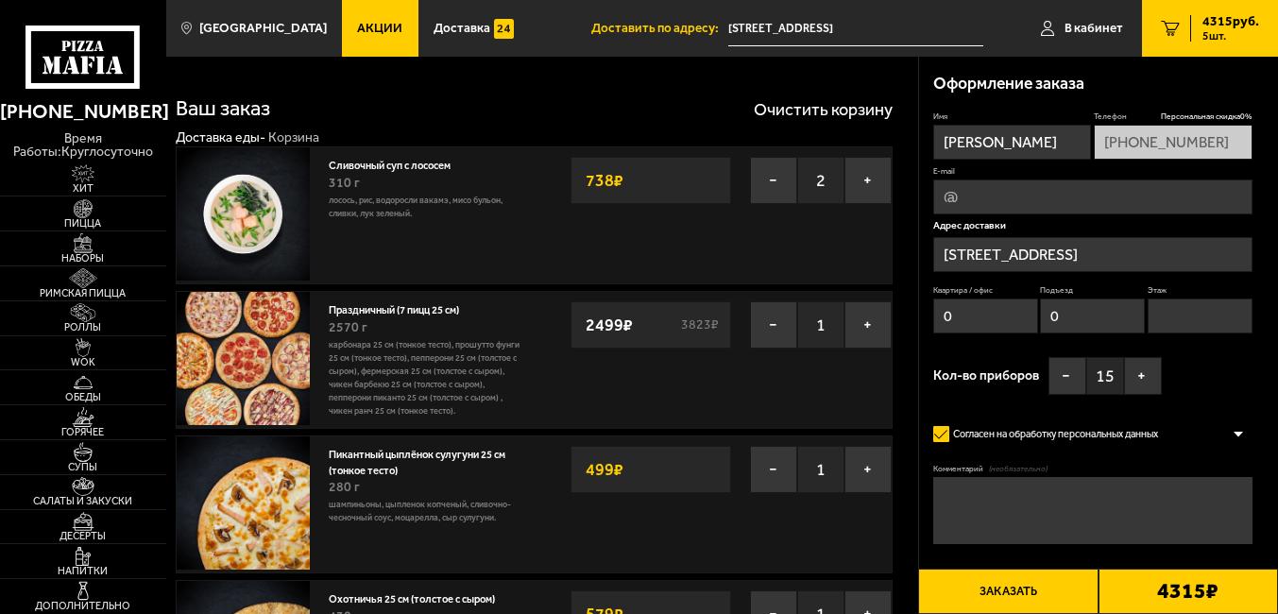
type input "улица Достоевского, 40-44"
click at [357, 34] on span "Акции" at bounding box center [379, 28] width 45 height 13
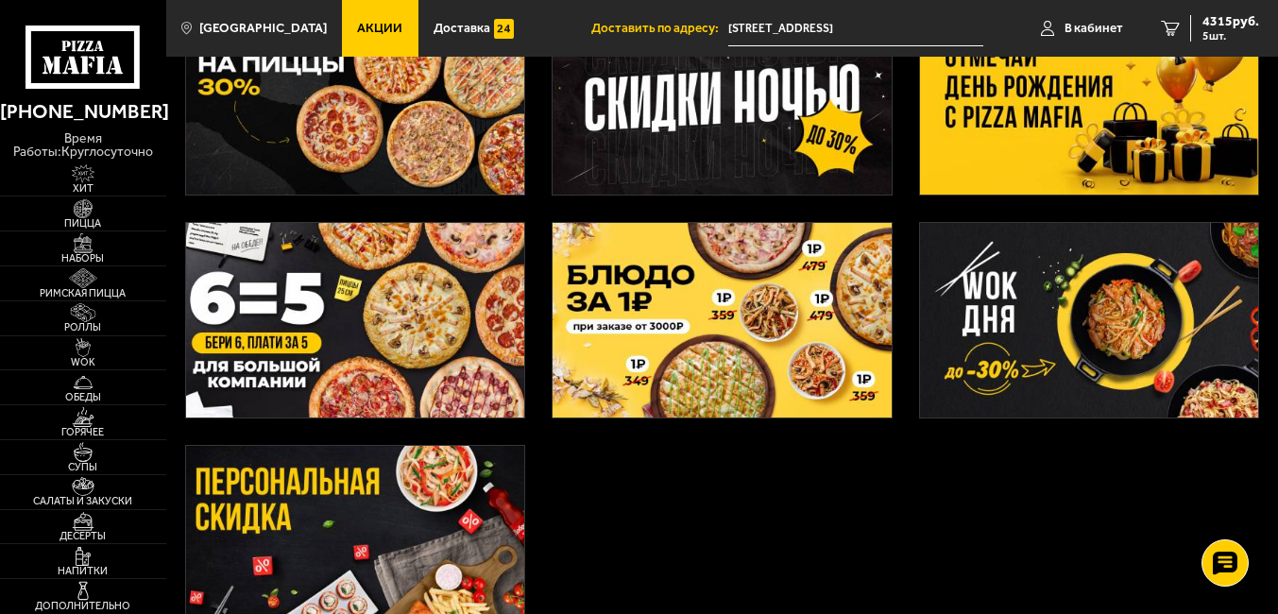
scroll to position [472, 0]
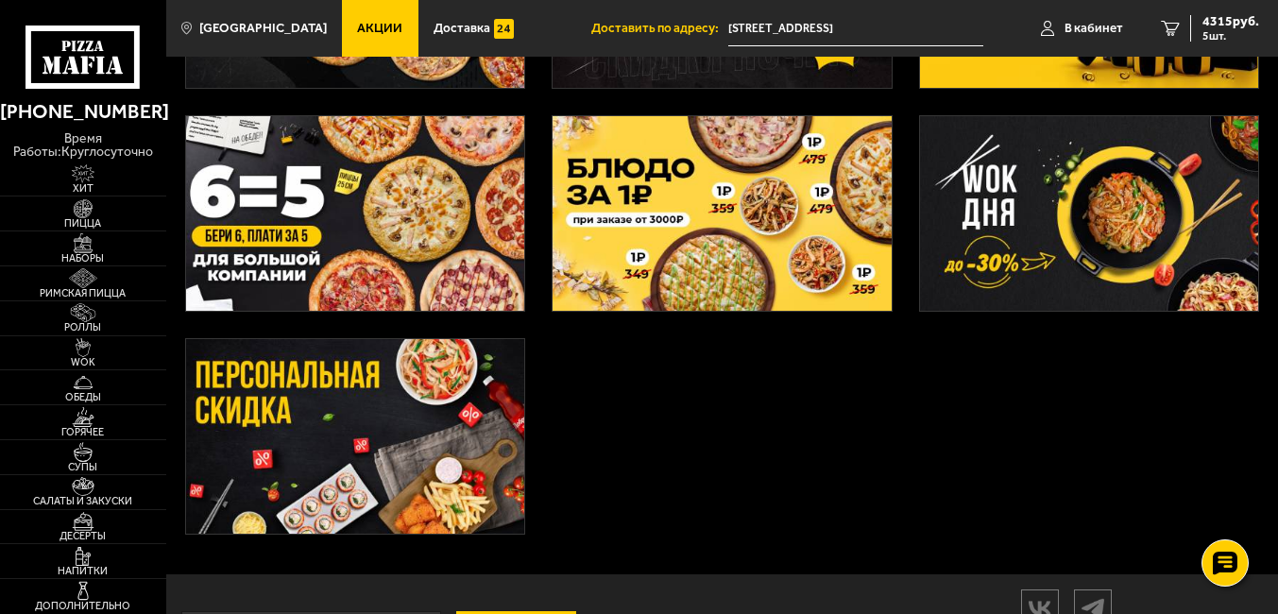
click at [684, 241] on img at bounding box center [722, 213] width 338 height 195
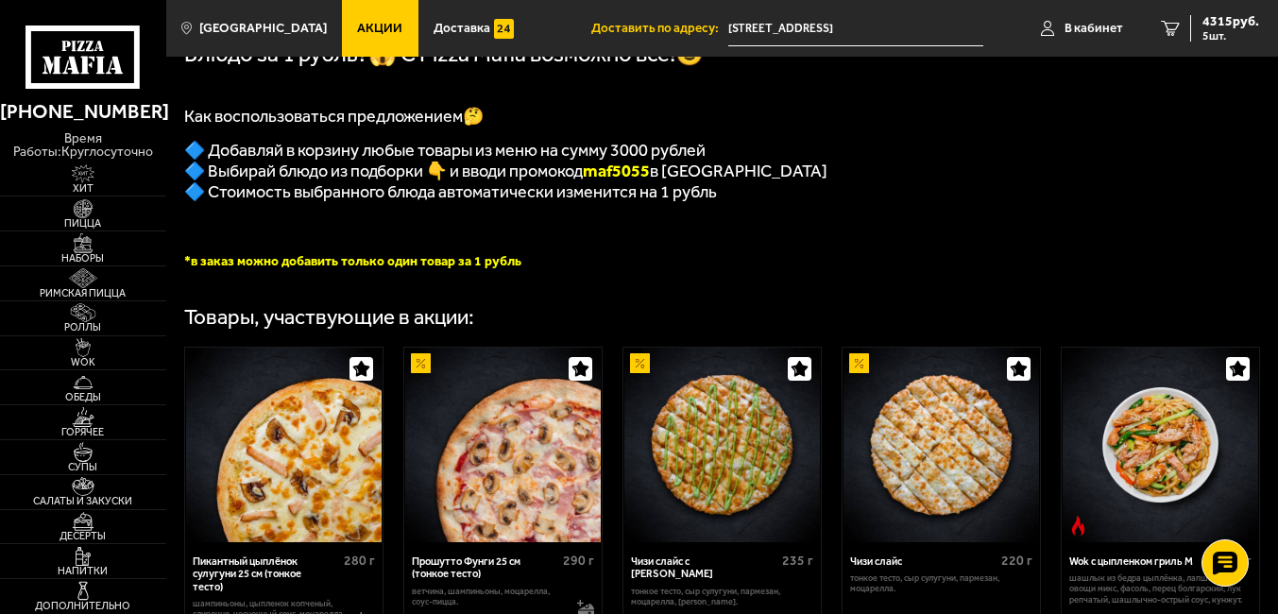
scroll to position [283, 0]
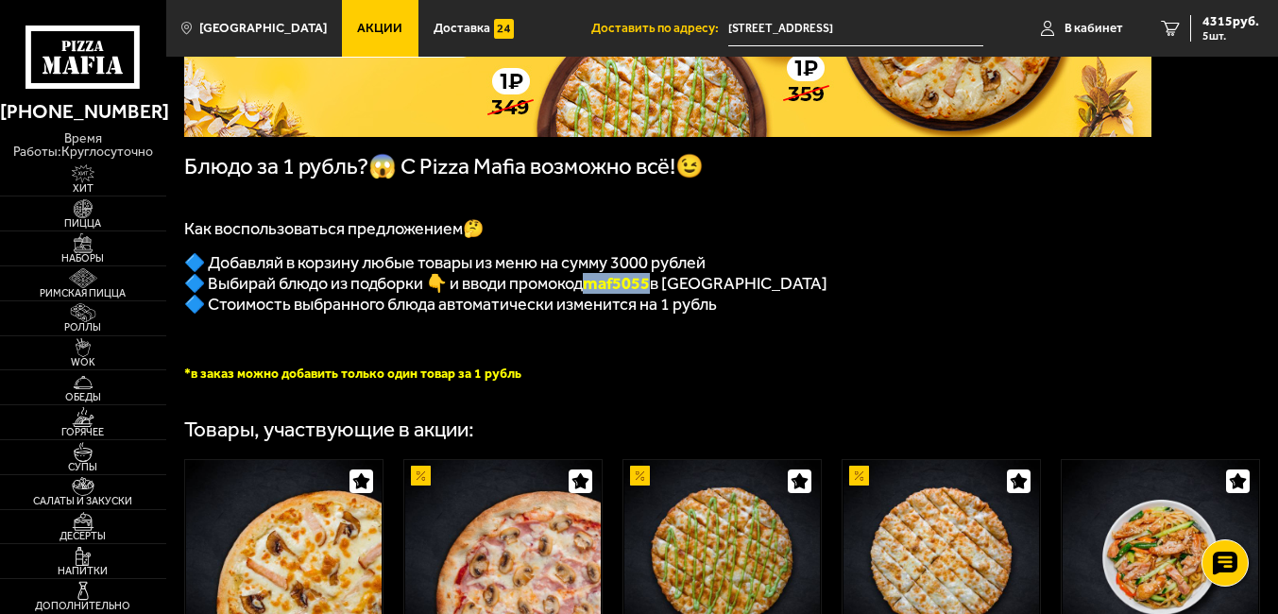
drag, startPoint x: 662, startPoint y: 293, endPoint x: 591, endPoint y: 301, distance: 71.4
click at [591, 294] on span "🔷 Выбирай блюдо из подборки 👇 и вводи промокод maf5055 в корзине" at bounding box center [505, 283] width 643 height 21
copy span "🔷 Выбирай блюдо из подборки 👇 и вводи промокод maf5055"
click at [1196, 28] on div "4315 руб. 5 шт." at bounding box center [1224, 28] width 69 height 26
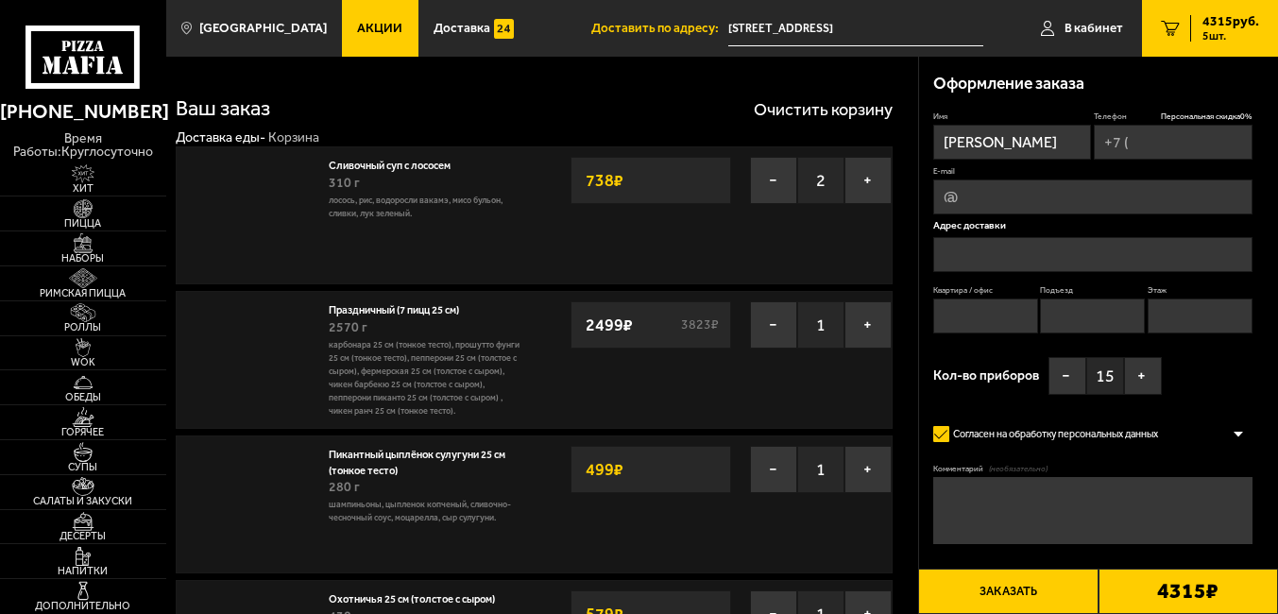
type input "+7 (916) 840-39-97"
type input "Санкт-Петербург, улица Достоевского, 40-44"
type input "0"
type input "улица Достоевского, 40-44"
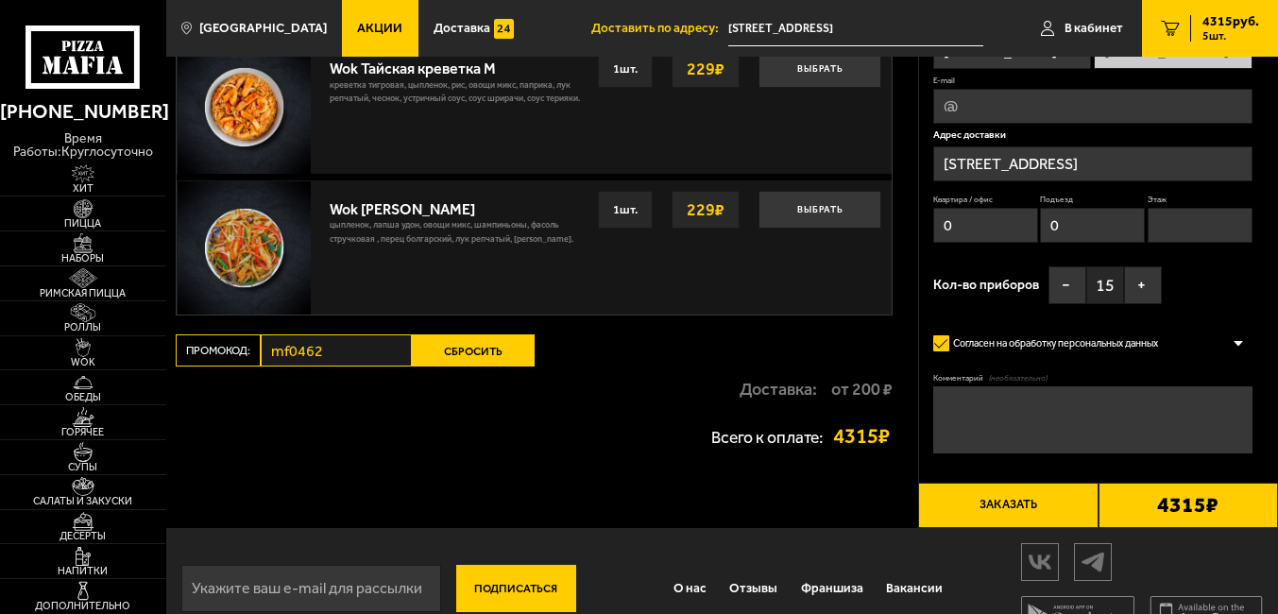
scroll to position [1610, 0]
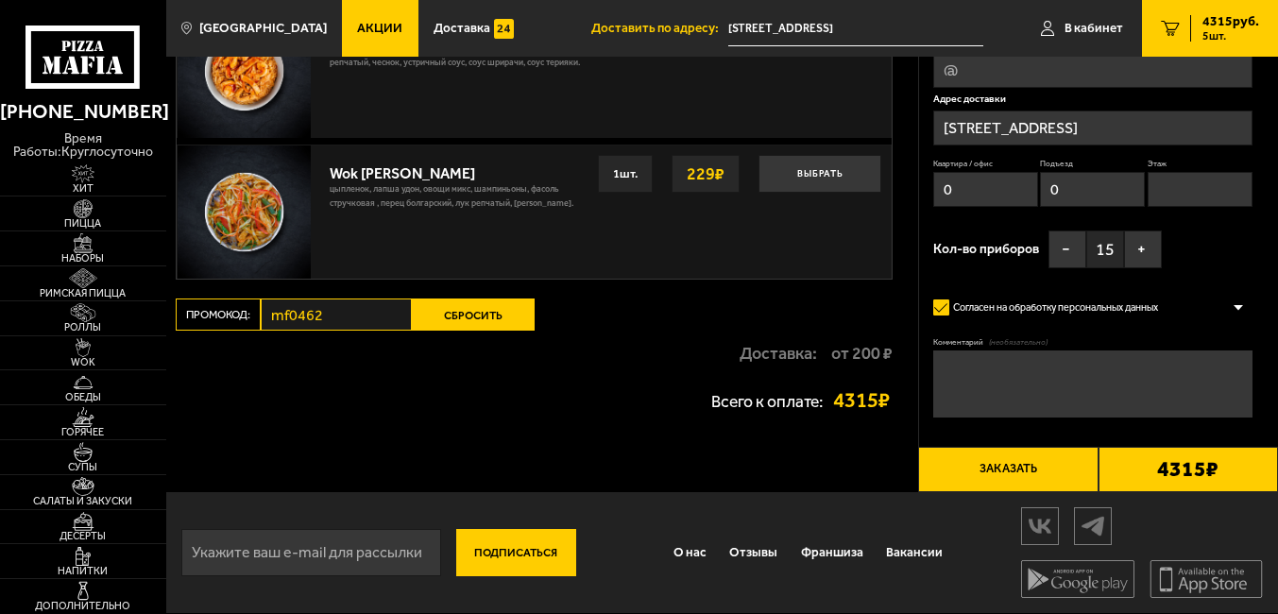
click at [434, 308] on button "Сбросить" at bounding box center [473, 314] width 123 height 32
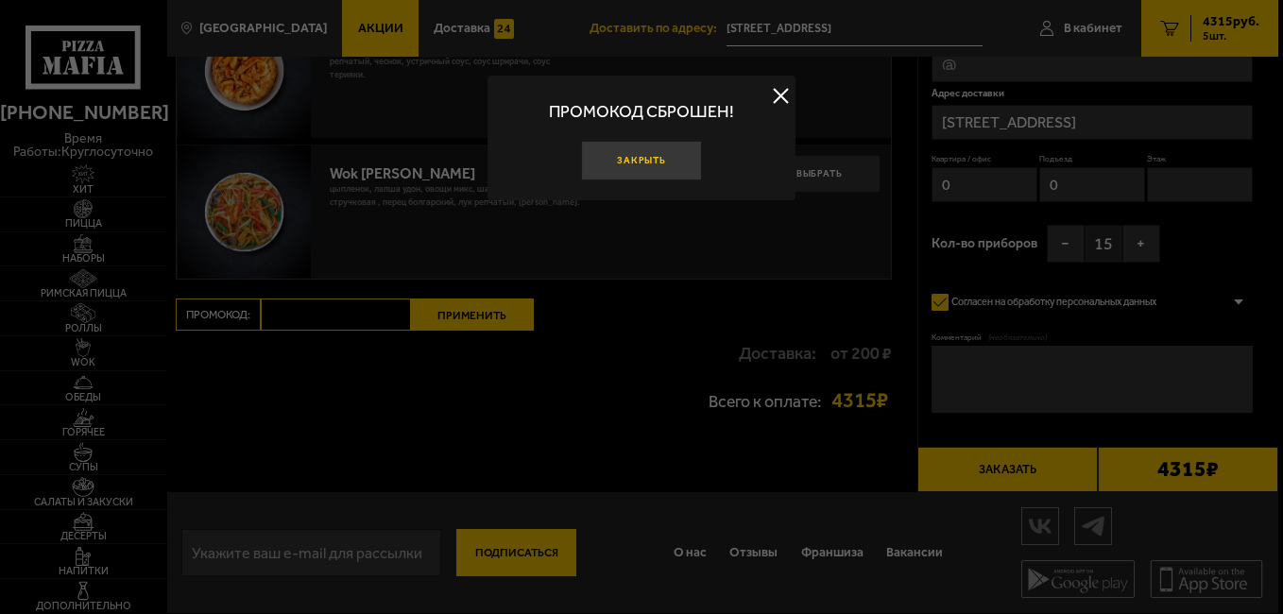
click at [664, 162] on button "Закрыть" at bounding box center [641, 161] width 120 height 40
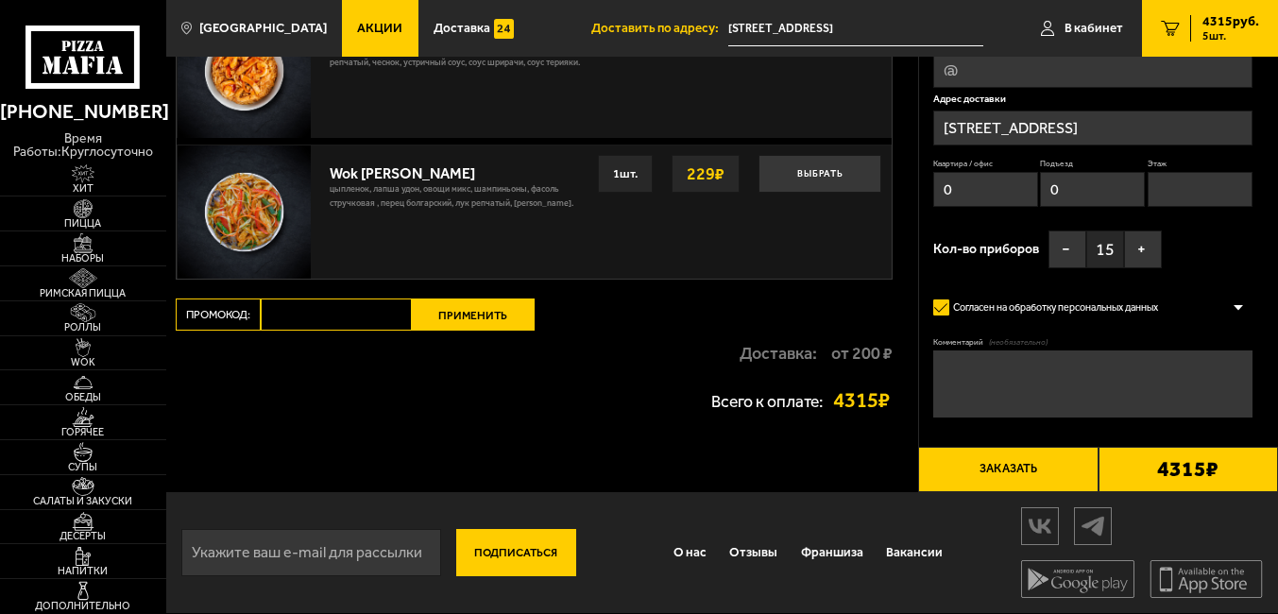
click at [333, 305] on input "Промокод:" at bounding box center [336, 314] width 151 height 32
paste input "maf5055"
type input "maf5055"
click at [464, 315] on button "Применить" at bounding box center [473, 314] width 123 height 32
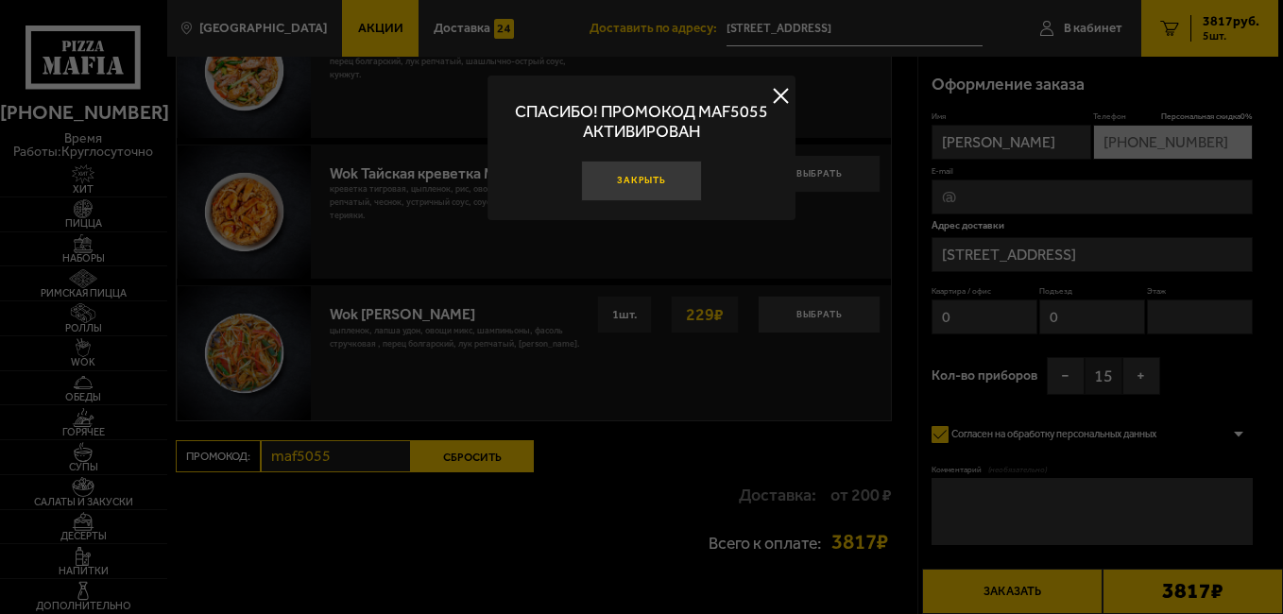
click at [641, 195] on button "Закрыть" at bounding box center [641, 181] width 120 height 40
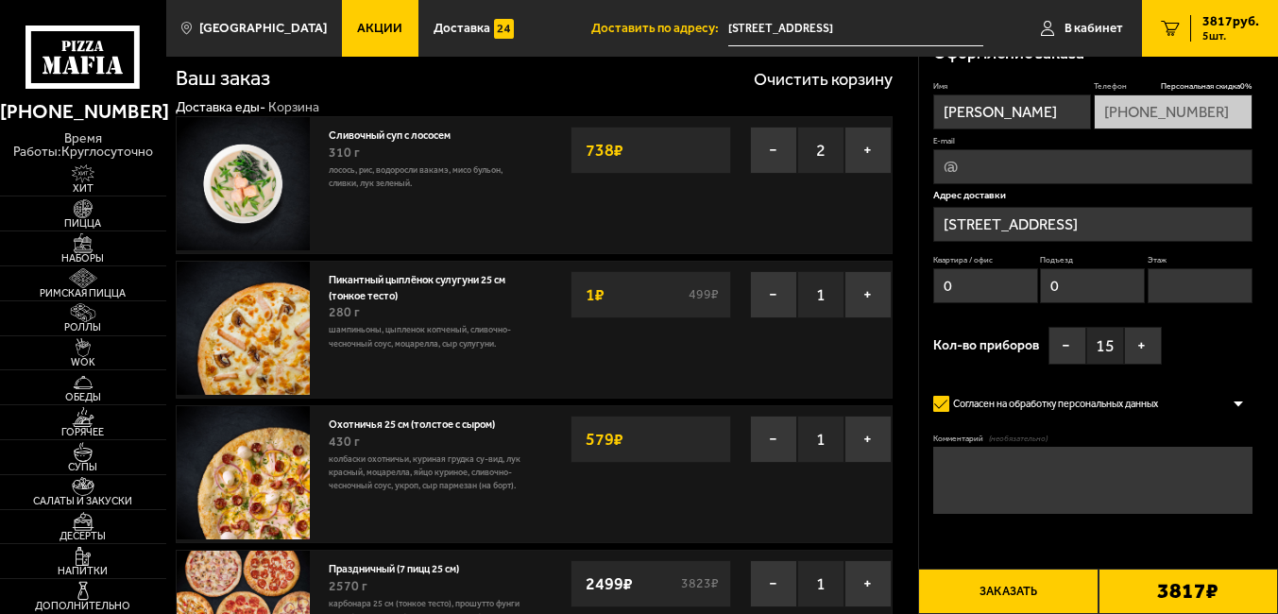
scroll to position [0, 0]
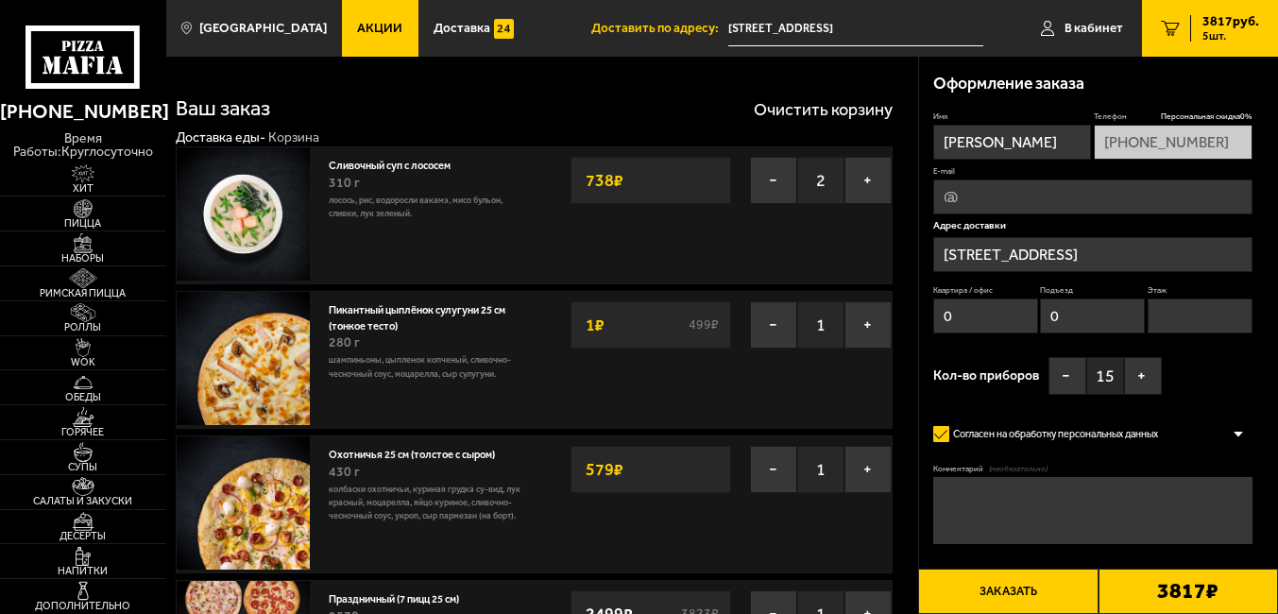
click at [1048, 494] on textarea "Комментарий (необязательно)" at bounding box center [1092, 510] width 319 height 66
click at [1176, 505] on textarea "Заказ в офис. Позвонить когда курьер подойдет к входной двери (на ней табличка …" at bounding box center [1092, 510] width 319 height 66
type textarea "Заказ в офис. Позвонить когда курьер подойдет к входной двери (на ней табличка …"
click at [1004, 189] on input "E-mail" at bounding box center [1092, 196] width 319 height 35
type input "gryzunova.katya@gmail.com"
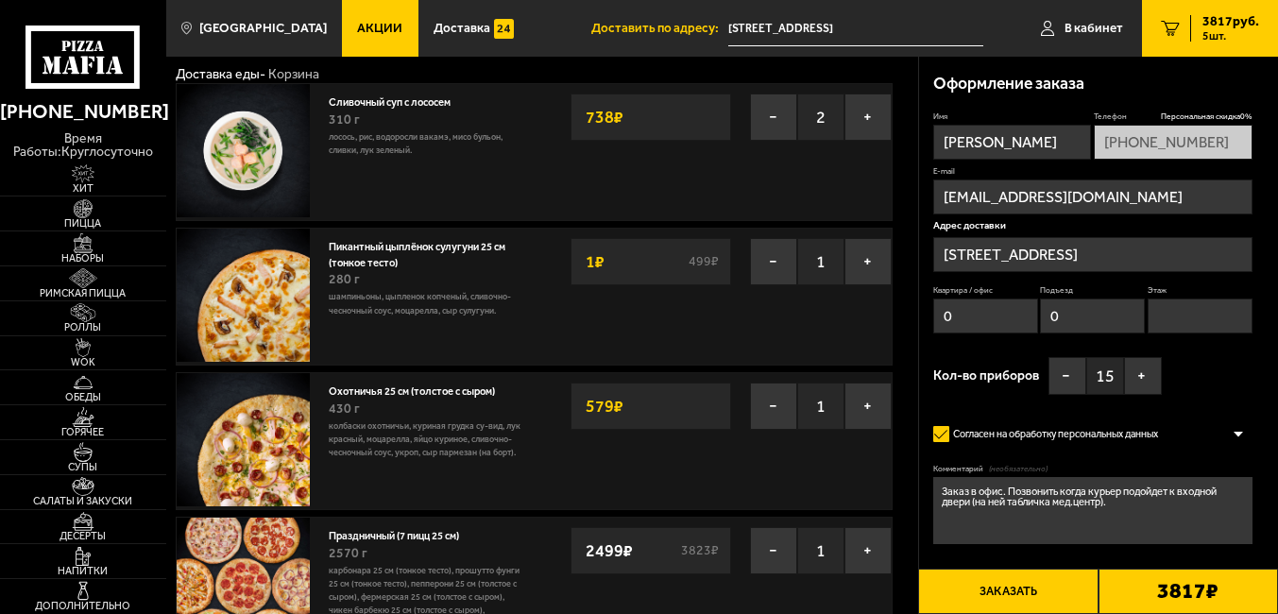
scroll to position [94, 0]
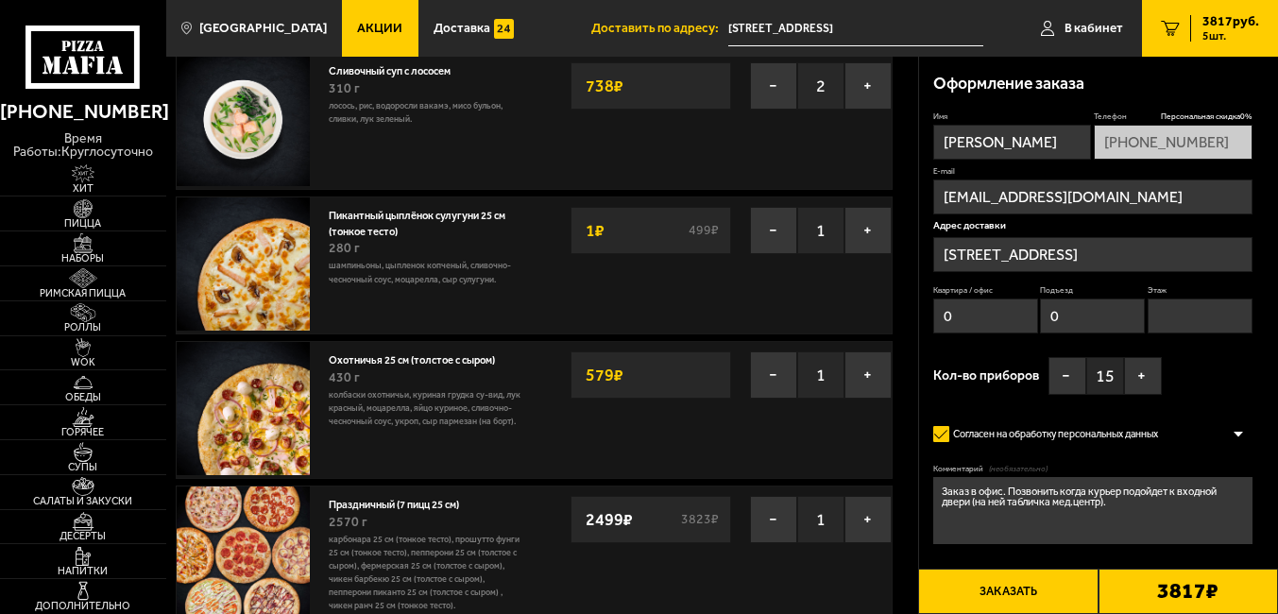
click at [1132, 502] on textarea "Заказ в офис. Позвонить когда курьер подойдет к входной двери (на ней табличка …" at bounding box center [1092, 510] width 319 height 66
type textarea "Заказ в офис. Позвонить когда курьер подойдет к входной двери (на ней табличка …"
drag, startPoint x: 1156, startPoint y: 255, endPoint x: 919, endPoint y: 260, distance: 237.1
click at [919, 260] on div "Оформление заказа Имя Екатерина Телефон Персональная скидка 0 % +7 (916) 840-39…" at bounding box center [1099, 340] width 360 height 567
click at [1201, 383] on div "Имя Екатерина Телефон Персональная скидка 0 % +7 (916) 840-39-97 E-mail gryzuno…" at bounding box center [1092, 257] width 319 height 293
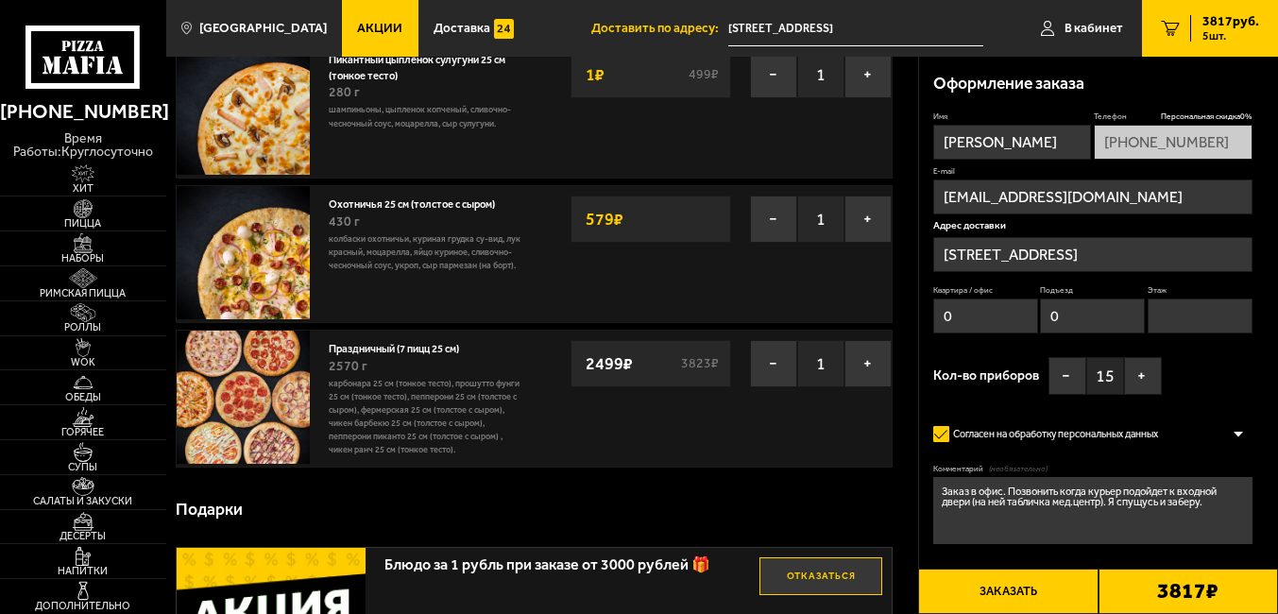
scroll to position [283, 0]
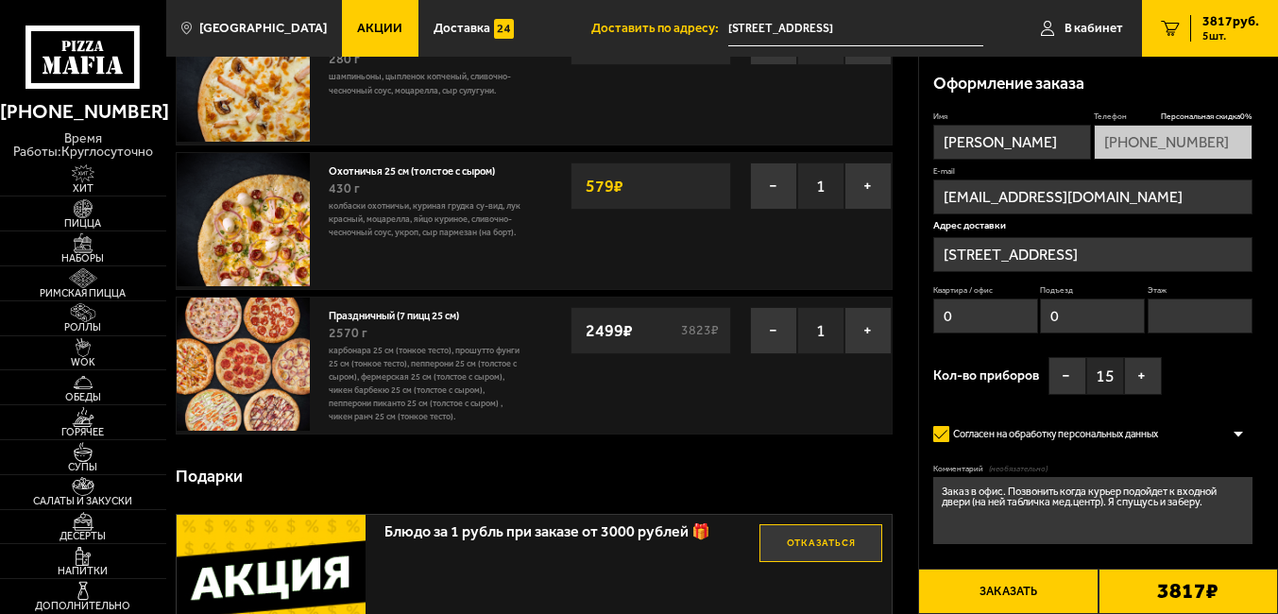
click at [1056, 588] on button "Заказать" at bounding box center [1007, 591] width 179 height 45
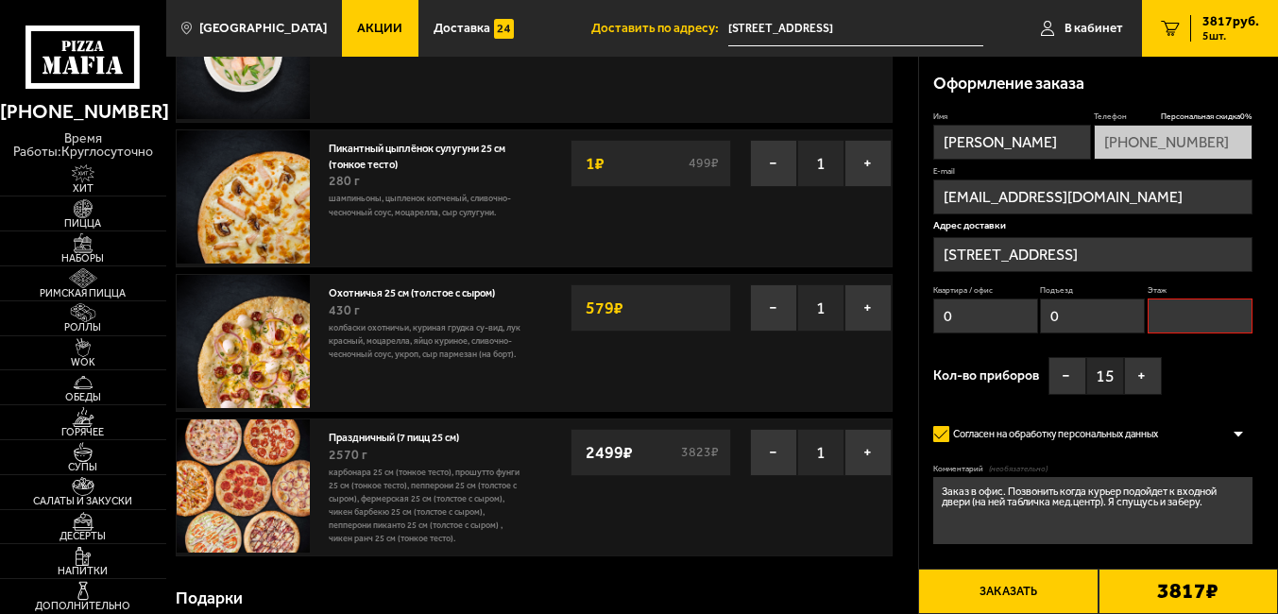
scroll to position [161, 0]
click at [1186, 322] on input "Этаж" at bounding box center [1200, 315] width 105 height 35
type input "5"
click at [1055, 599] on button "Заказать" at bounding box center [1007, 591] width 179 height 45
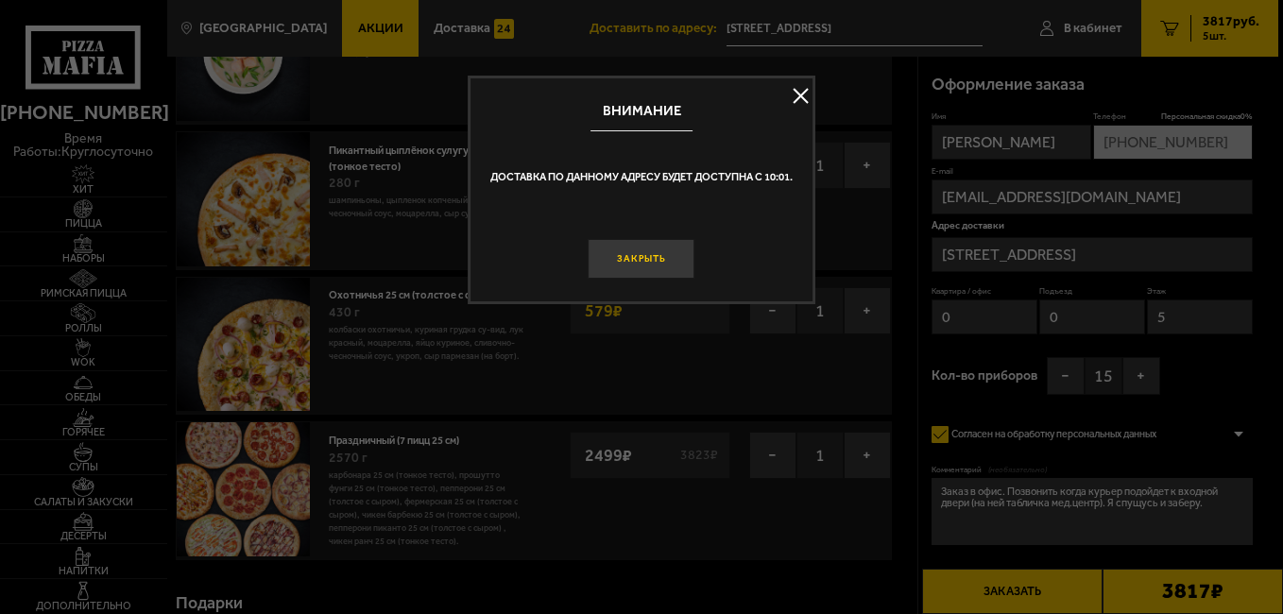
click at [663, 259] on button "Закрыть" at bounding box center [641, 259] width 107 height 40
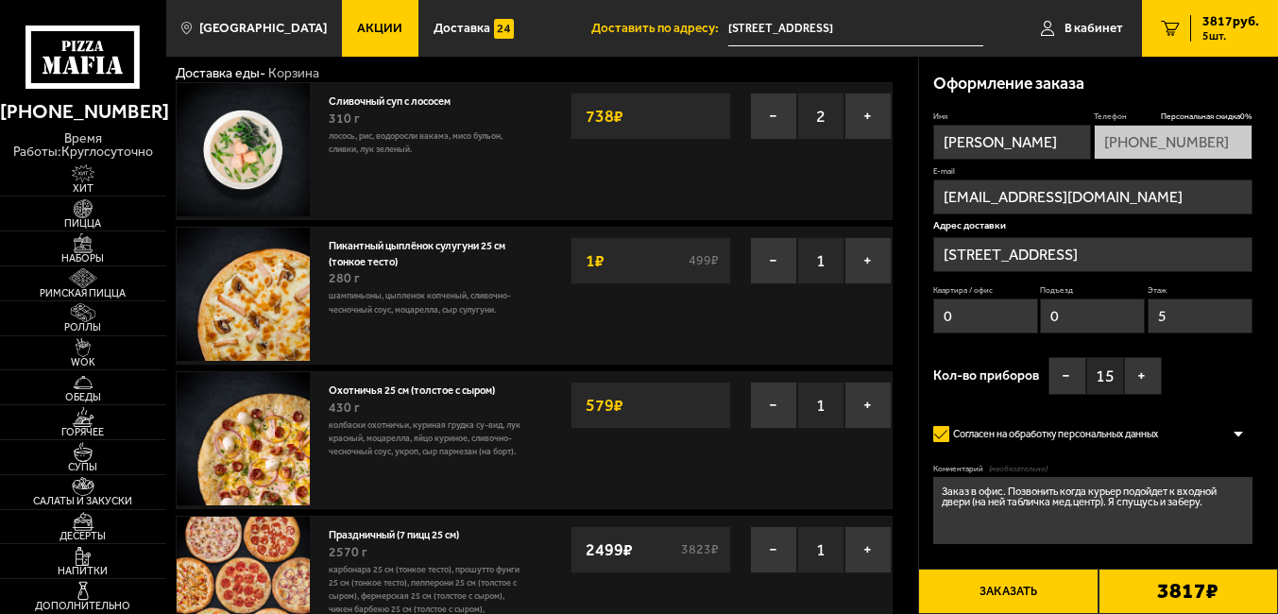
scroll to position [94, 0]
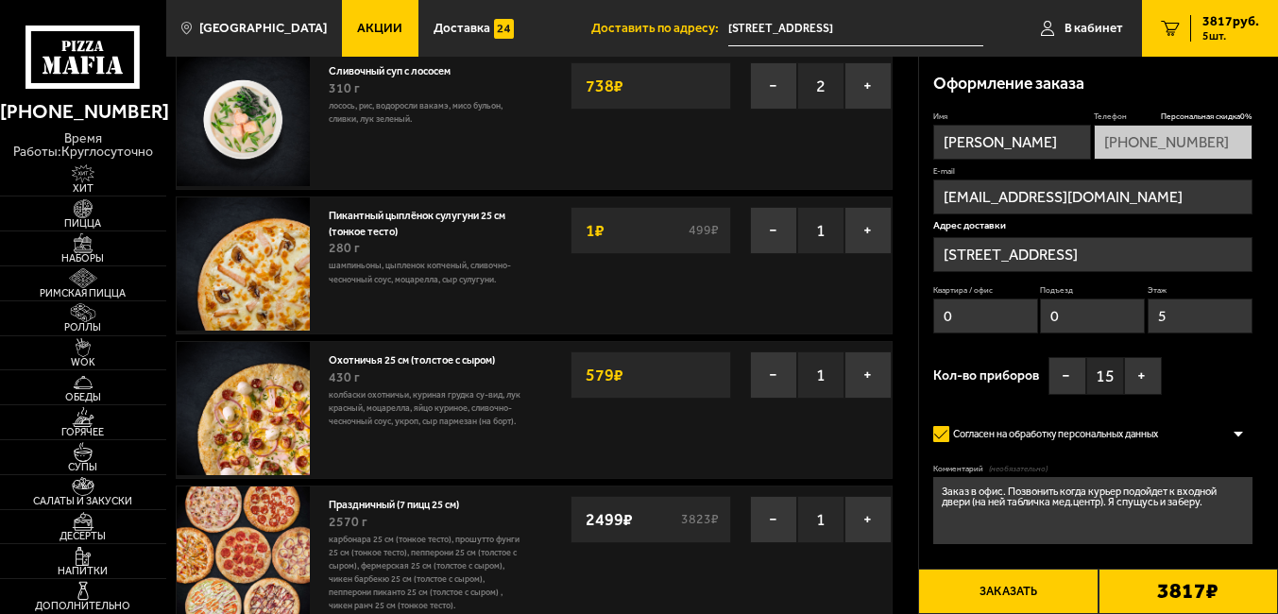
click at [1060, 596] on button "Заказать" at bounding box center [1007, 591] width 179 height 45
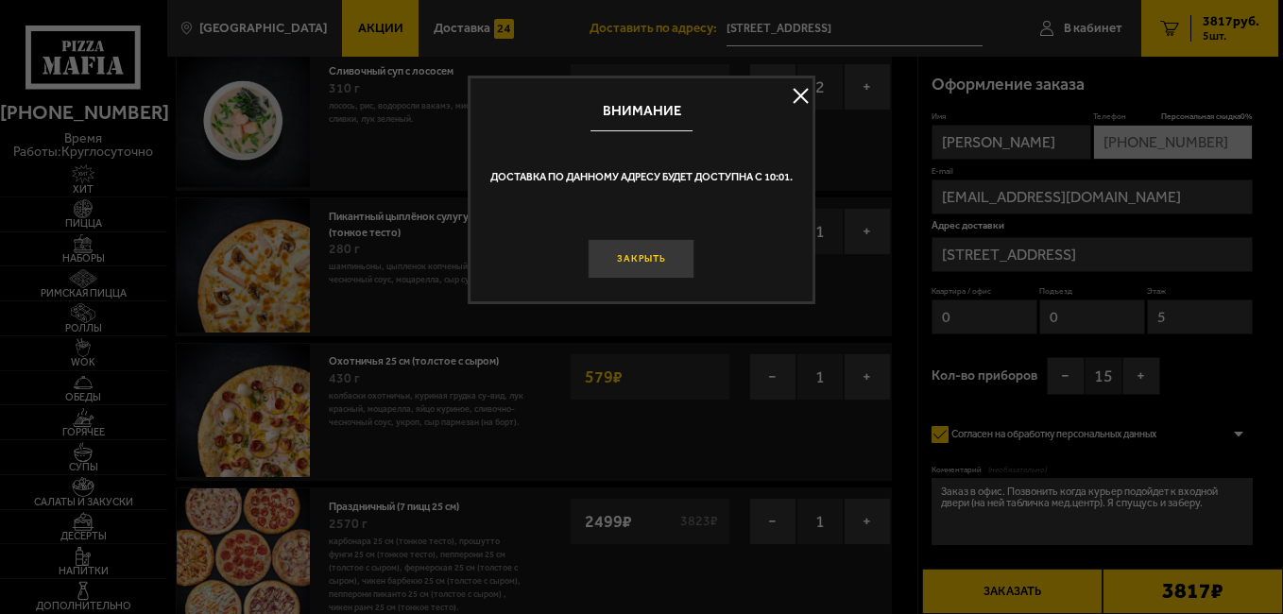
click at [650, 258] on button "Закрыть" at bounding box center [641, 259] width 107 height 40
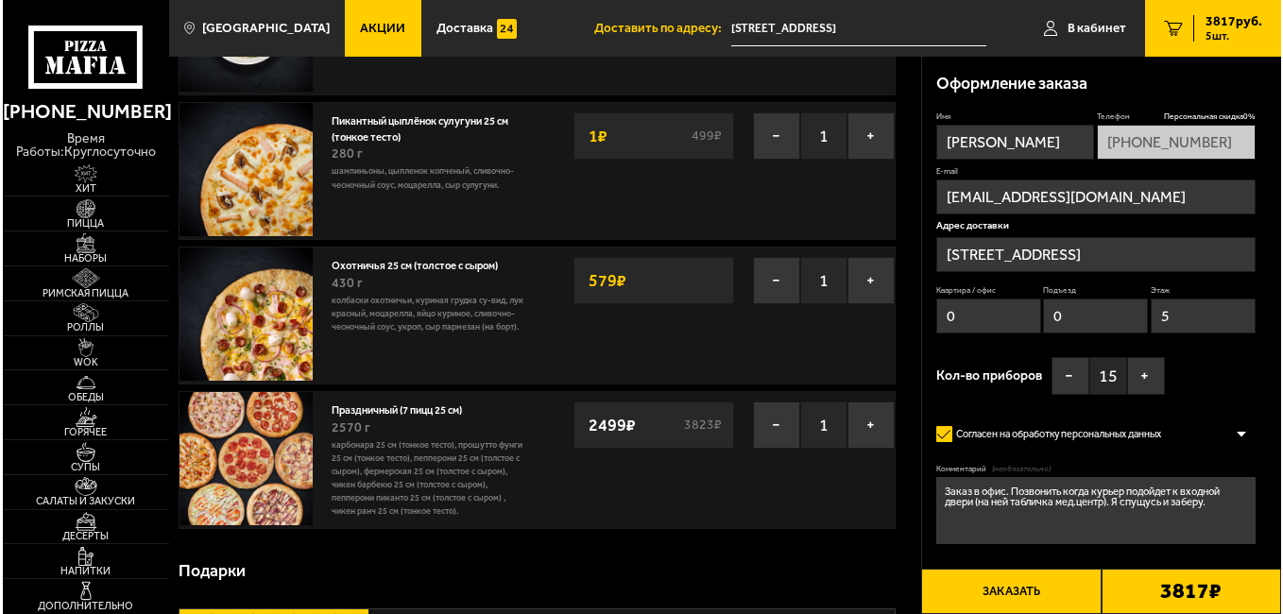
scroll to position [0, 0]
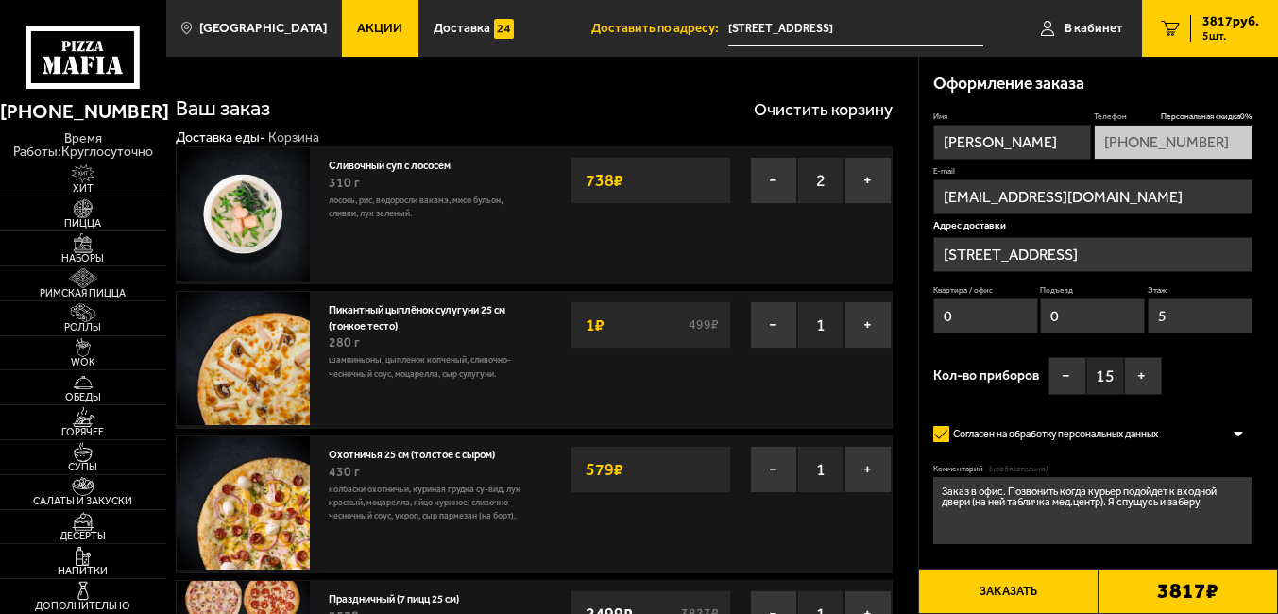
click at [1053, 584] on button "Заказать" at bounding box center [1007, 591] width 179 height 45
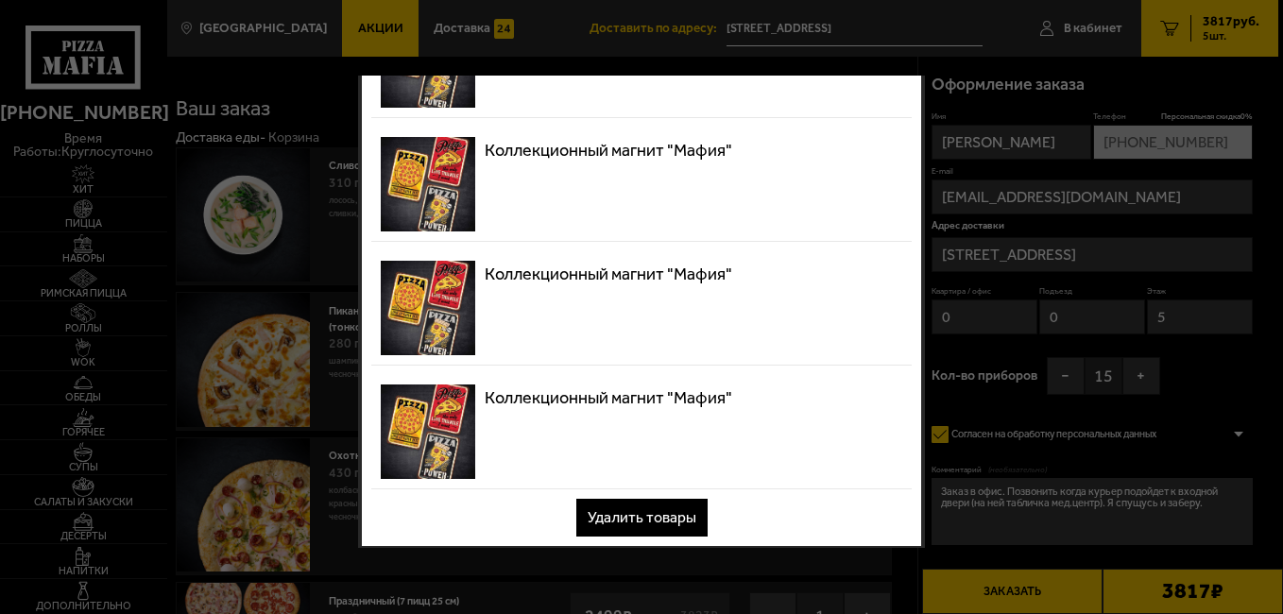
scroll to position [159, 0]
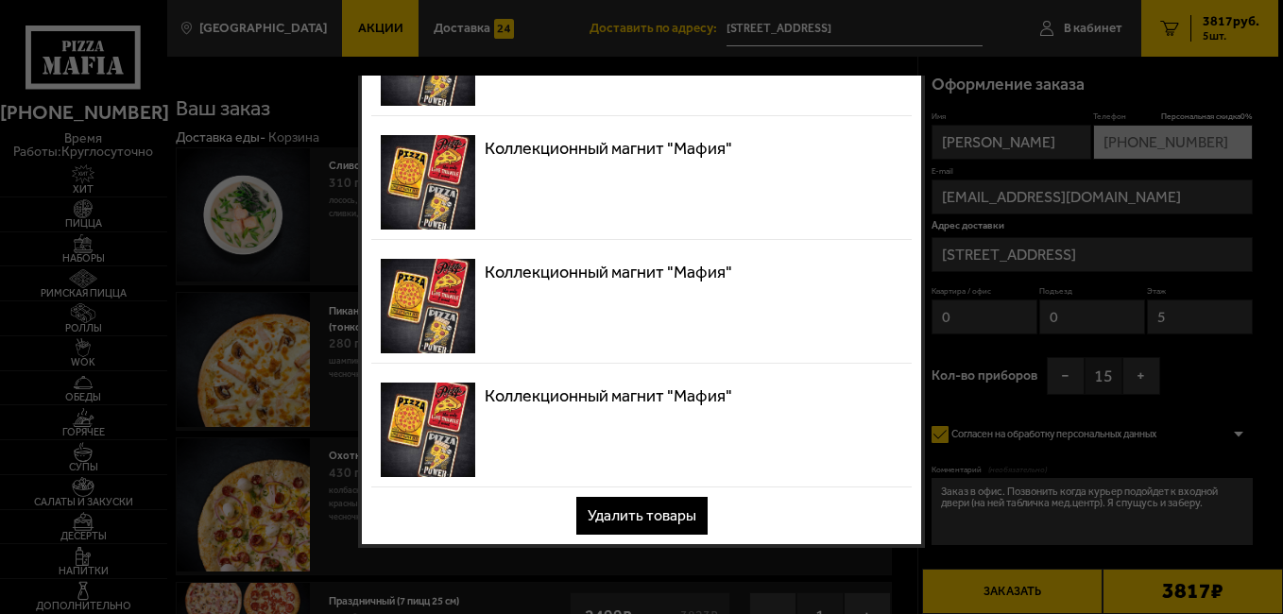
click at [435, 420] on img at bounding box center [428, 430] width 94 height 94
click at [426, 330] on img at bounding box center [428, 306] width 94 height 94
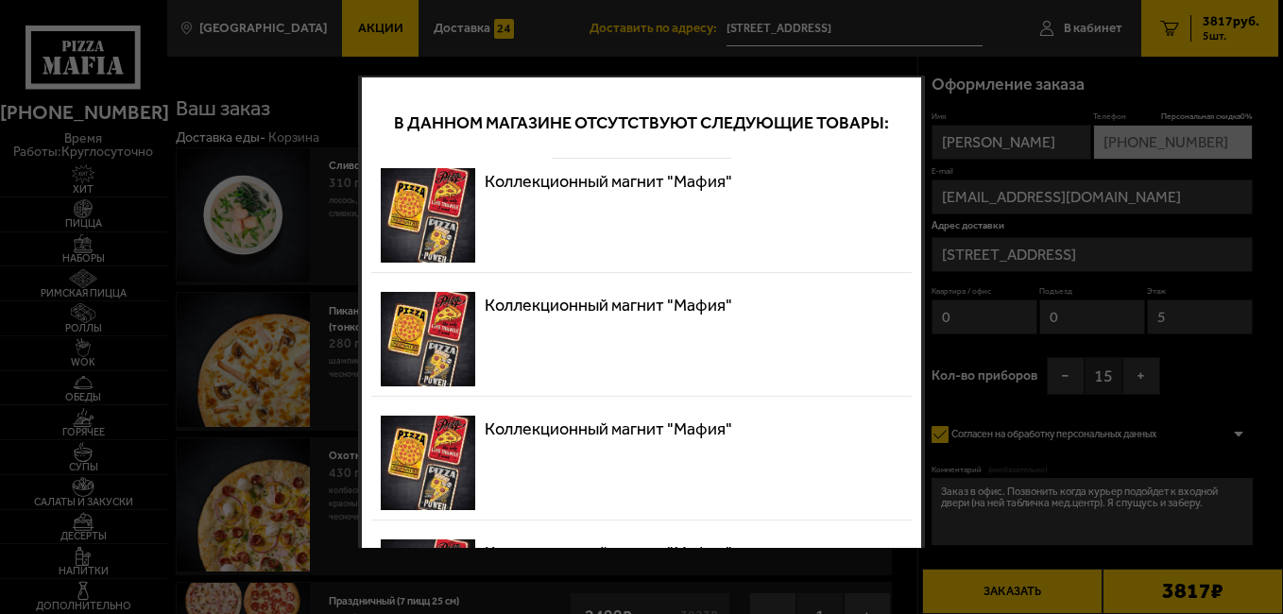
scroll to position [0, 0]
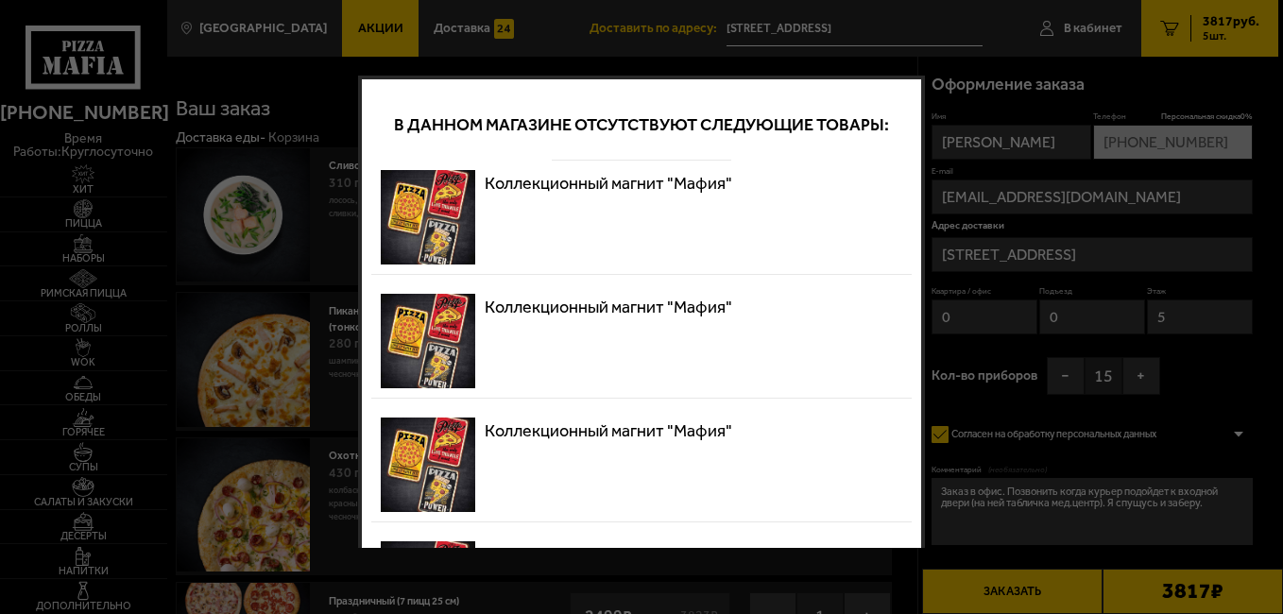
click at [447, 271] on div "Коллекционный магнит "Мафия"" at bounding box center [641, 218] width 540 height 114
click at [1248, 353] on div at bounding box center [641, 307] width 1283 height 614
click at [1224, 348] on div at bounding box center [641, 307] width 1283 height 614
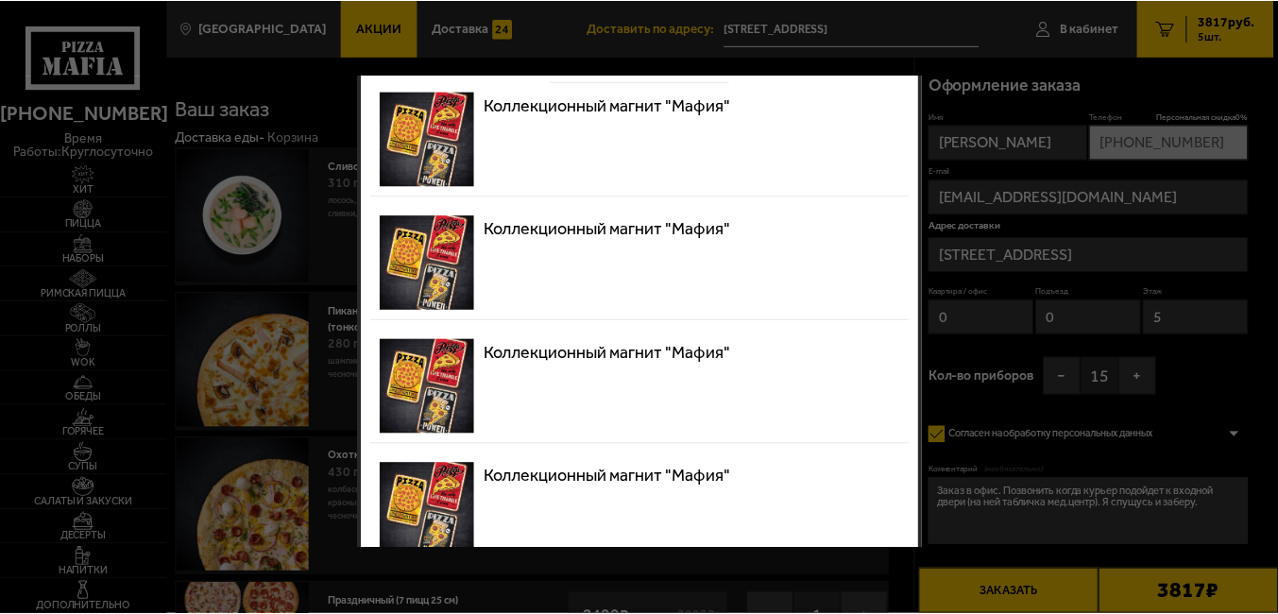
scroll to position [159, 0]
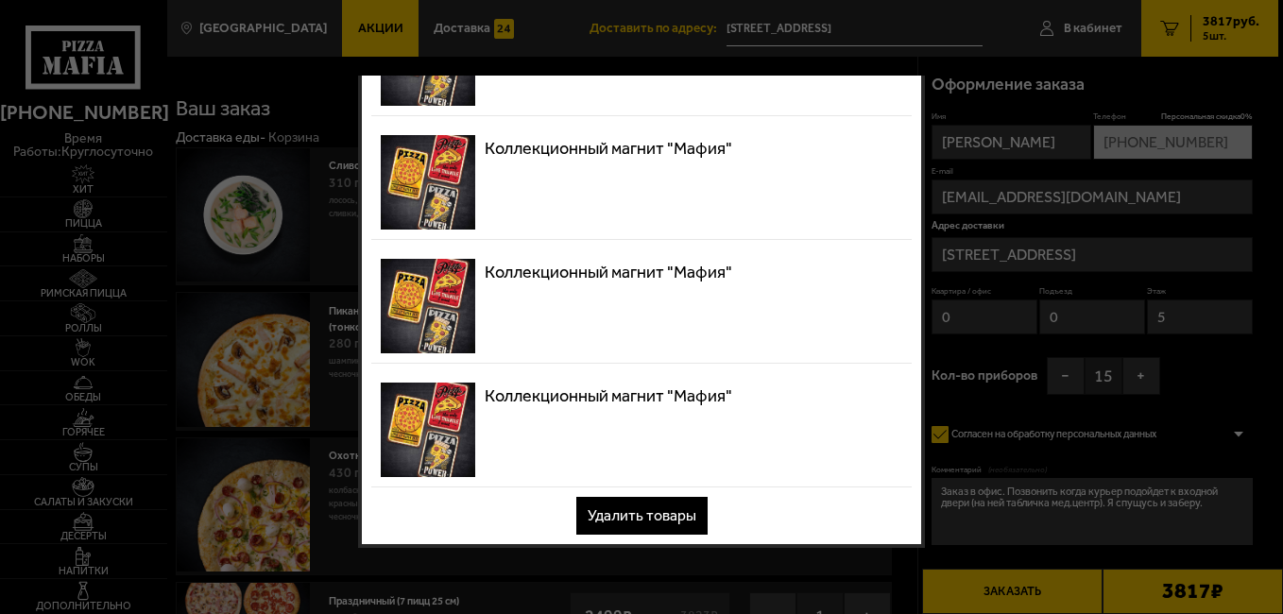
click at [646, 514] on button "Удалить товары" at bounding box center [641, 516] width 131 height 38
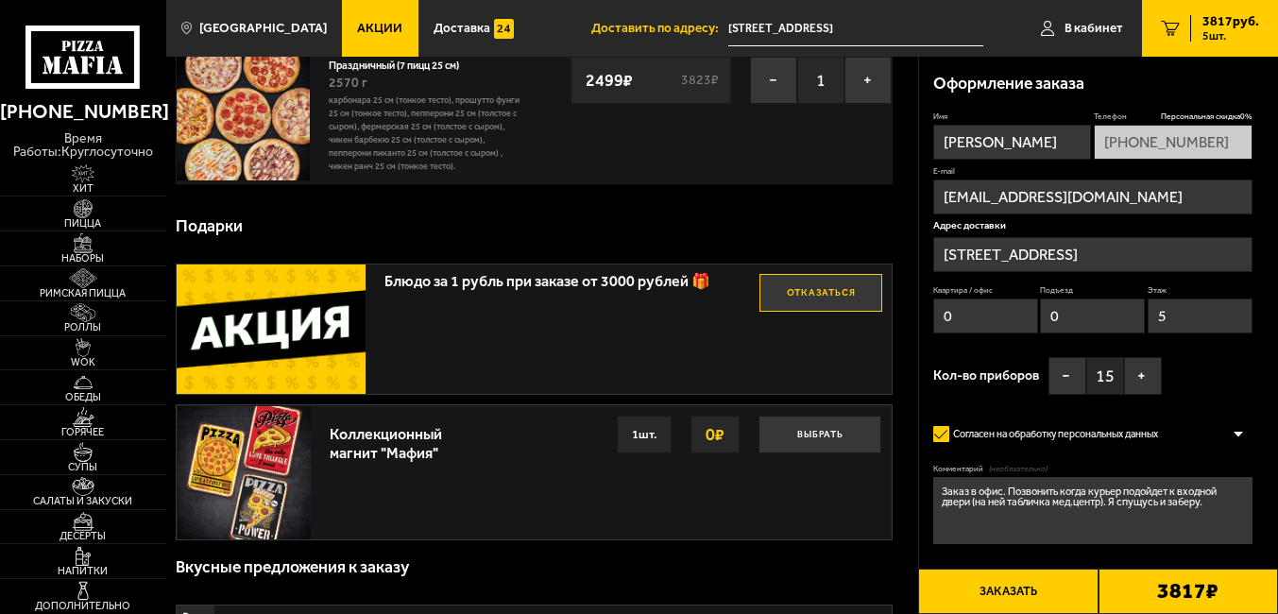
scroll to position [567, 0]
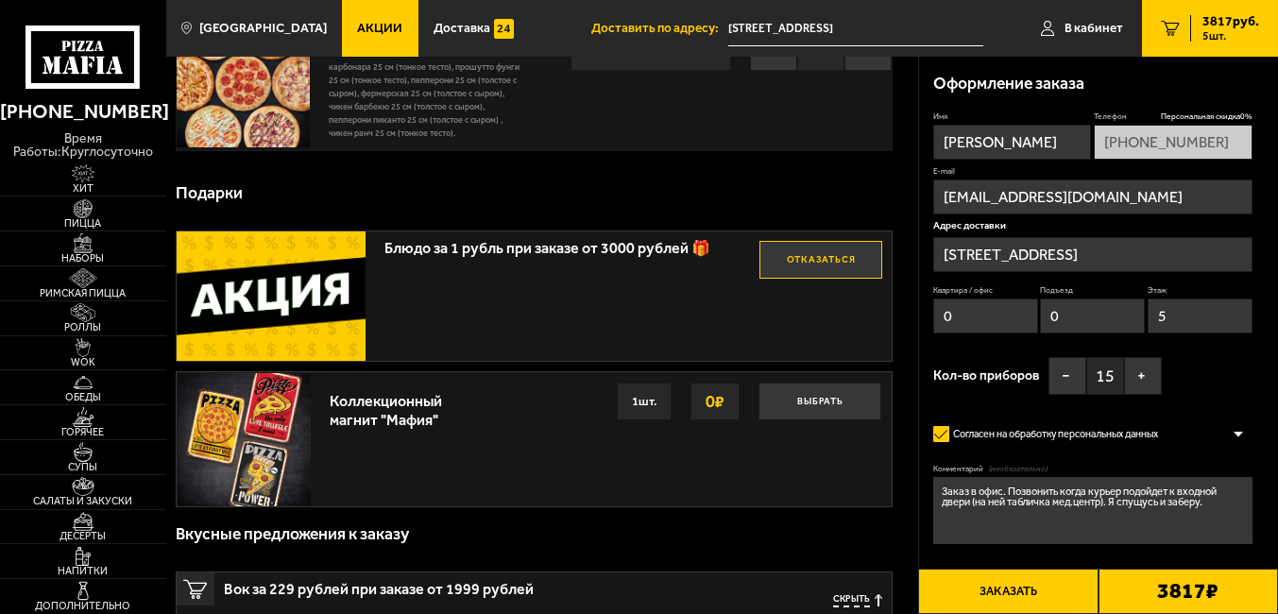
click at [656, 402] on div "1 шт." at bounding box center [644, 402] width 55 height 38
click at [812, 406] on button "Выбрать" at bounding box center [820, 402] width 123 height 38
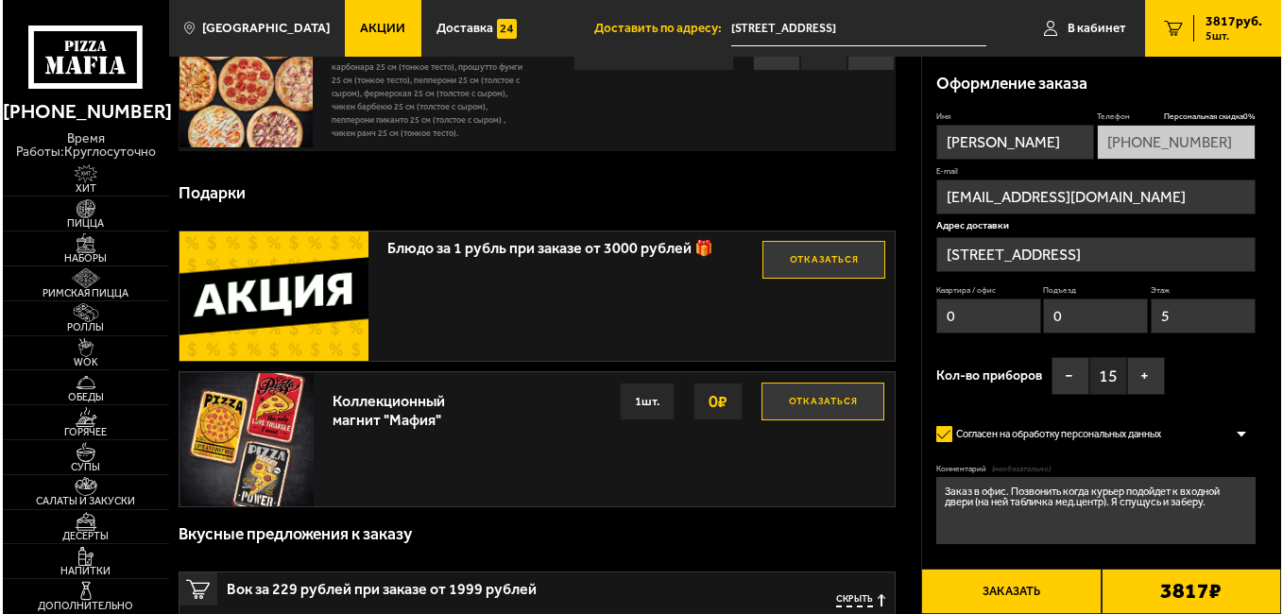
scroll to position [661, 0]
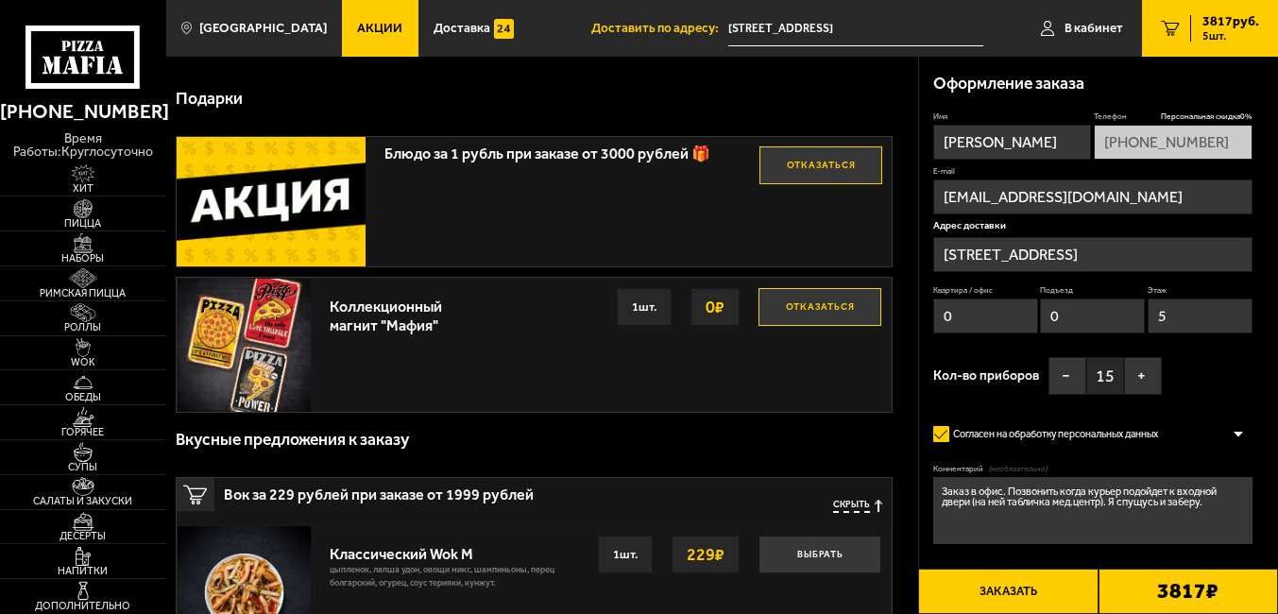
click at [1014, 575] on button "Заказать" at bounding box center [1007, 591] width 179 height 45
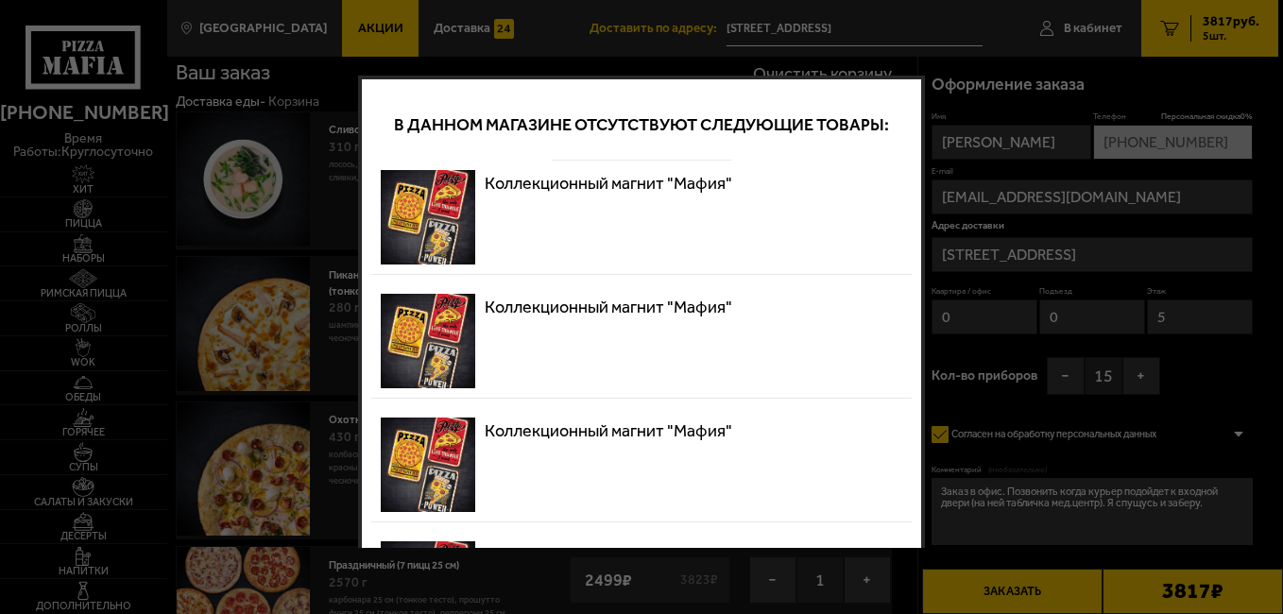
scroll to position [0, 0]
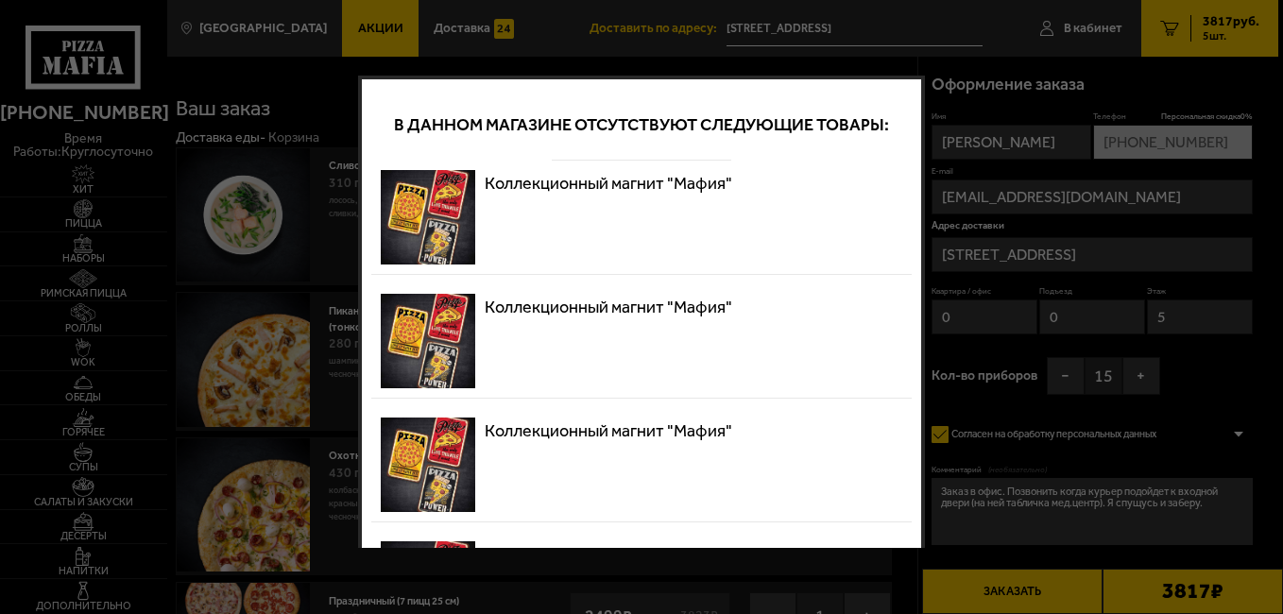
click at [443, 320] on img at bounding box center [428, 341] width 94 height 94
click at [457, 254] on img at bounding box center [428, 217] width 94 height 94
click at [600, 190] on p "Коллекционный магнит "Мафия"" at bounding box center [608, 183] width 247 height 26
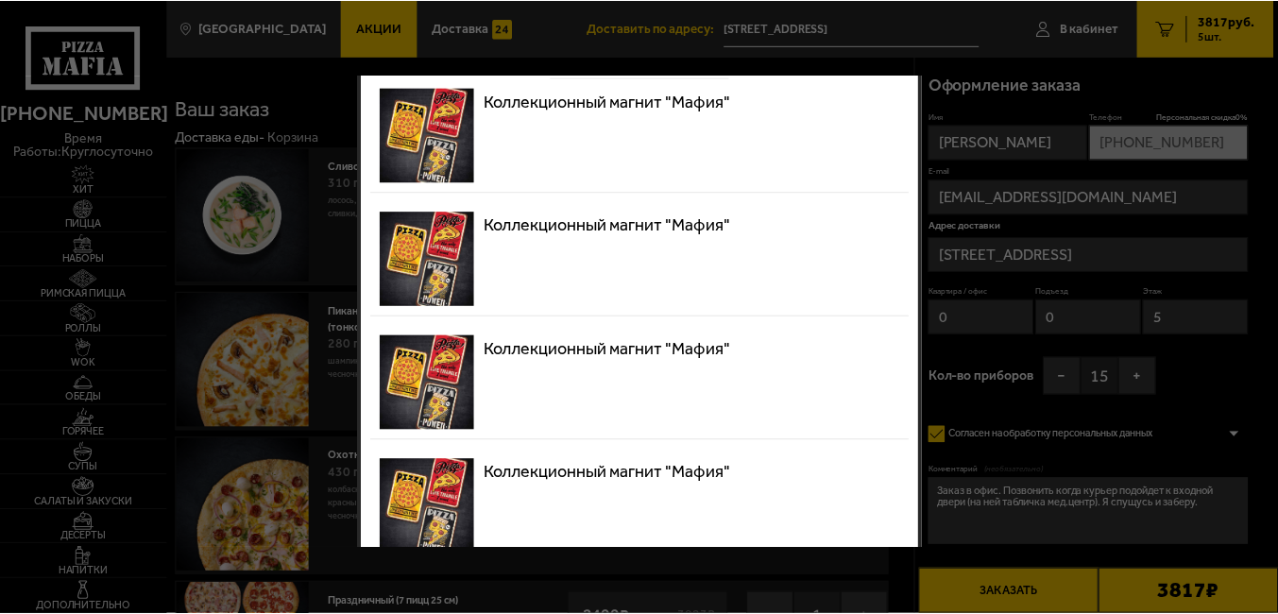
scroll to position [159, 0]
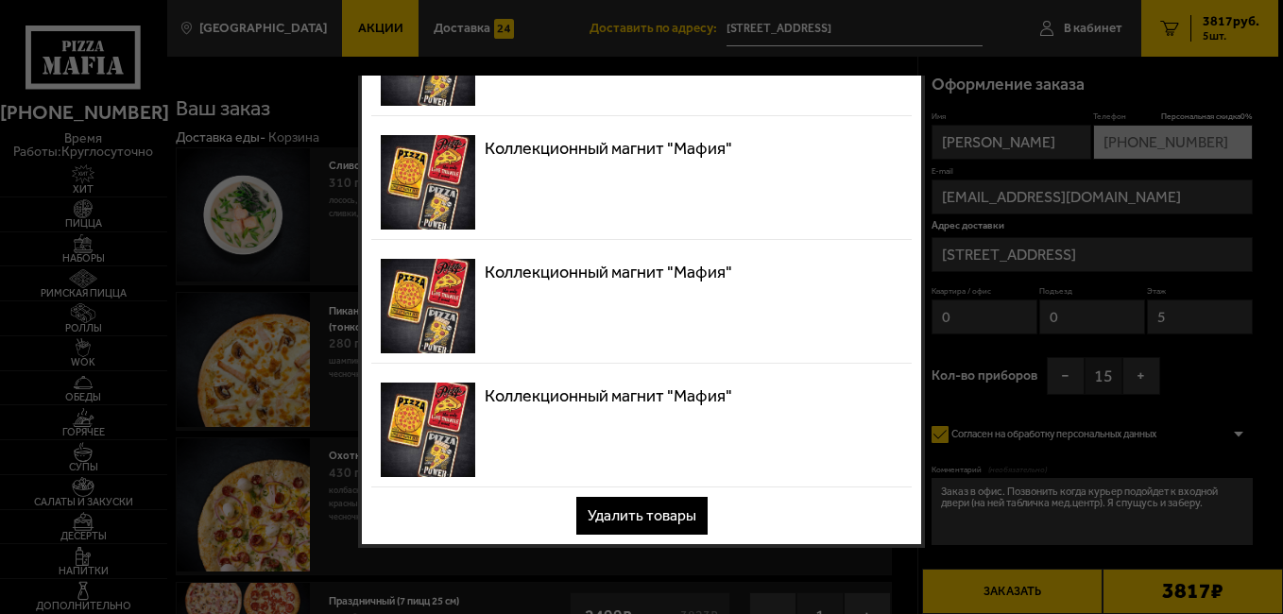
click at [647, 517] on button "Удалить товары" at bounding box center [641, 516] width 131 height 38
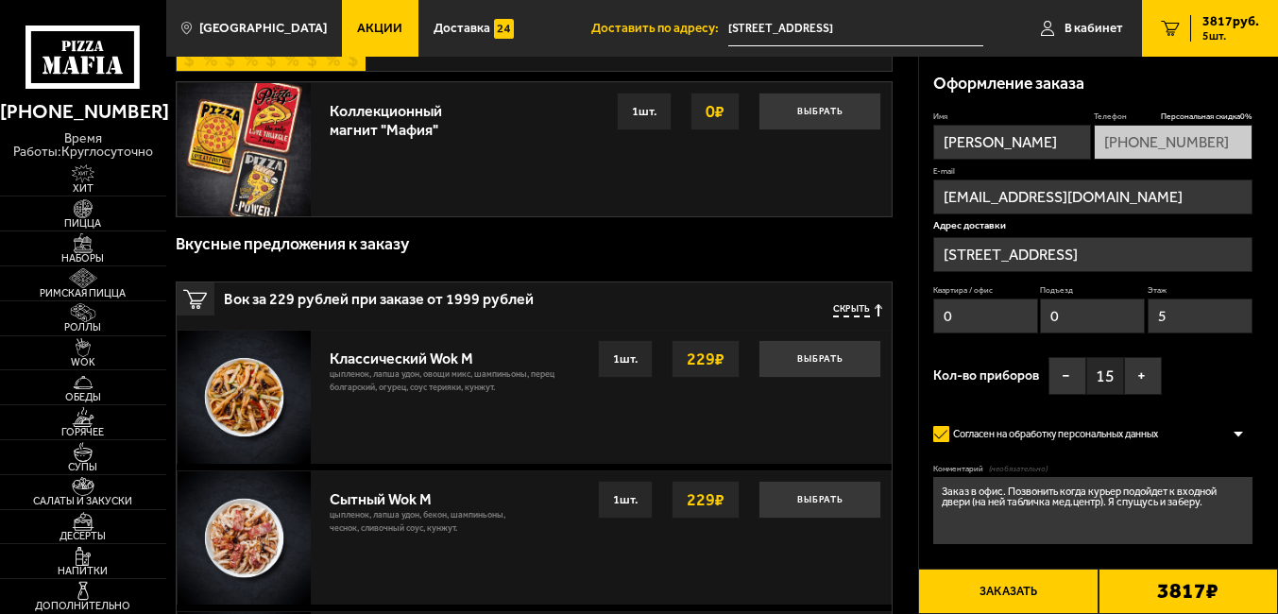
scroll to position [756, 0]
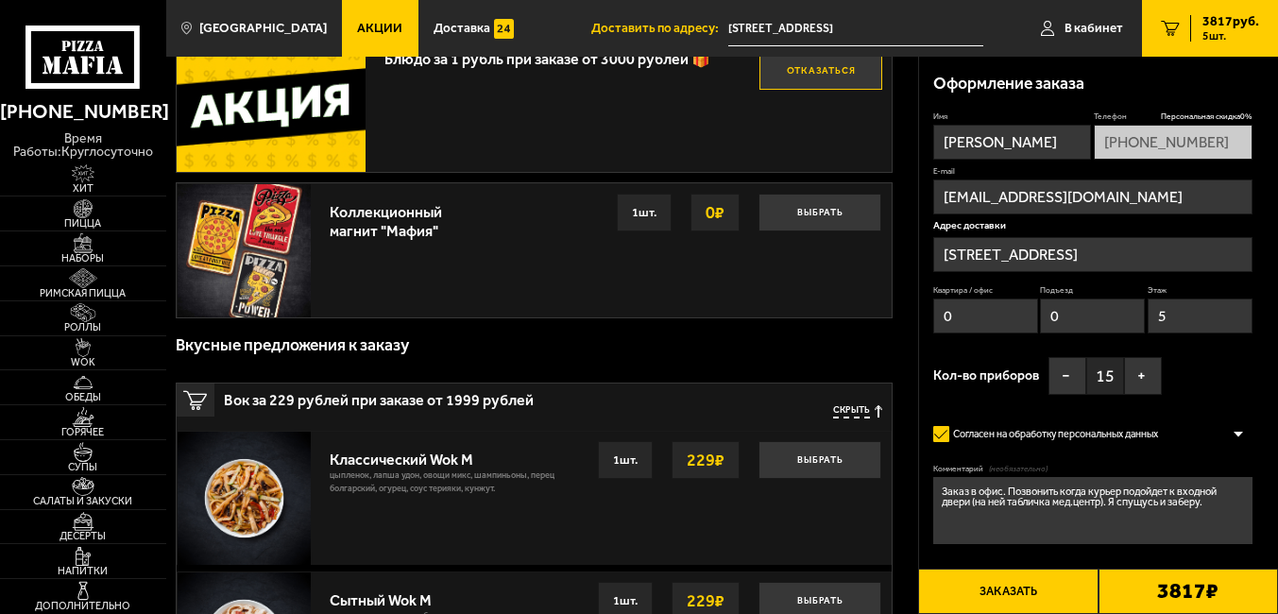
click at [274, 233] on img at bounding box center [244, 250] width 133 height 133
click at [406, 230] on div "Коллекционный магнит "Мафия"" at bounding box center [410, 216] width 160 height 45
click at [718, 217] on strong "0 ₽" at bounding box center [715, 213] width 28 height 36
click at [622, 212] on div "1 шт." at bounding box center [644, 213] width 55 height 38
click at [342, 257] on div "Коллекционный магнит "Мафия" Выбрать 0 ₽ 1 шт." at bounding box center [605, 250] width 571 height 133
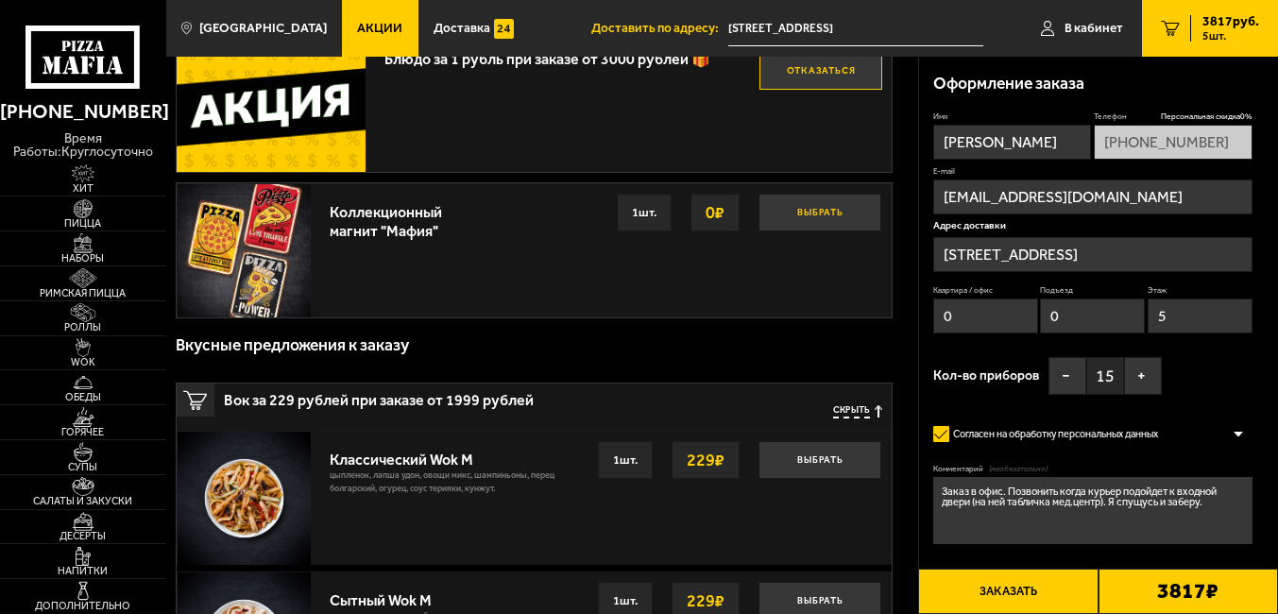
click at [819, 210] on button "Выбрать" at bounding box center [820, 213] width 123 height 38
click at [846, 213] on button "Отказаться" at bounding box center [820, 213] width 123 height 38
click at [846, 230] on button "Выбрать" at bounding box center [820, 213] width 123 height 38
click at [370, 230] on div "Коллекционный магнит "Мафия"" at bounding box center [410, 216] width 160 height 45
click at [657, 204] on div "1 шт." at bounding box center [644, 213] width 55 height 38
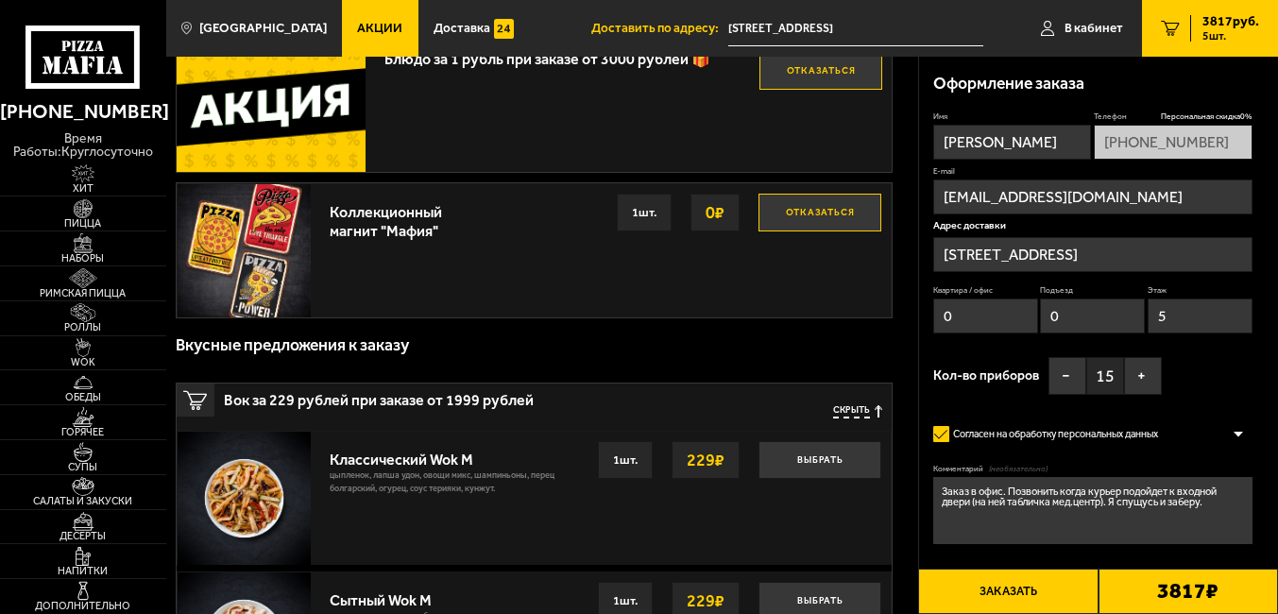
click at [718, 215] on strong "0 ₽" at bounding box center [715, 213] width 28 height 36
click at [311, 236] on img at bounding box center [244, 250] width 133 height 133
click at [238, 234] on img at bounding box center [244, 250] width 133 height 133
click at [233, 277] on img at bounding box center [244, 250] width 133 height 133
click at [253, 259] on img at bounding box center [244, 250] width 133 height 133
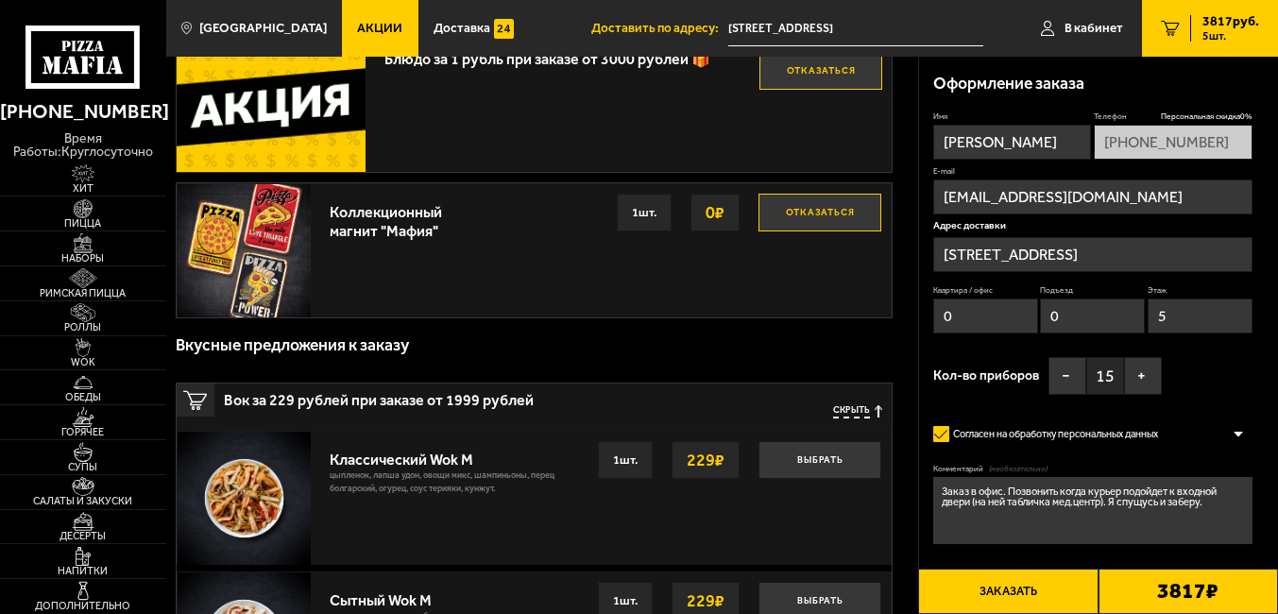
click at [860, 215] on button "Отказаться" at bounding box center [820, 213] width 123 height 38
click at [551, 226] on div "Выбрать 0 ₽ 1 шт." at bounding box center [684, 213] width 393 height 38
click at [1013, 585] on button "Заказать" at bounding box center [1007, 591] width 179 height 45
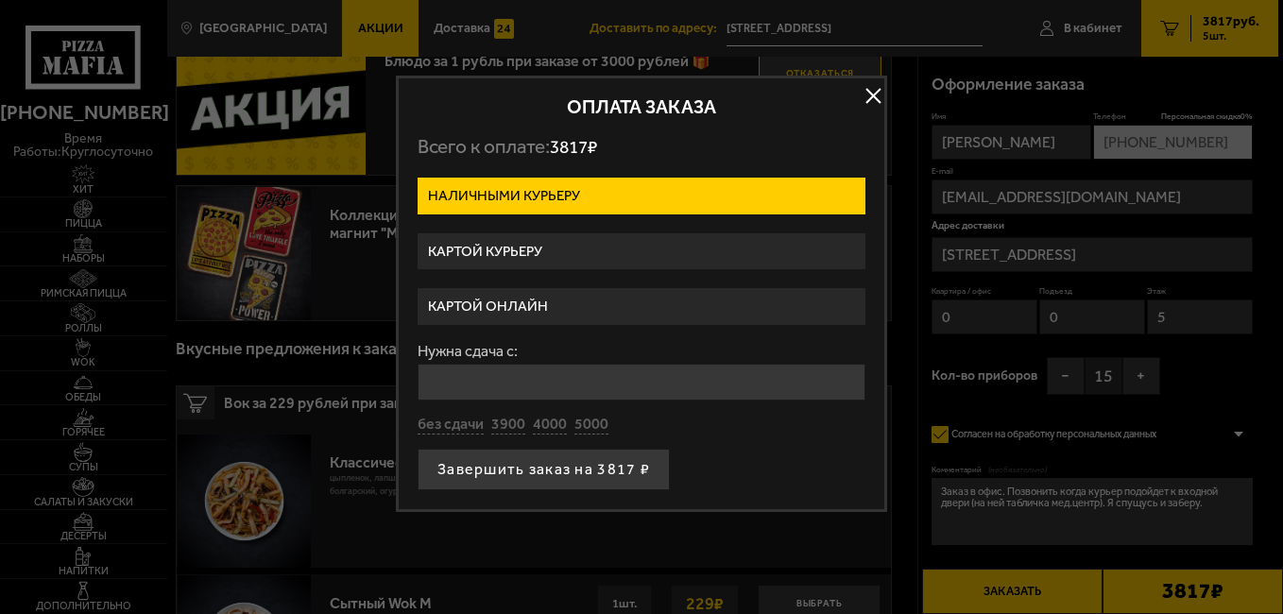
click at [544, 297] on label "Картой онлайн" at bounding box center [642, 306] width 448 height 37
click at [0, 0] on input "Картой онлайн" at bounding box center [0, 0] width 0 height 0
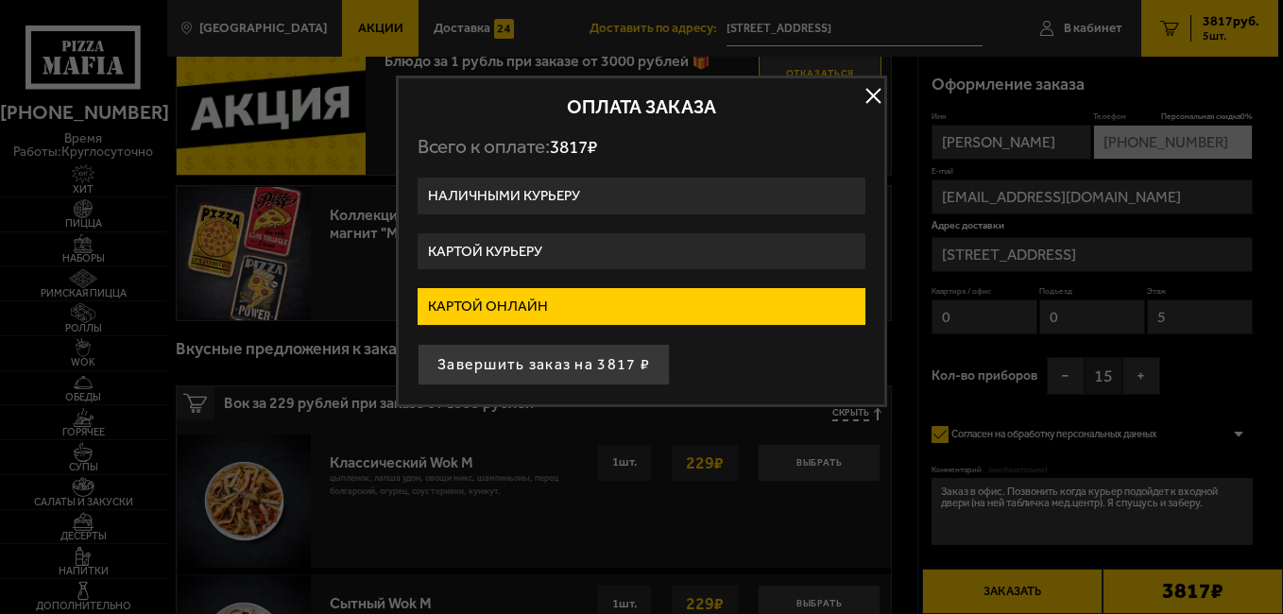
click at [626, 306] on label "Картой онлайн" at bounding box center [642, 306] width 448 height 37
click at [0, 0] on input "Картой онлайн" at bounding box center [0, 0] width 0 height 0
click at [632, 199] on label "Наличными курьеру" at bounding box center [642, 196] width 448 height 37
click at [0, 0] on input "Наличными курьеру" at bounding box center [0, 0] width 0 height 0
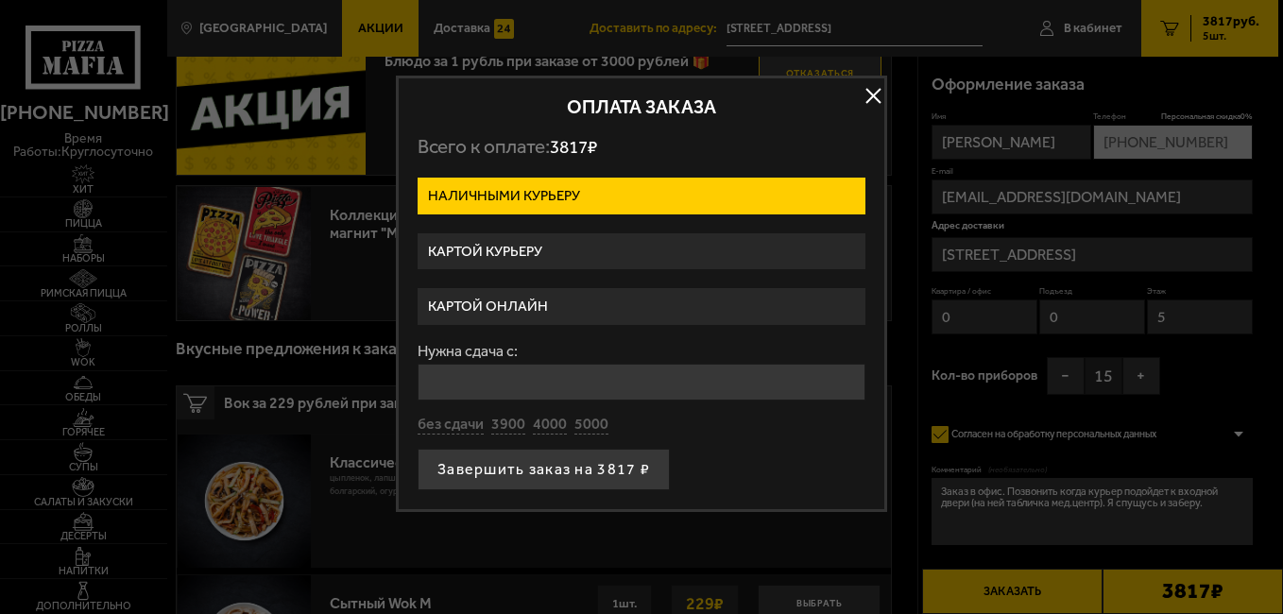
click at [546, 298] on label "Картой онлайн" at bounding box center [642, 306] width 448 height 37
click at [0, 0] on input "Картой онлайн" at bounding box center [0, 0] width 0 height 0
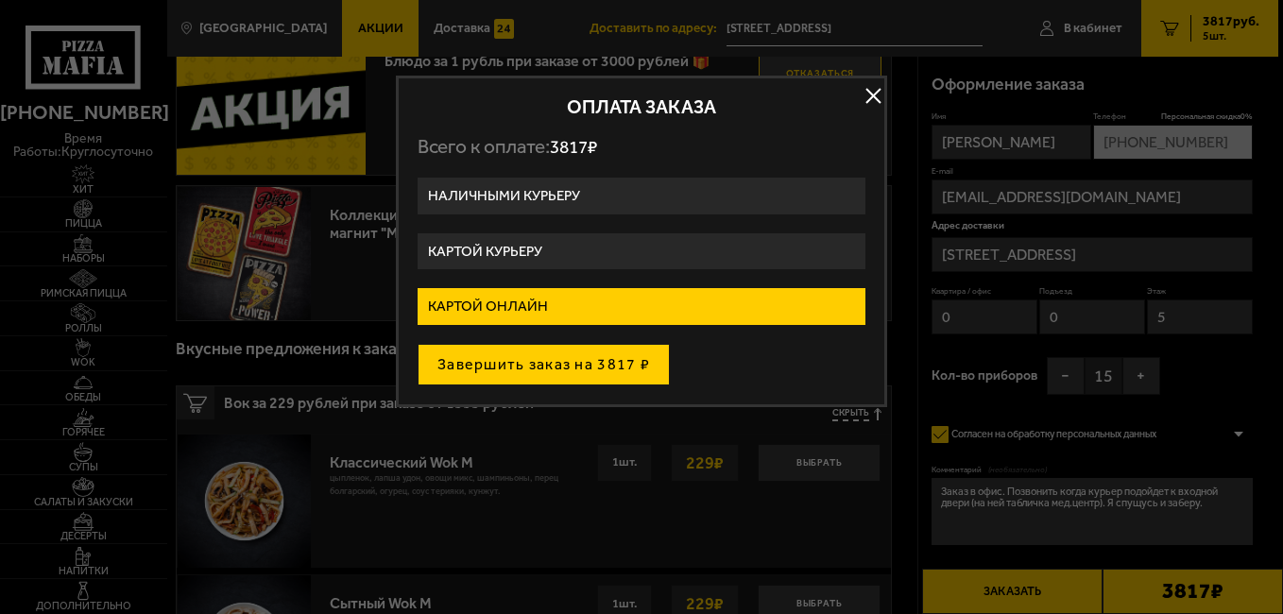
click at [611, 361] on button "Завершить заказ на 3817 ₽" at bounding box center [544, 365] width 252 height 42
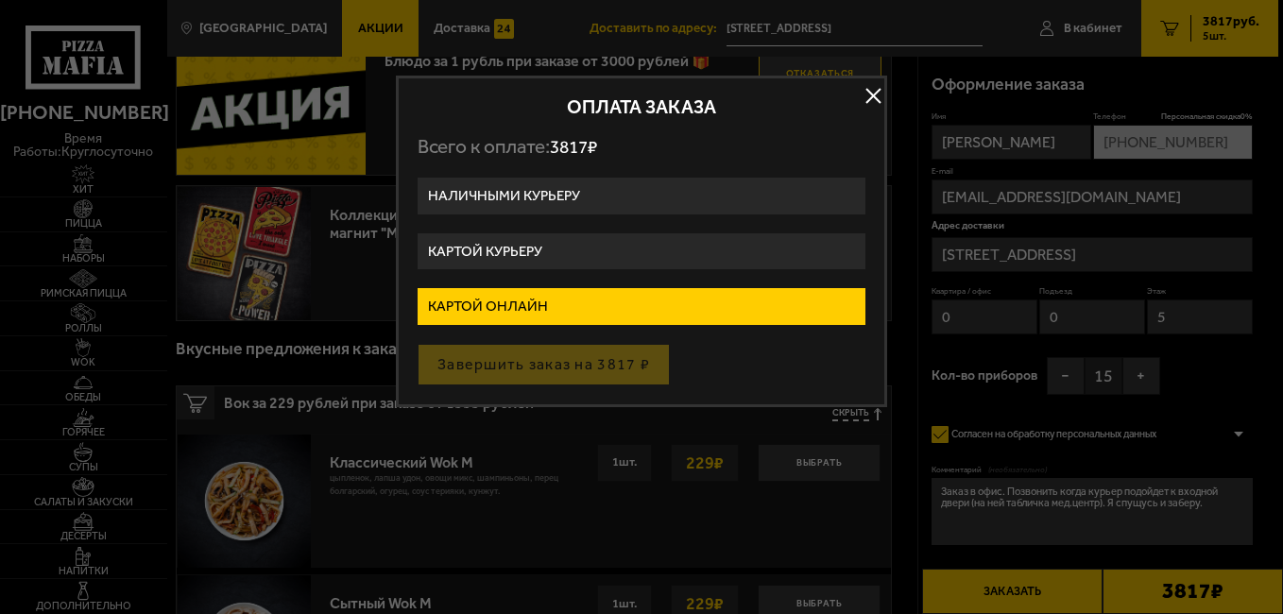
type input "улица Достоевского, 40-44"
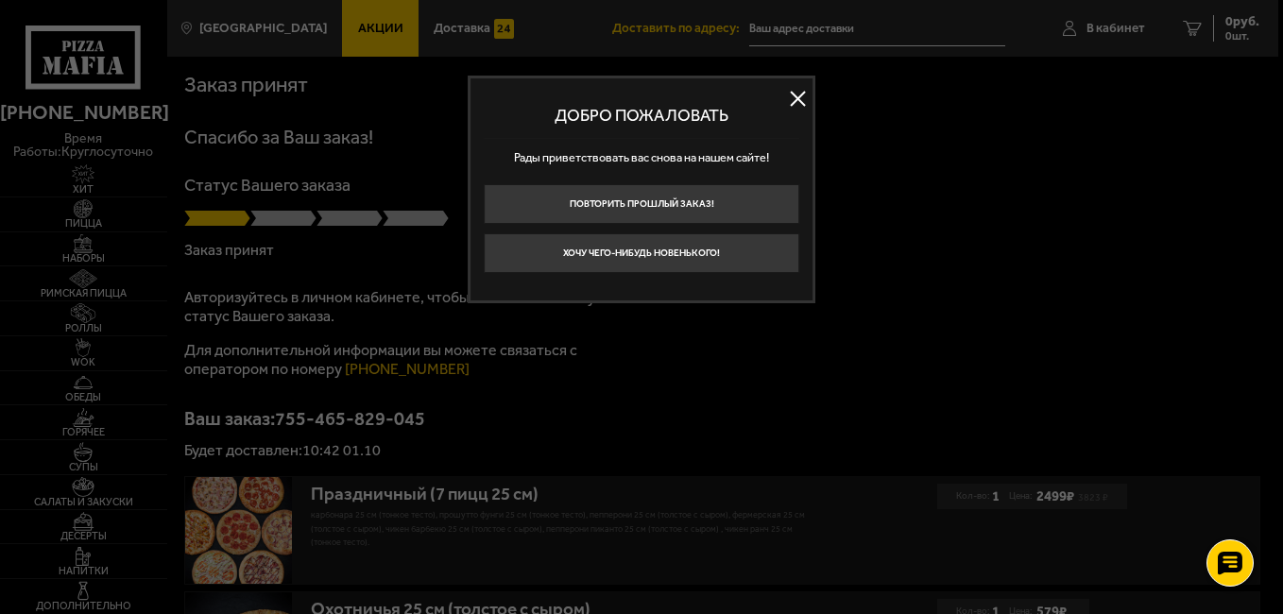
click at [803, 97] on button at bounding box center [798, 99] width 28 height 28
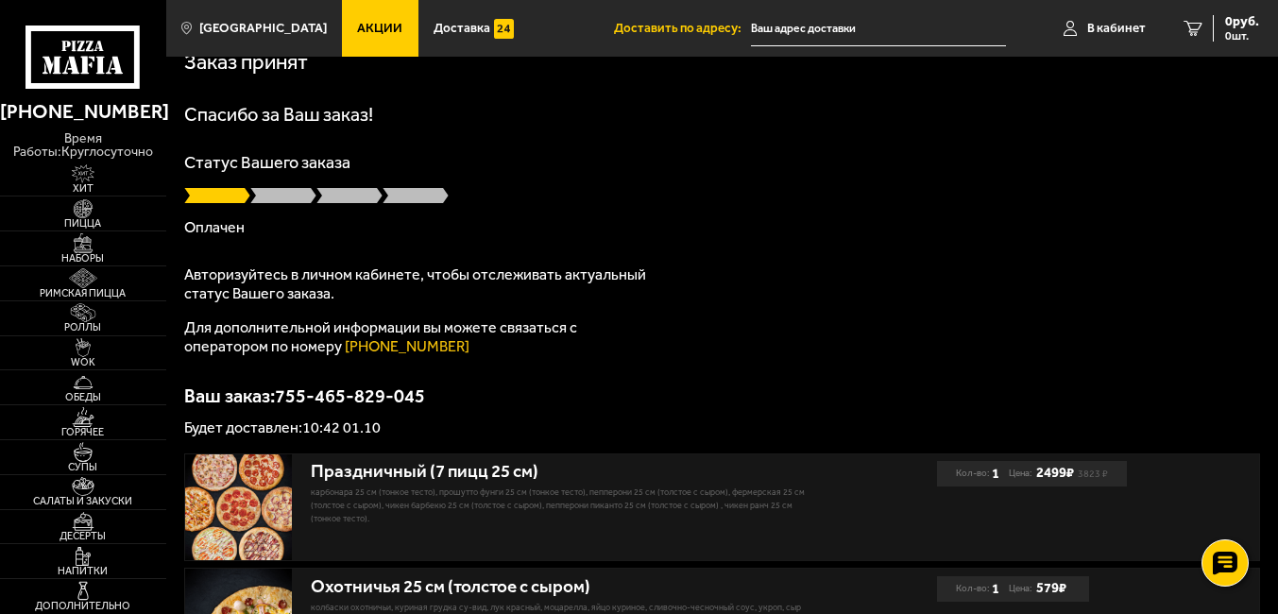
scroll to position [22, 0]
click at [345, 424] on p "Будет доставлен: 10:42 01.10" at bounding box center [722, 428] width 1076 height 15
click at [354, 387] on p "Ваш заказ: 755-465-829-045" at bounding box center [722, 396] width 1076 height 19
click at [369, 409] on div "Ваш заказ: 755-465-829-045 Будет доставлен: 10:42 01.10" at bounding box center [722, 411] width 1076 height 49
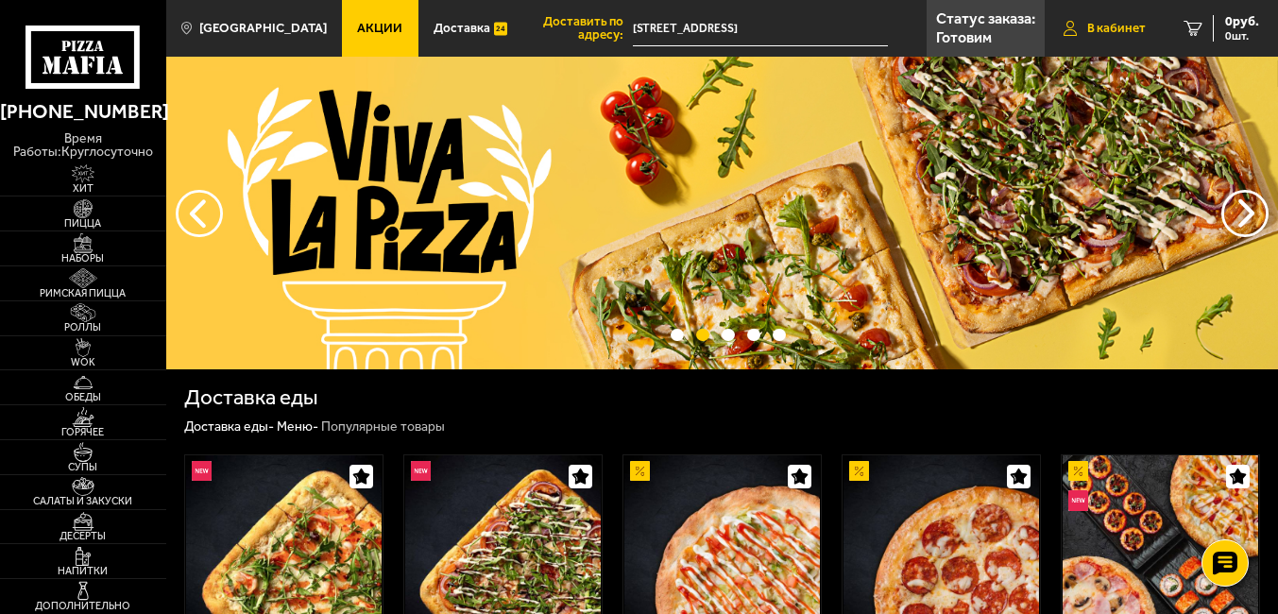
click at [1118, 26] on span "В кабинет" at bounding box center [1116, 28] width 59 height 13
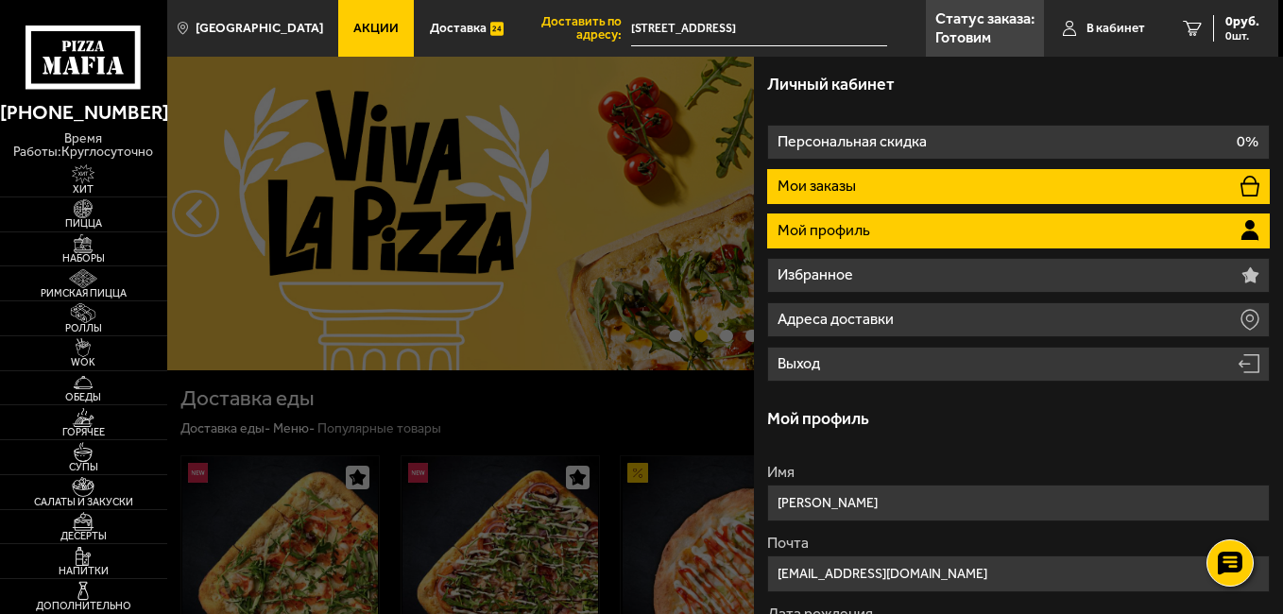
click at [938, 195] on li "Мои заказы" at bounding box center [1018, 186] width 503 height 35
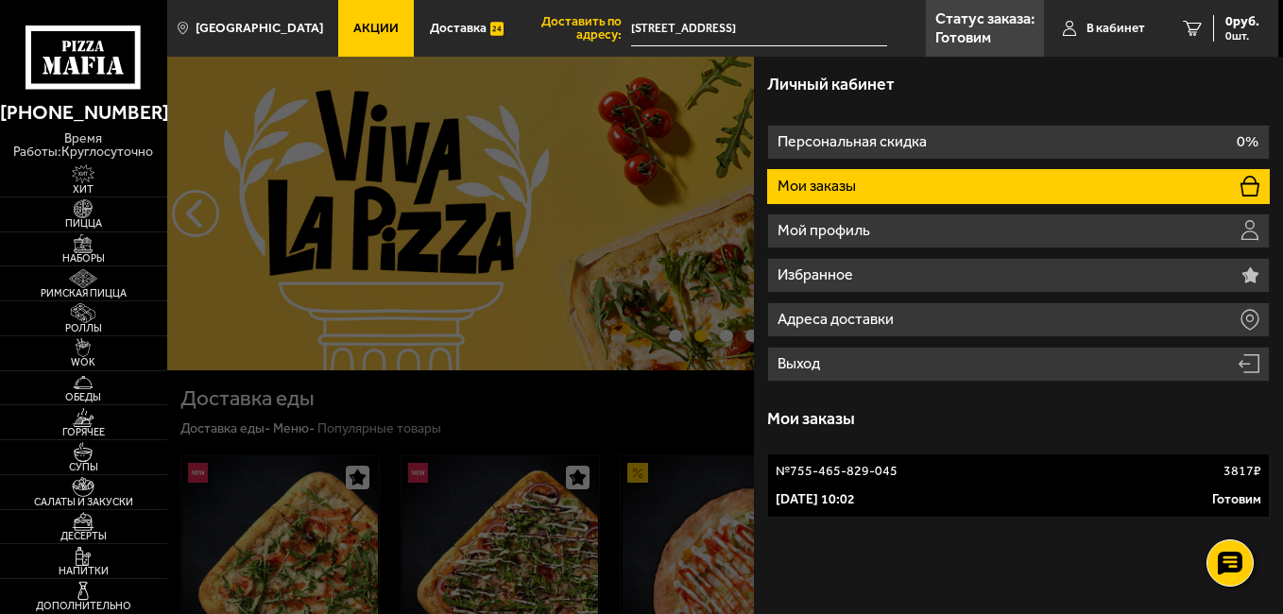
click at [961, 476] on div "№ 755-465-829-045 3817 ₽" at bounding box center [1019, 471] width 486 height 19
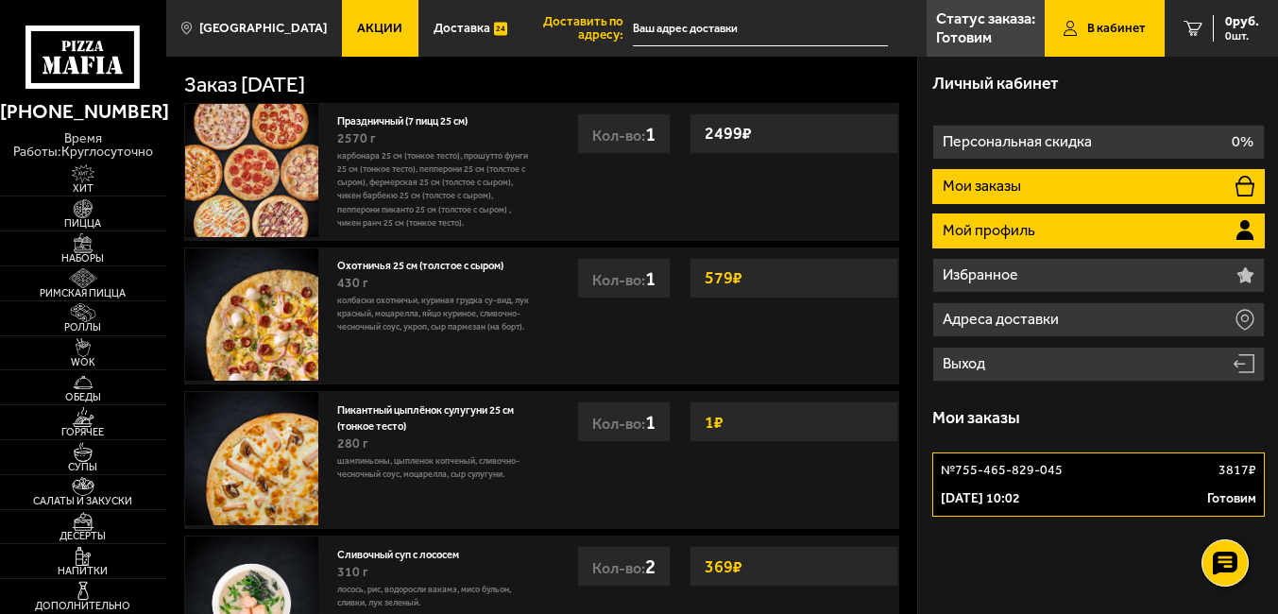
click at [1117, 236] on li "Мой профиль" at bounding box center [1098, 230] width 333 height 35
